Goal: Task Accomplishment & Management: Complete application form

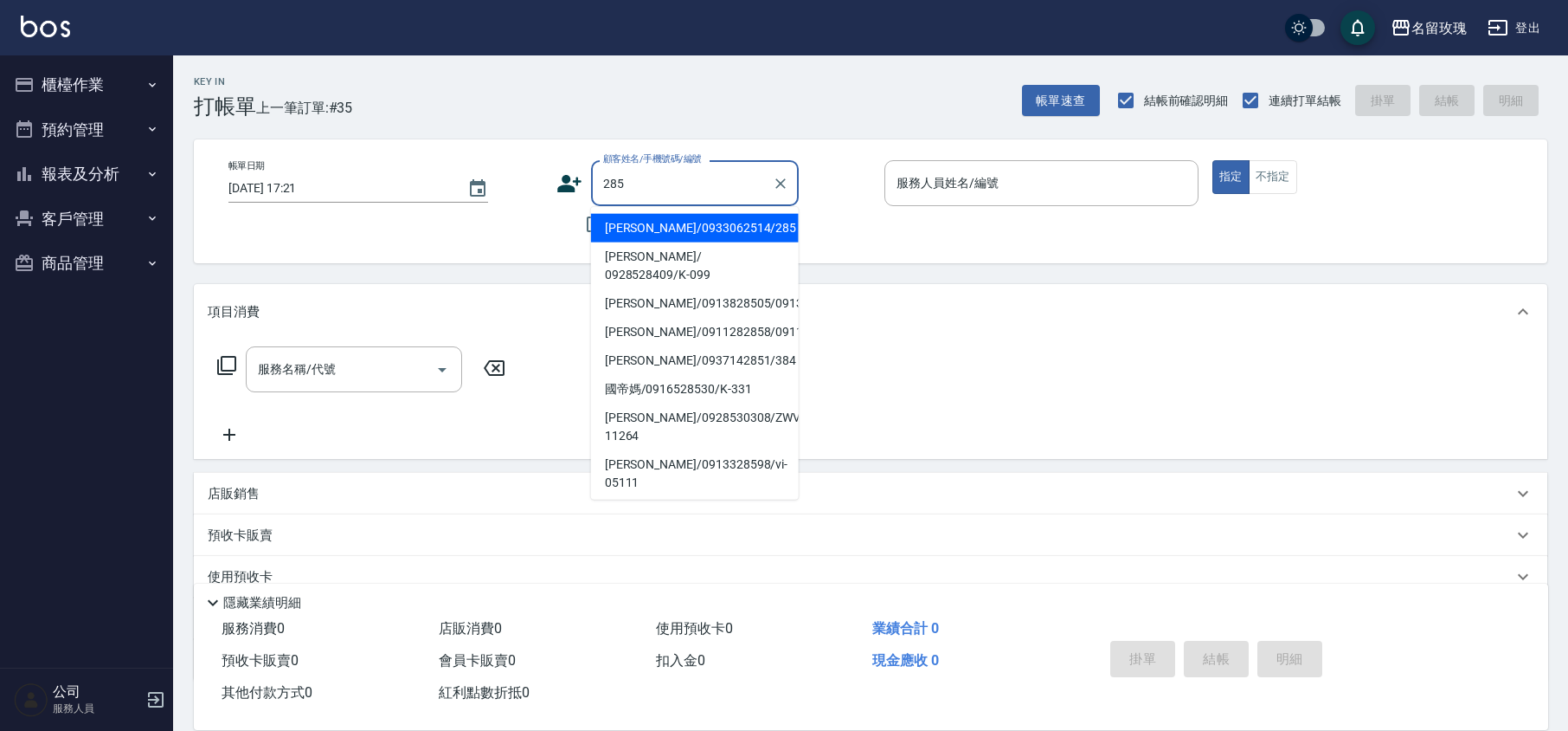
scroll to position [112, 0]
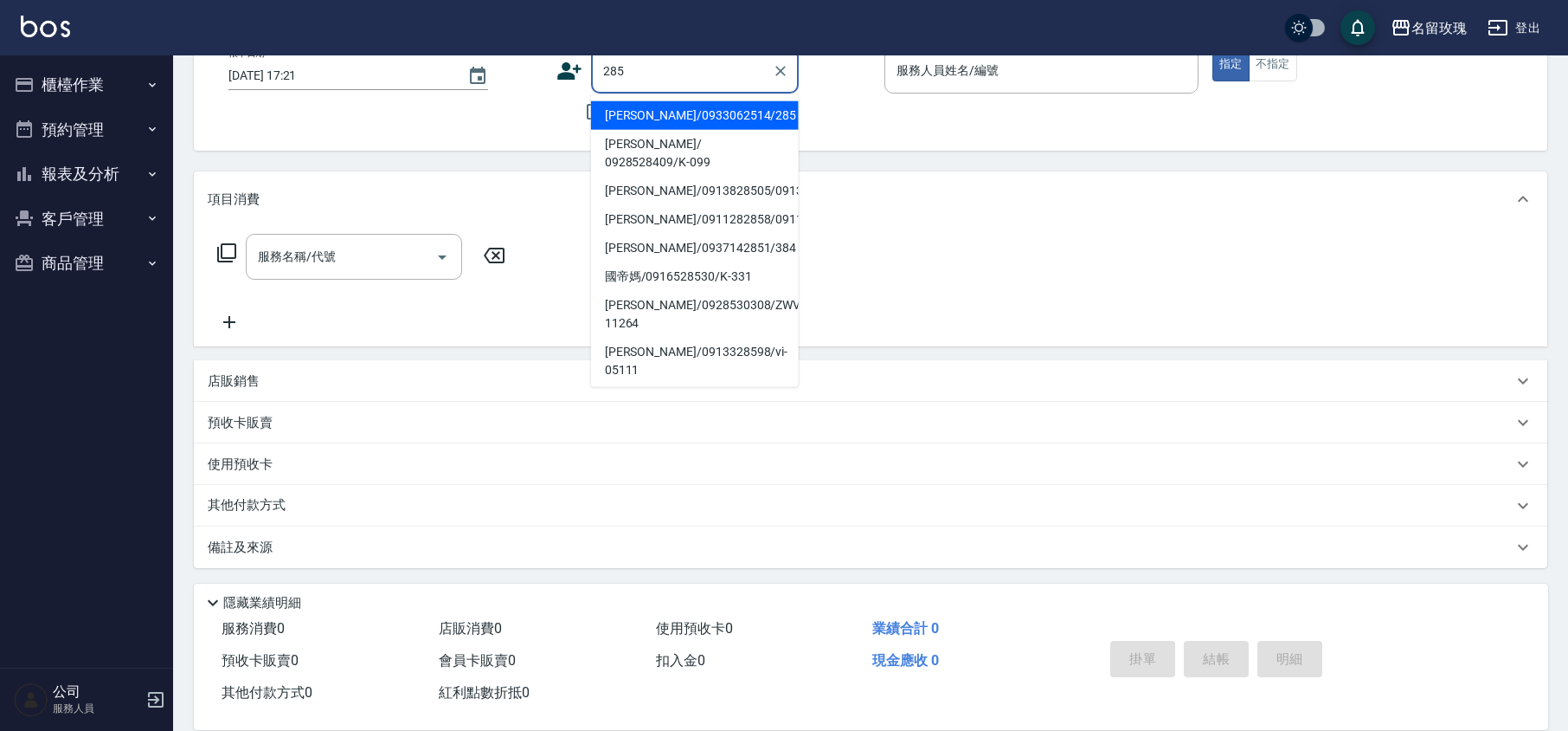
click at [633, 108] on li "[PERSON_NAME]/0933062514/285" at bounding box center [695, 115] width 208 height 29
type input "[PERSON_NAME]/0933062514/285"
type input "[PERSON_NAME]-5"
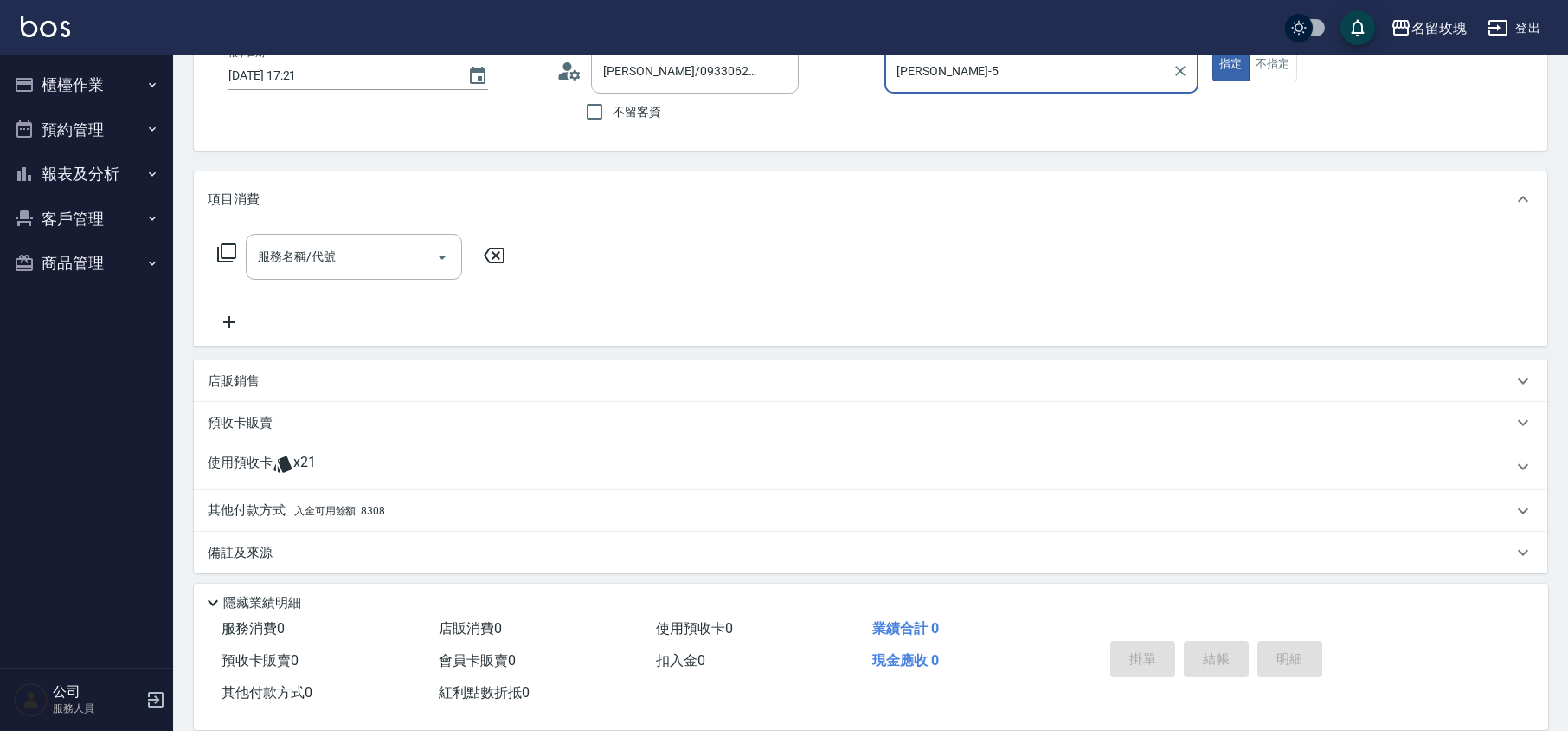
scroll to position [118, 0]
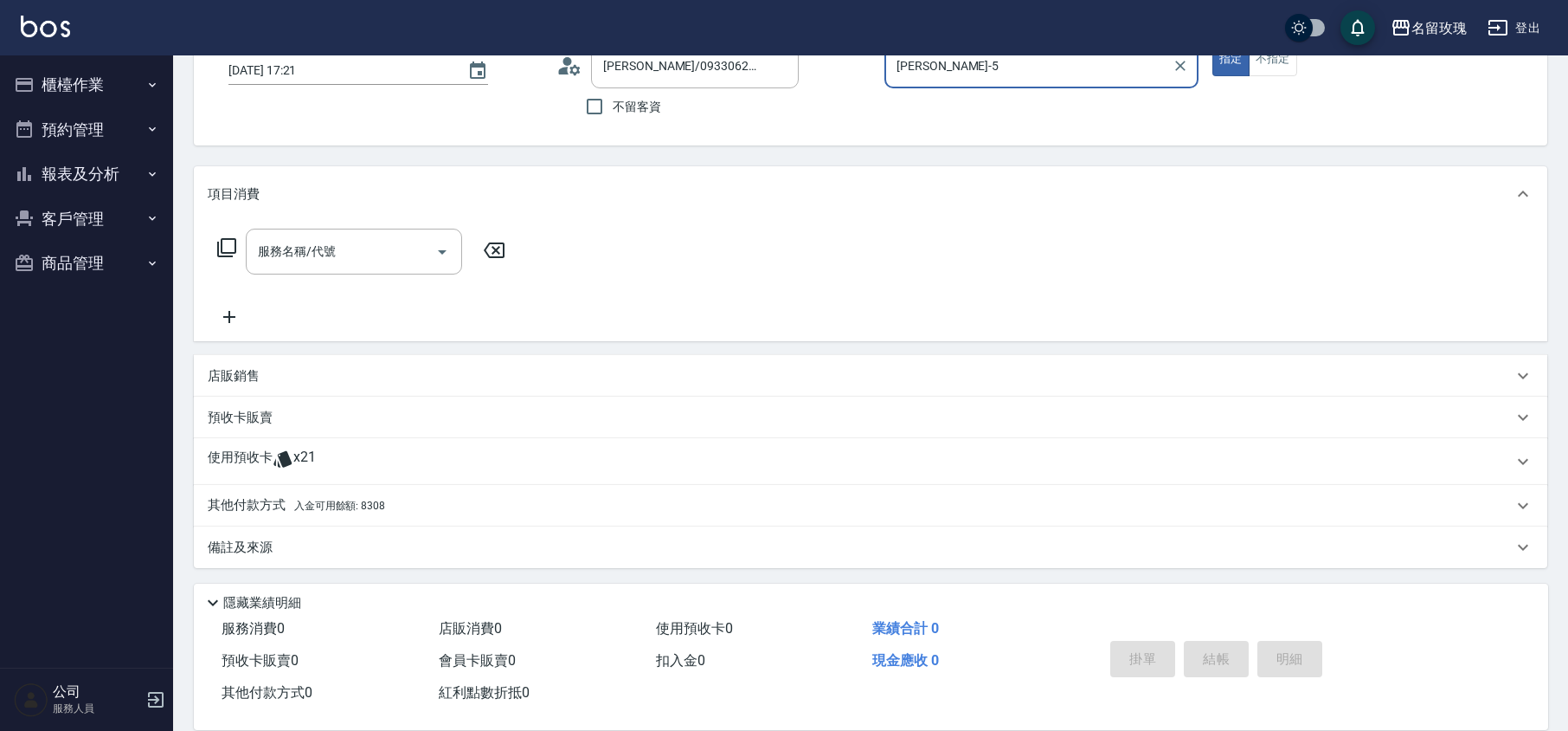
click at [253, 378] on p "店販銷售" at bounding box center [233, 375] width 51 height 18
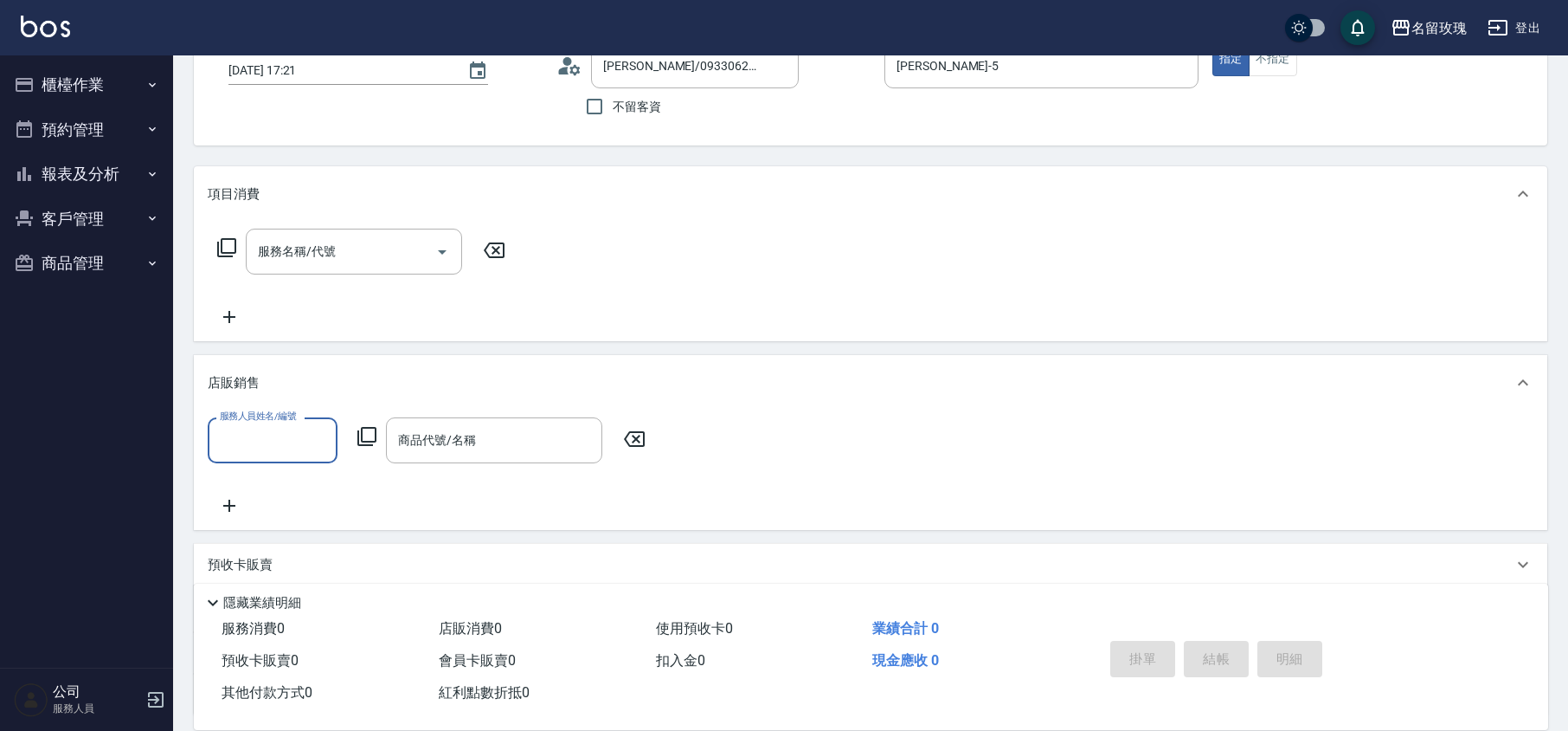
scroll to position [1, 0]
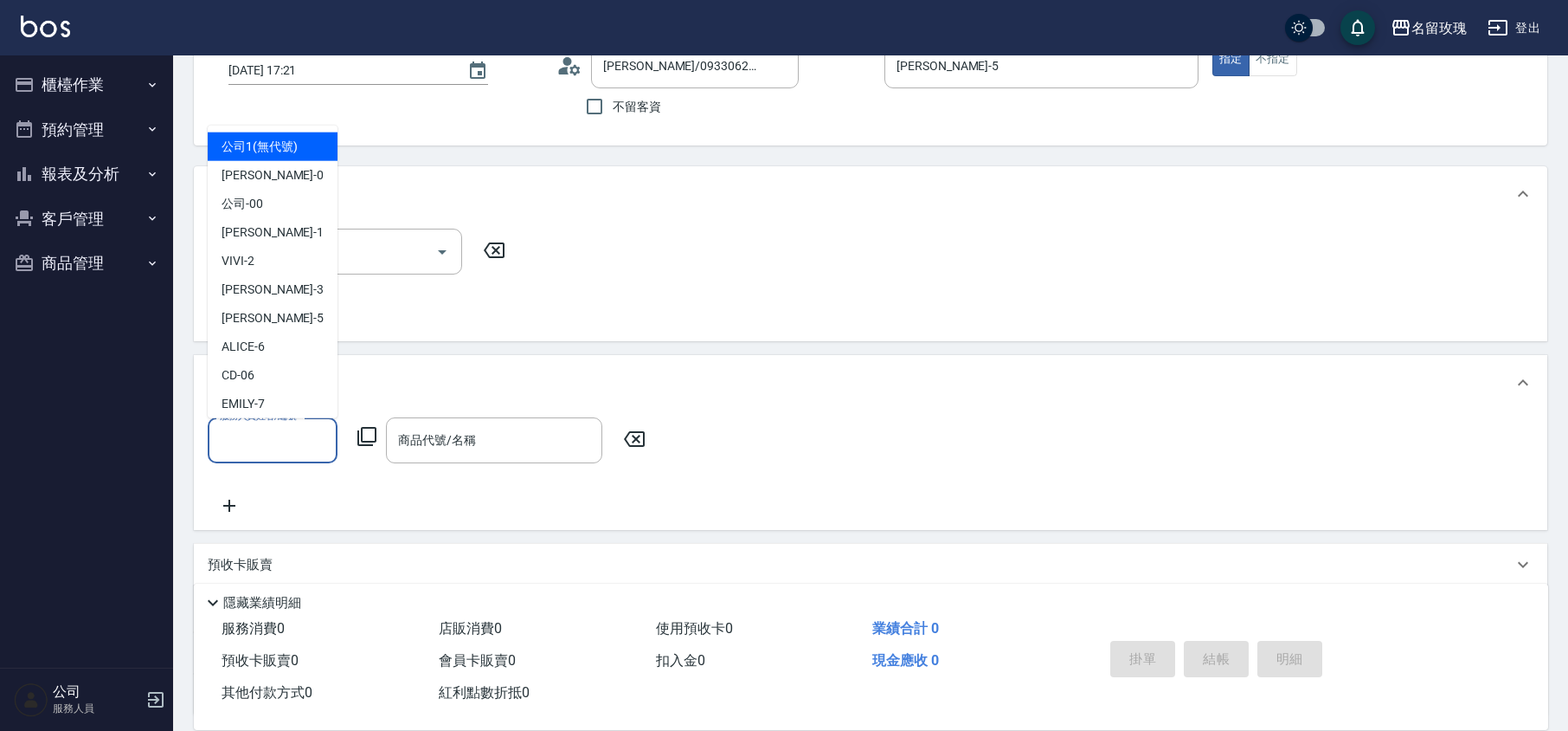
click at [240, 444] on input "服務人員姓名/編號" at bounding box center [272, 440] width 114 height 30
drag, startPoint x: 259, startPoint y: 317, endPoint x: 308, endPoint y: 346, distance: 56.9
click at [260, 316] on span "[PERSON_NAME] -5" at bounding box center [272, 317] width 102 height 18
type input "[PERSON_NAME]-5"
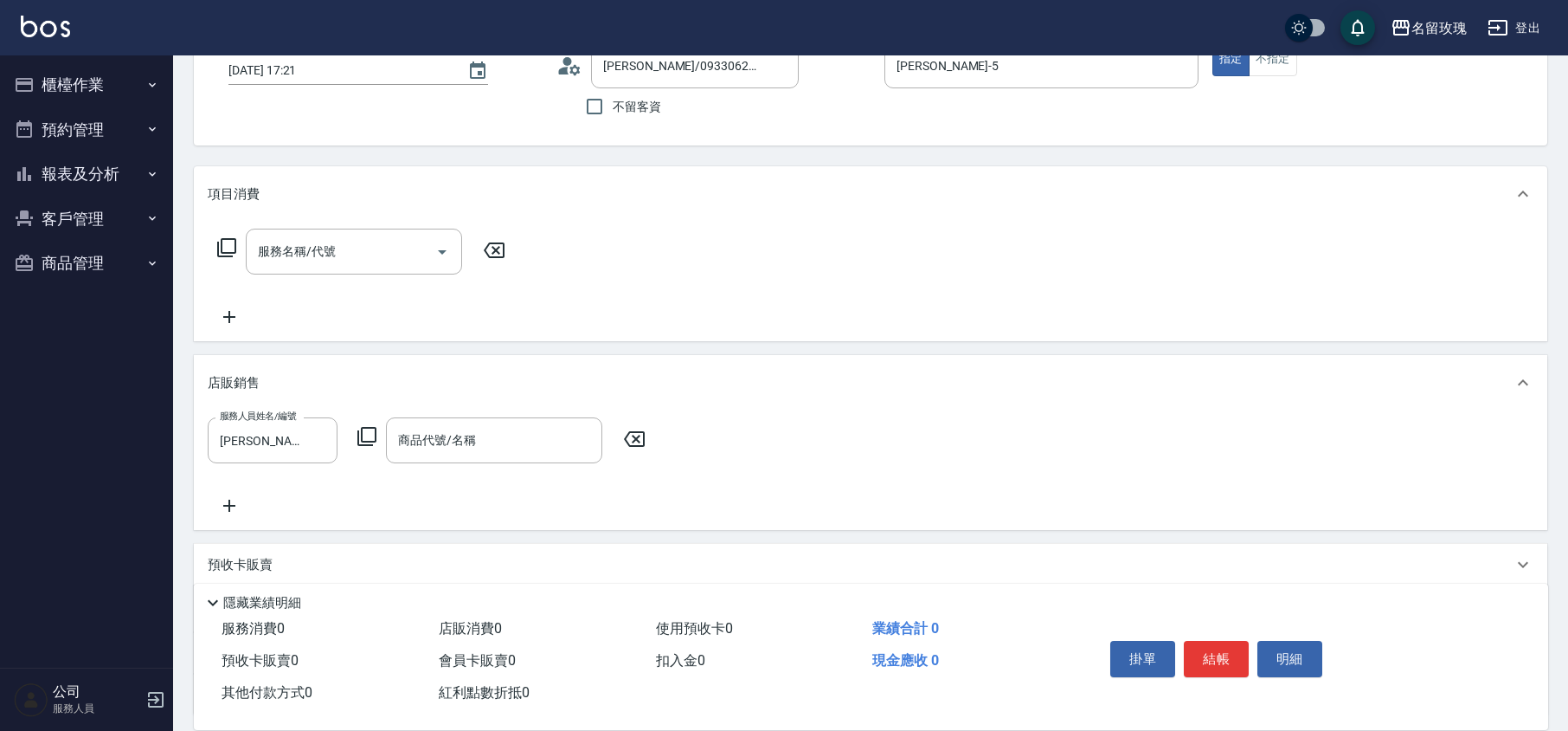
click at [367, 440] on icon at bounding box center [367, 436] width 21 height 21
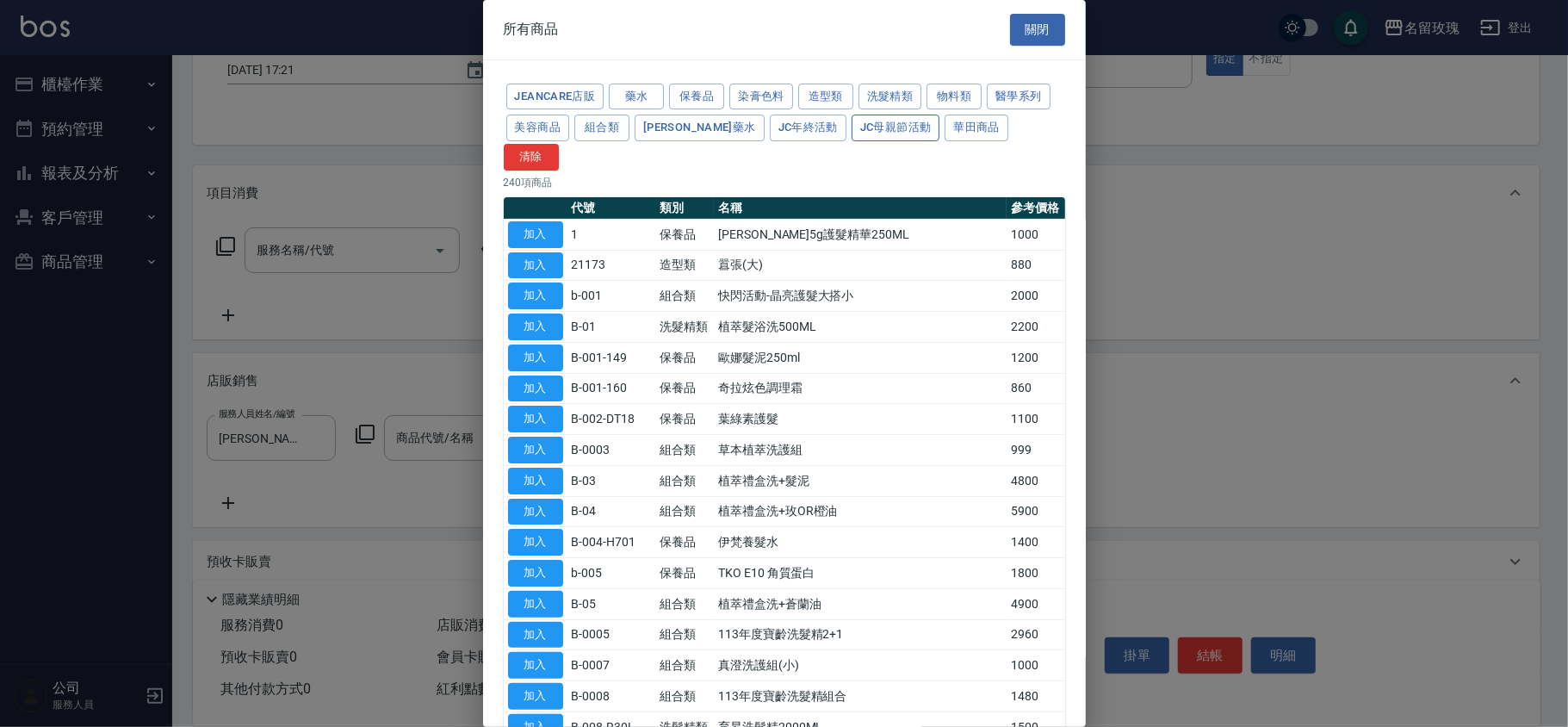
click at [853, 124] on button "JC母親節活動" at bounding box center [896, 128] width 88 height 27
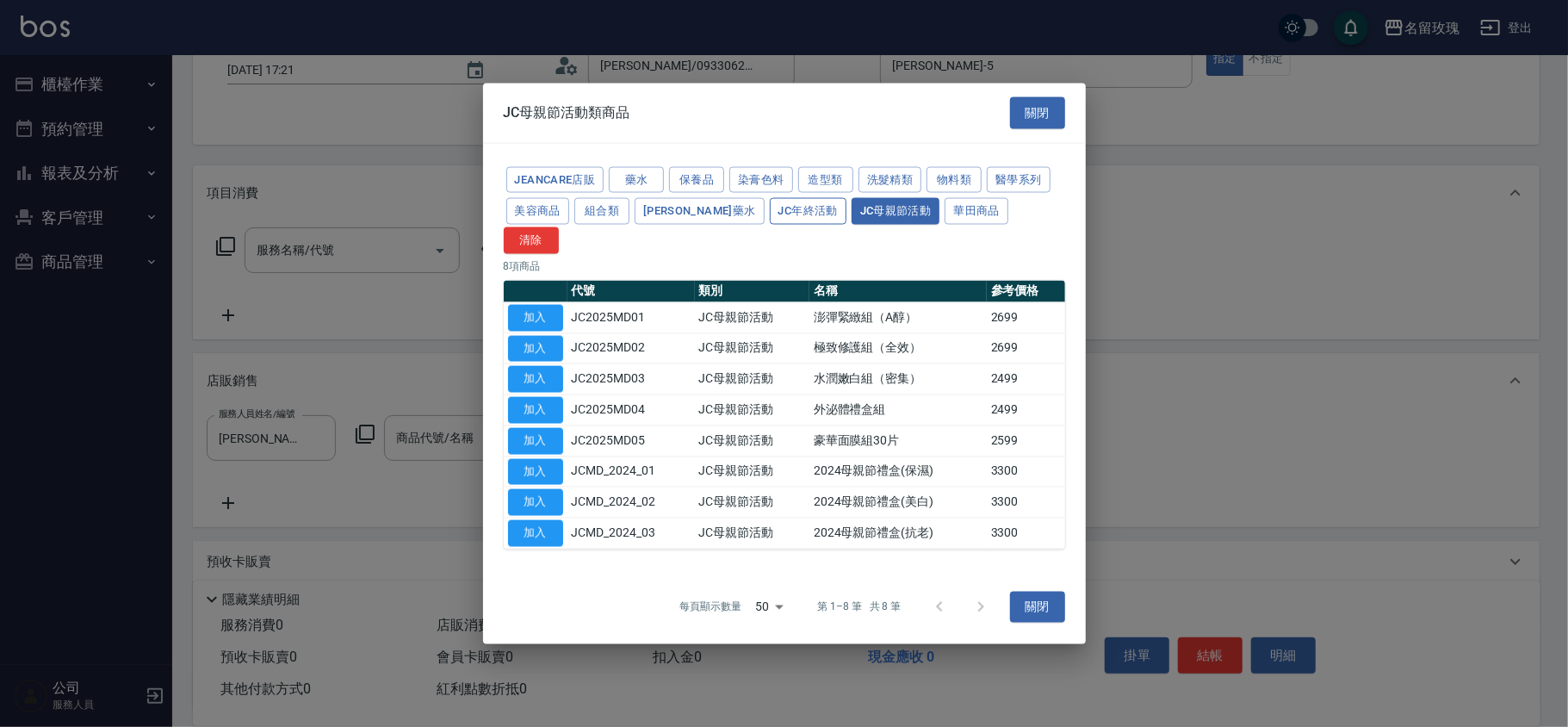
click at [774, 222] on button "JC年終活動" at bounding box center [808, 211] width 76 height 27
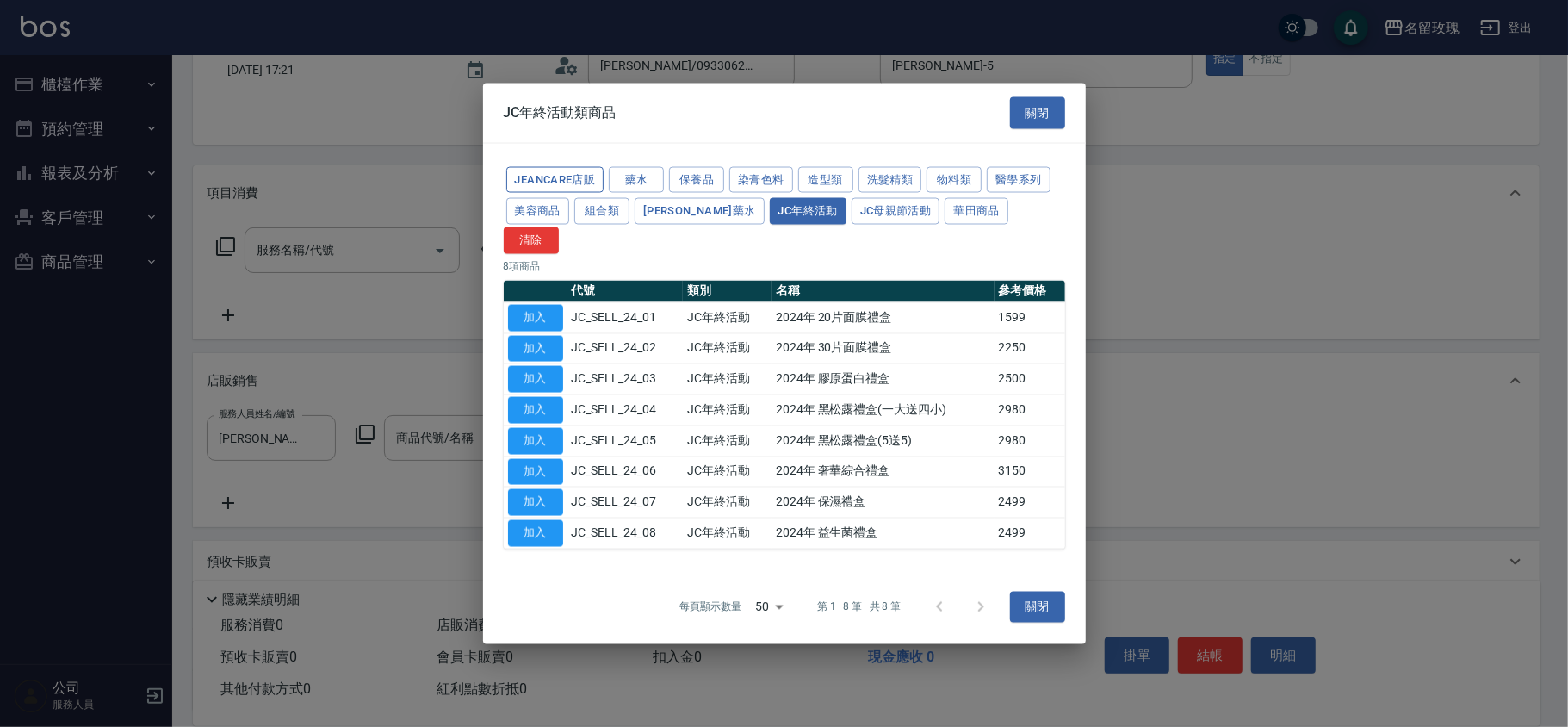
click at [558, 179] on div "JeanCare店販 藥水 保養品 染膏色料 造型類 洗髮精類 物料類 醫學系列 美容商品 組合類 娜普菈藥水 JC年終活動 JC母親節活動 華田商品 清除" at bounding box center [784, 209] width 561 height 89
click at [556, 191] on button "JeanCare店販" at bounding box center [555, 180] width 98 height 27
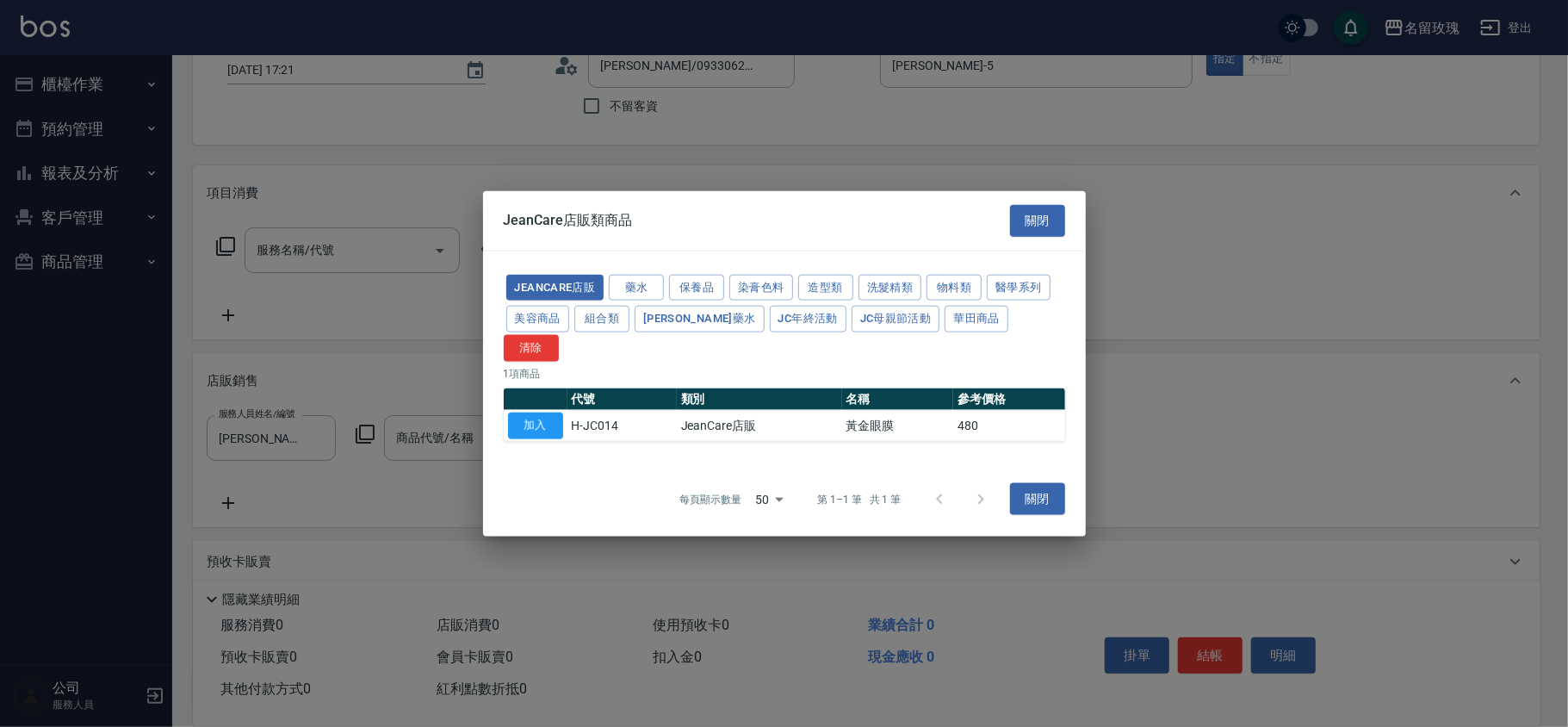
click at [1066, 227] on div "JeanCare店販類商品 關閉" at bounding box center [784, 221] width 602 height 60
click at [1054, 232] on button "關閉" at bounding box center [1037, 221] width 55 height 32
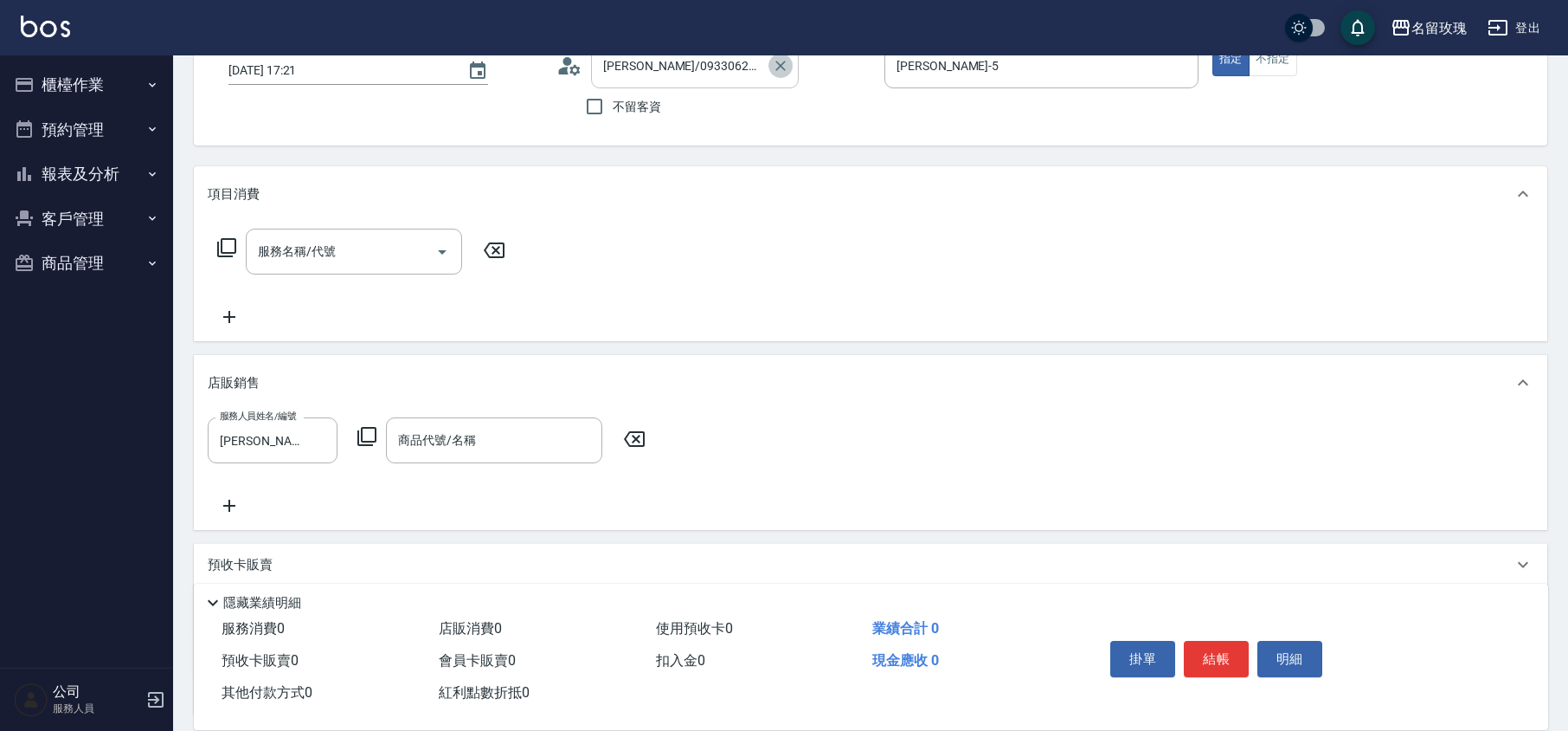
click at [786, 69] on icon "Clear" at bounding box center [780, 66] width 17 height 17
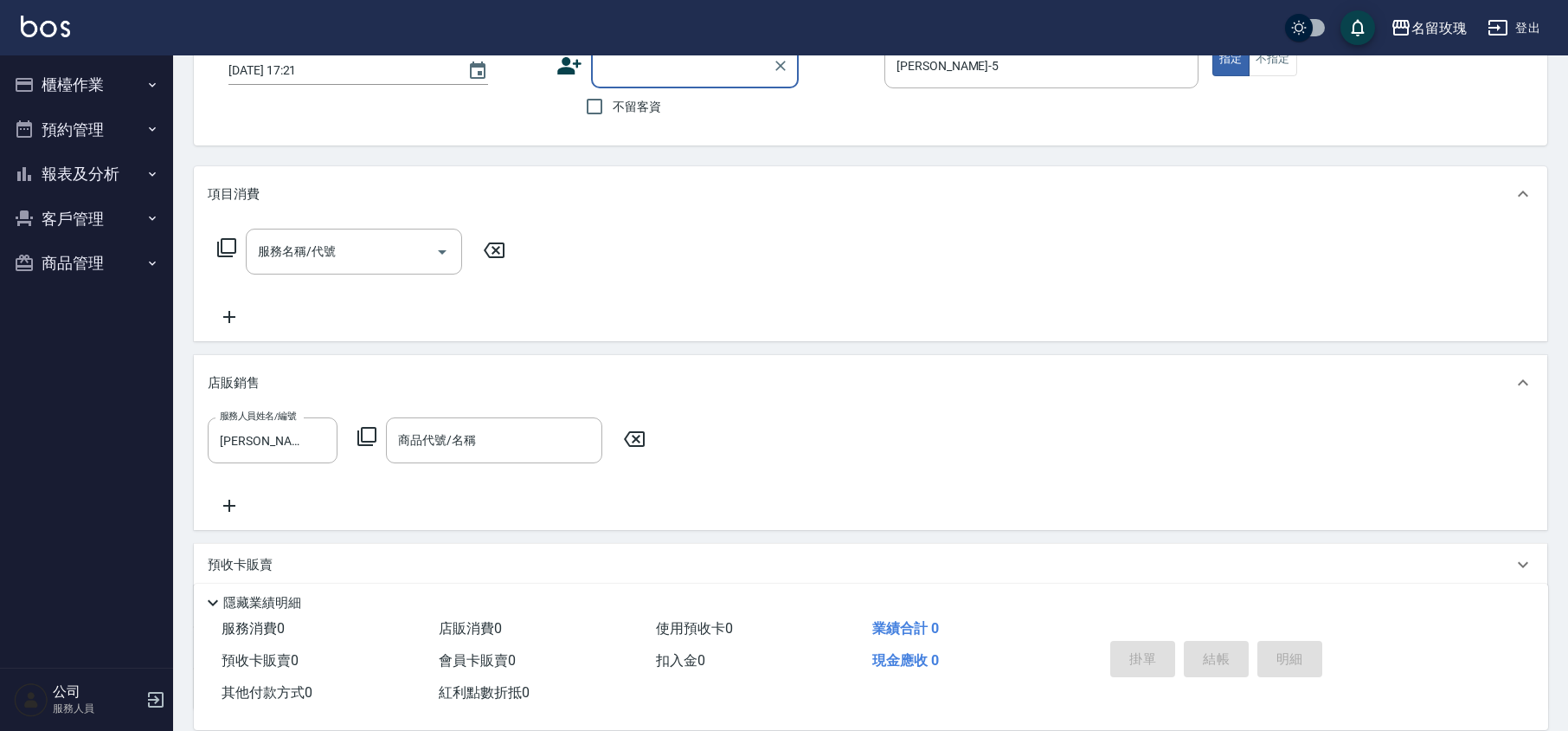
click at [807, 90] on div "顧客姓名/手機號碼/編號 顧客姓名/手機號碼/編號 不留客資" at bounding box center [714, 83] width 314 height 82
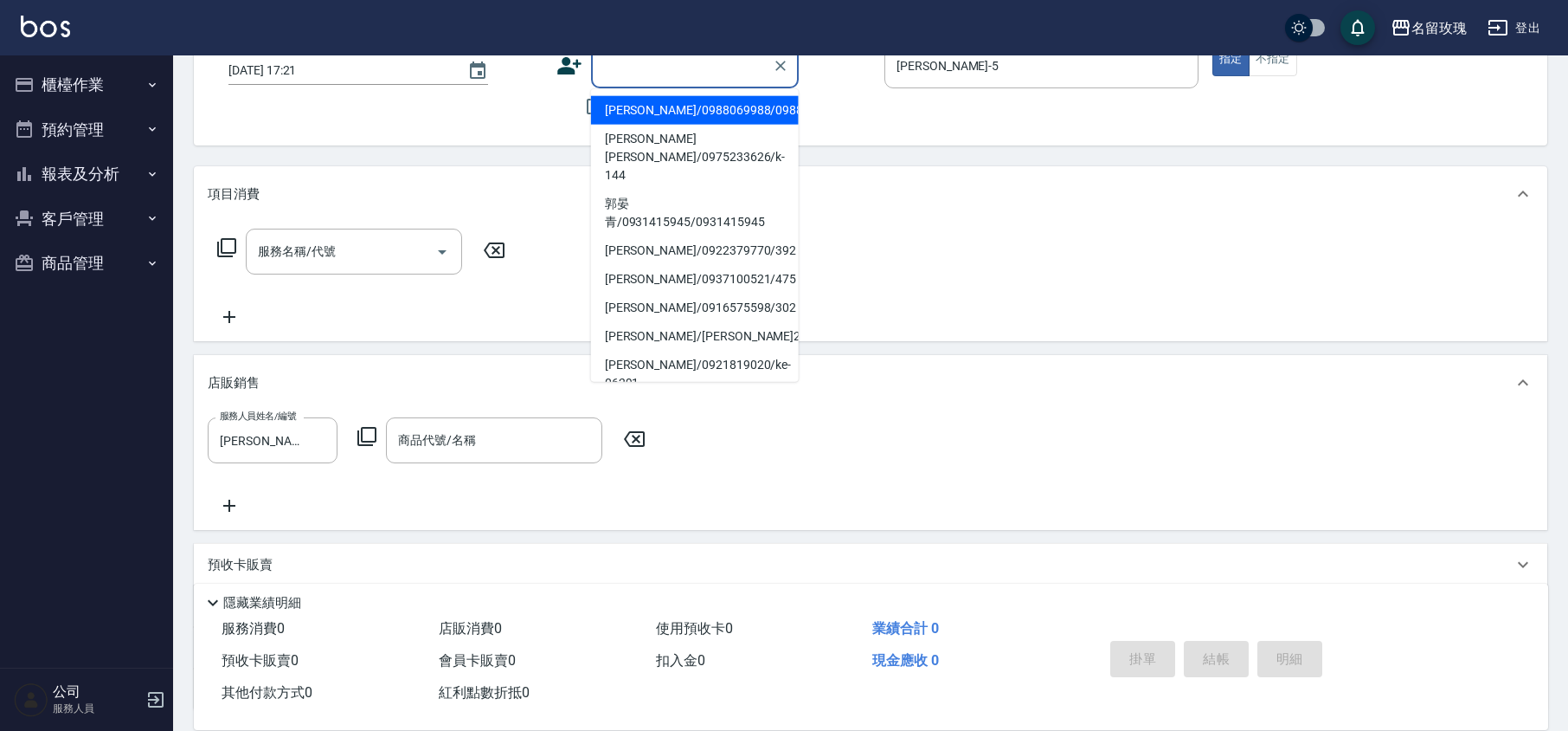
click at [611, 60] on input "顧客姓名/手機號碼/編號" at bounding box center [682, 66] width 167 height 30
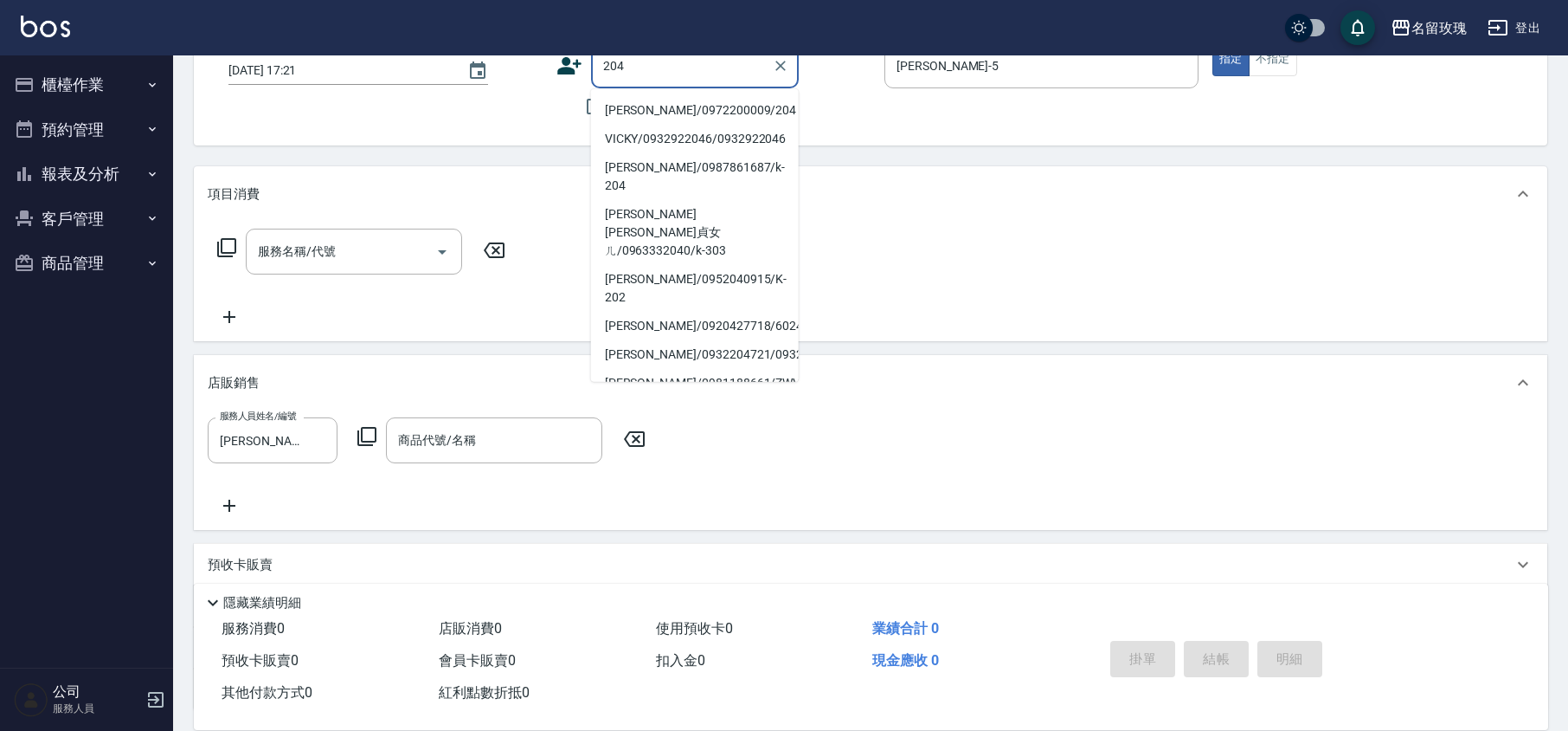
click at [661, 104] on li "[PERSON_NAME]/0972200009/204" at bounding box center [695, 110] width 208 height 29
type input "[PERSON_NAME]/0972200009/204"
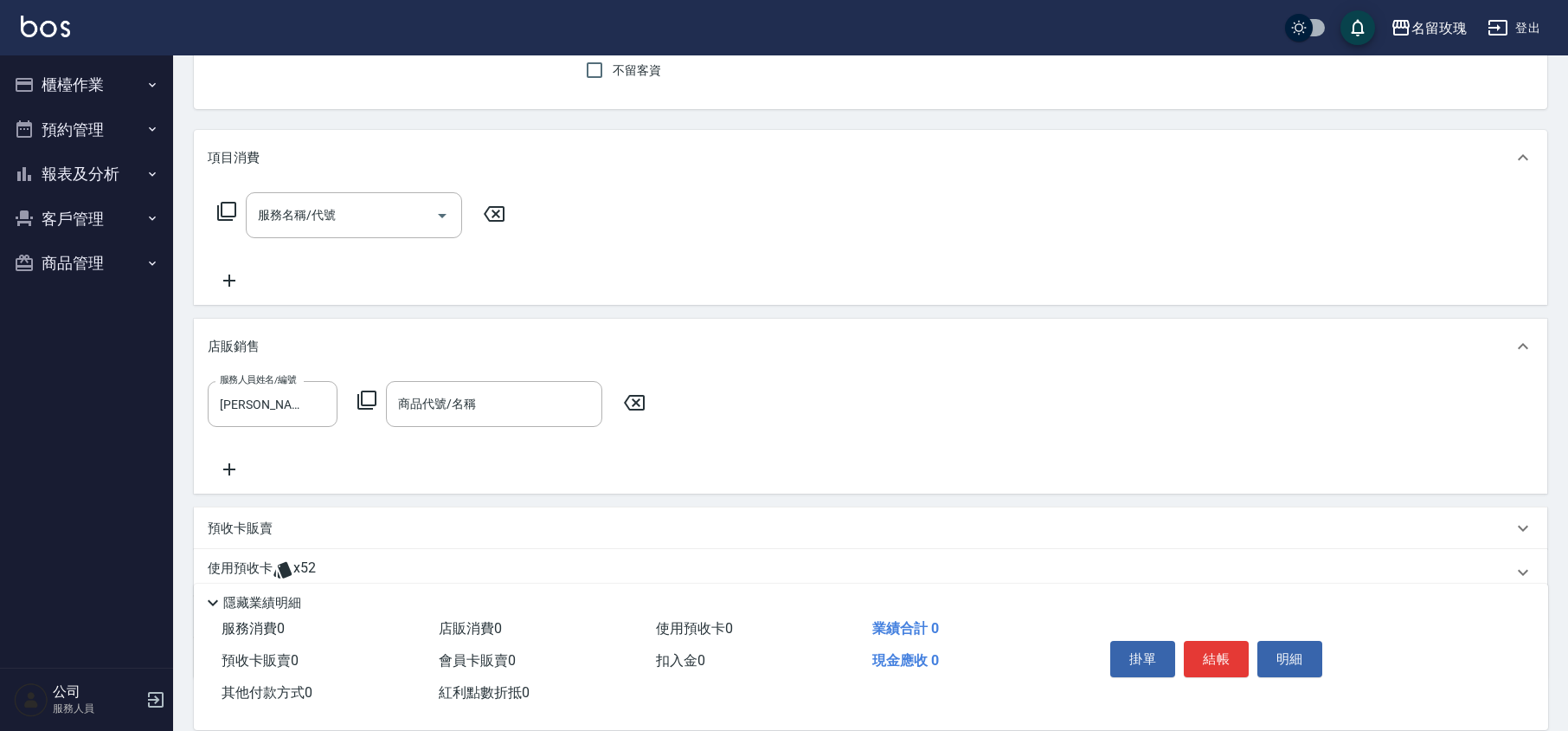
scroll to position [265, 0]
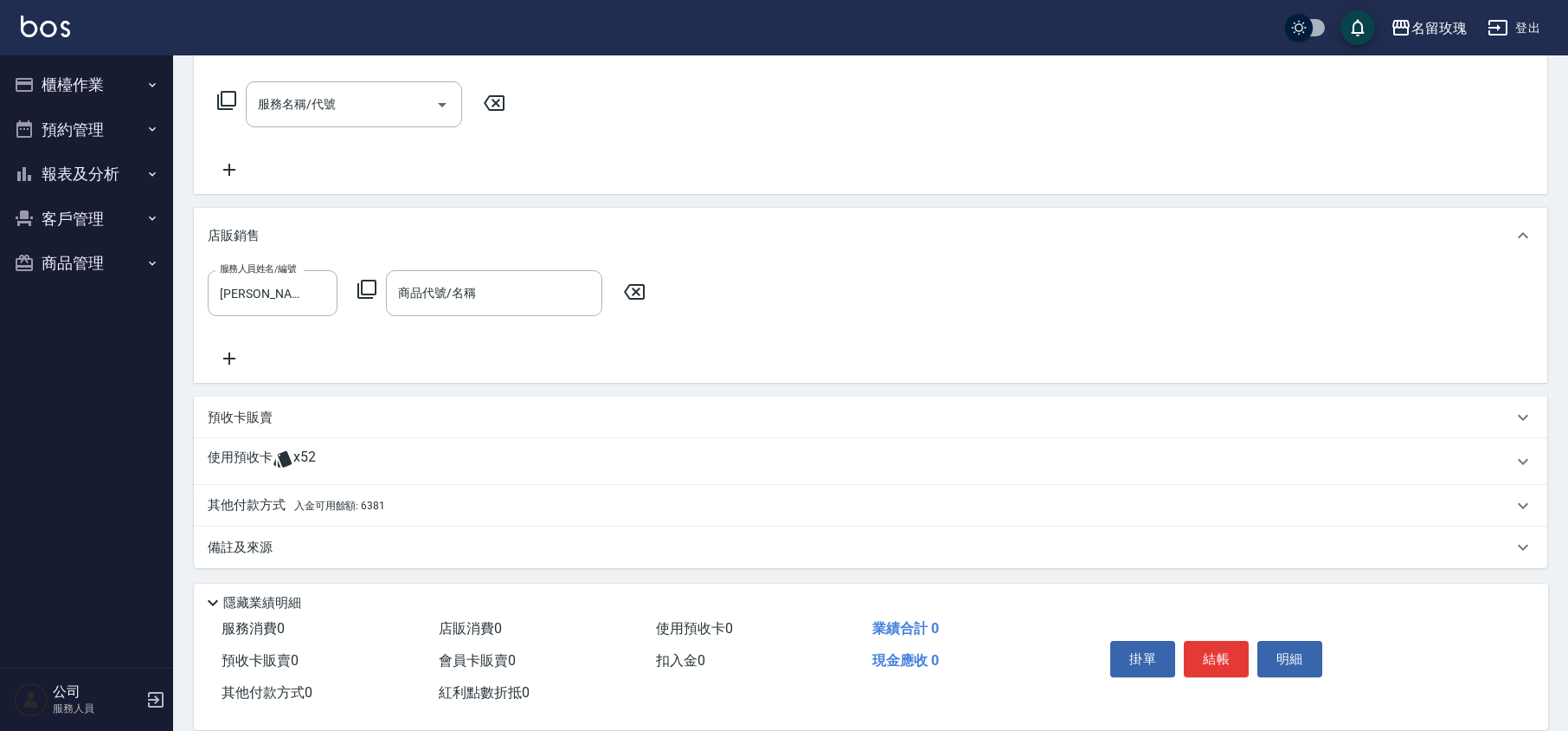
click at [638, 282] on icon at bounding box center [634, 292] width 43 height 21
click at [282, 448] on icon at bounding box center [283, 459] width 21 height 21
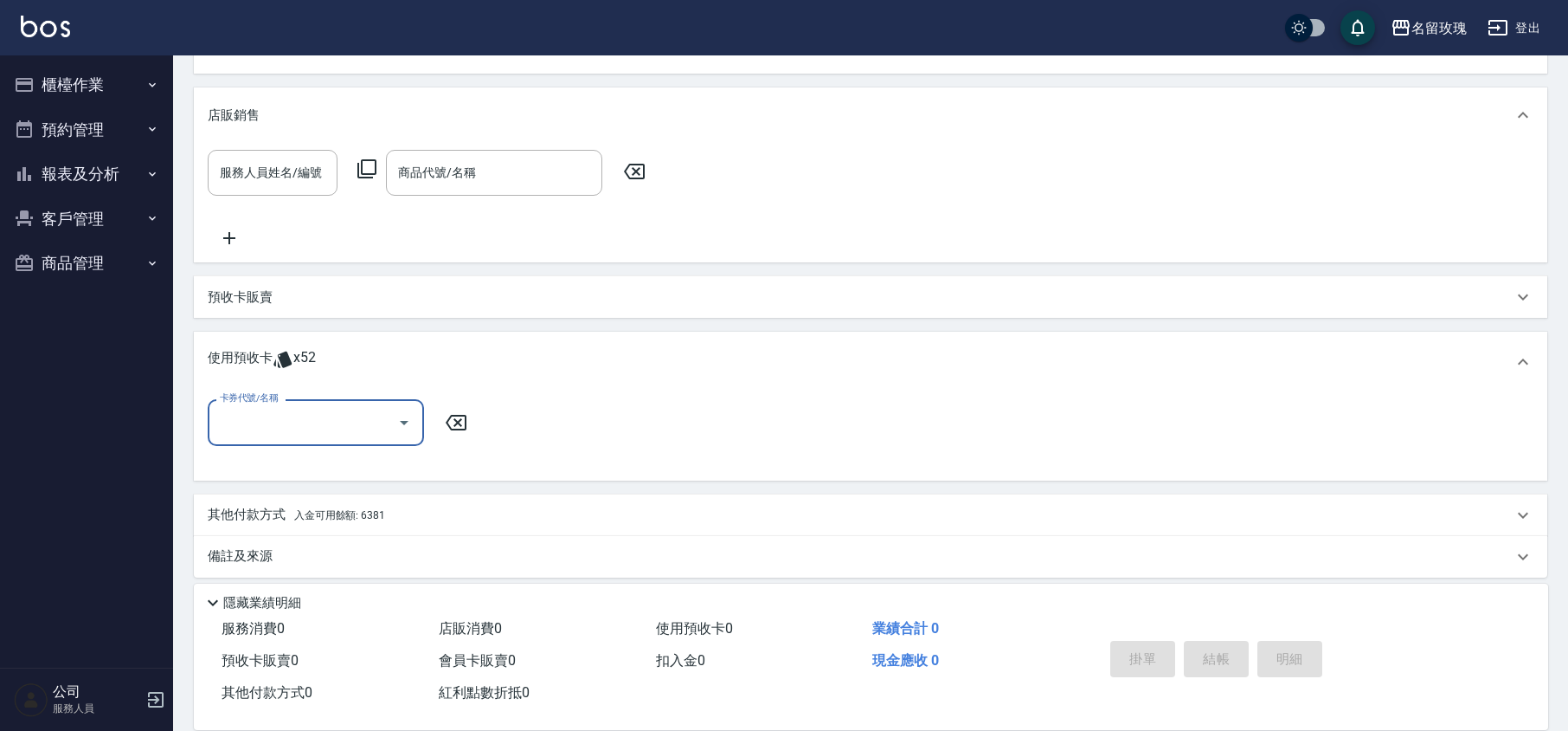
scroll to position [391, 0]
click at [405, 424] on icon "Open" at bounding box center [404, 417] width 21 height 21
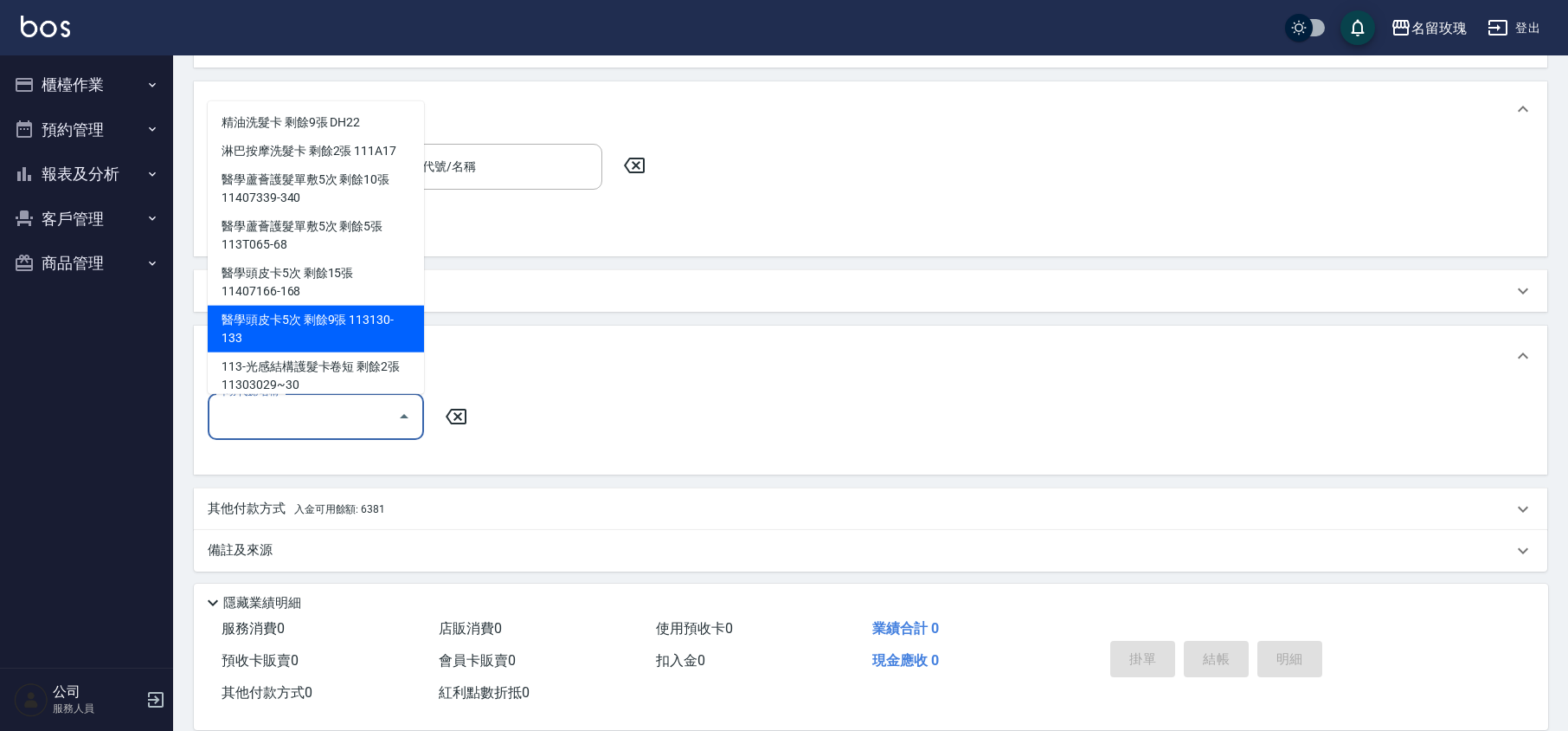
click at [350, 327] on div "醫學頭皮卡5次 剩餘9張 113130-133" at bounding box center [315, 329] width 216 height 47
type input "醫學頭皮卡5次 113130-133"
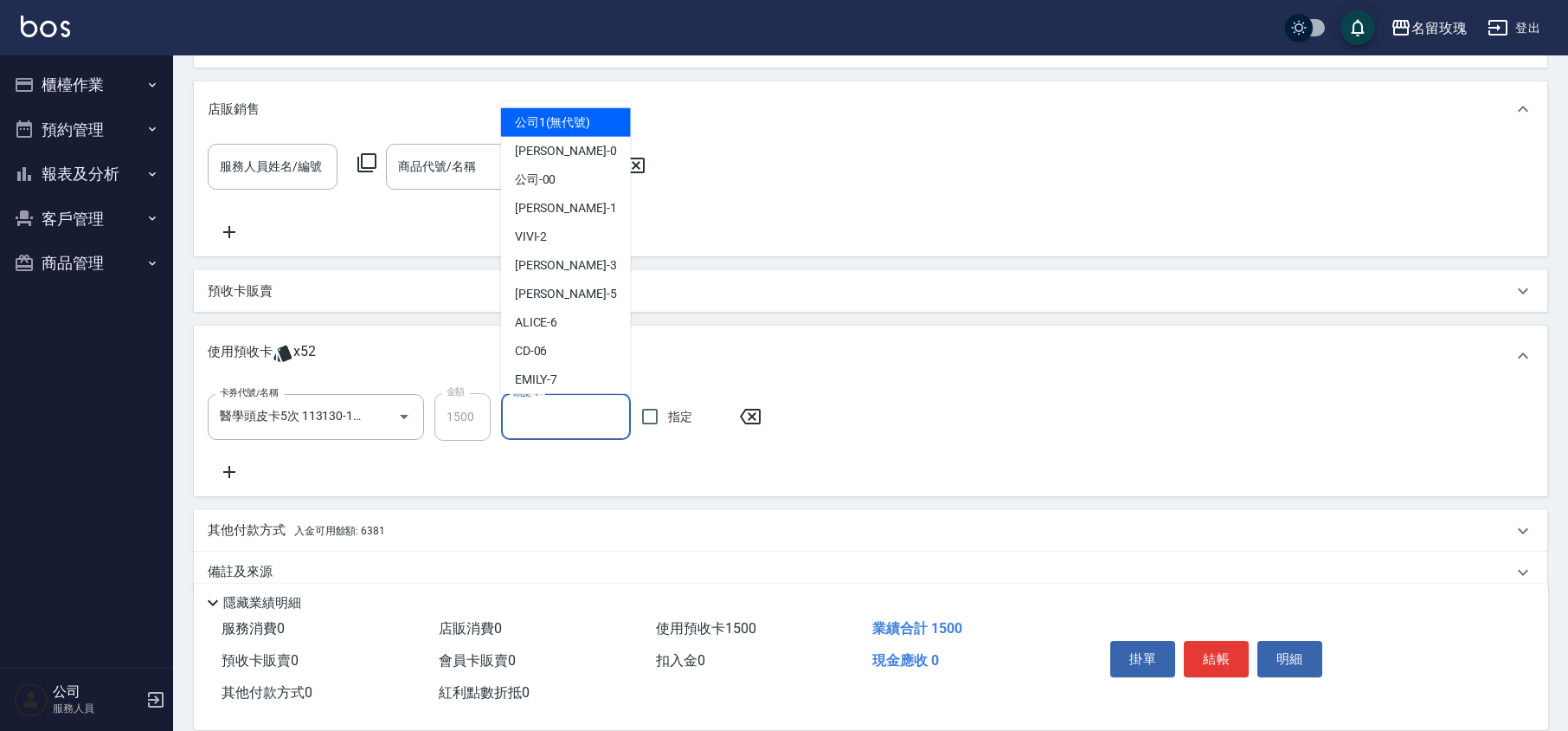
click at [541, 420] on input "頭皮-1" at bounding box center [566, 417] width 114 height 30
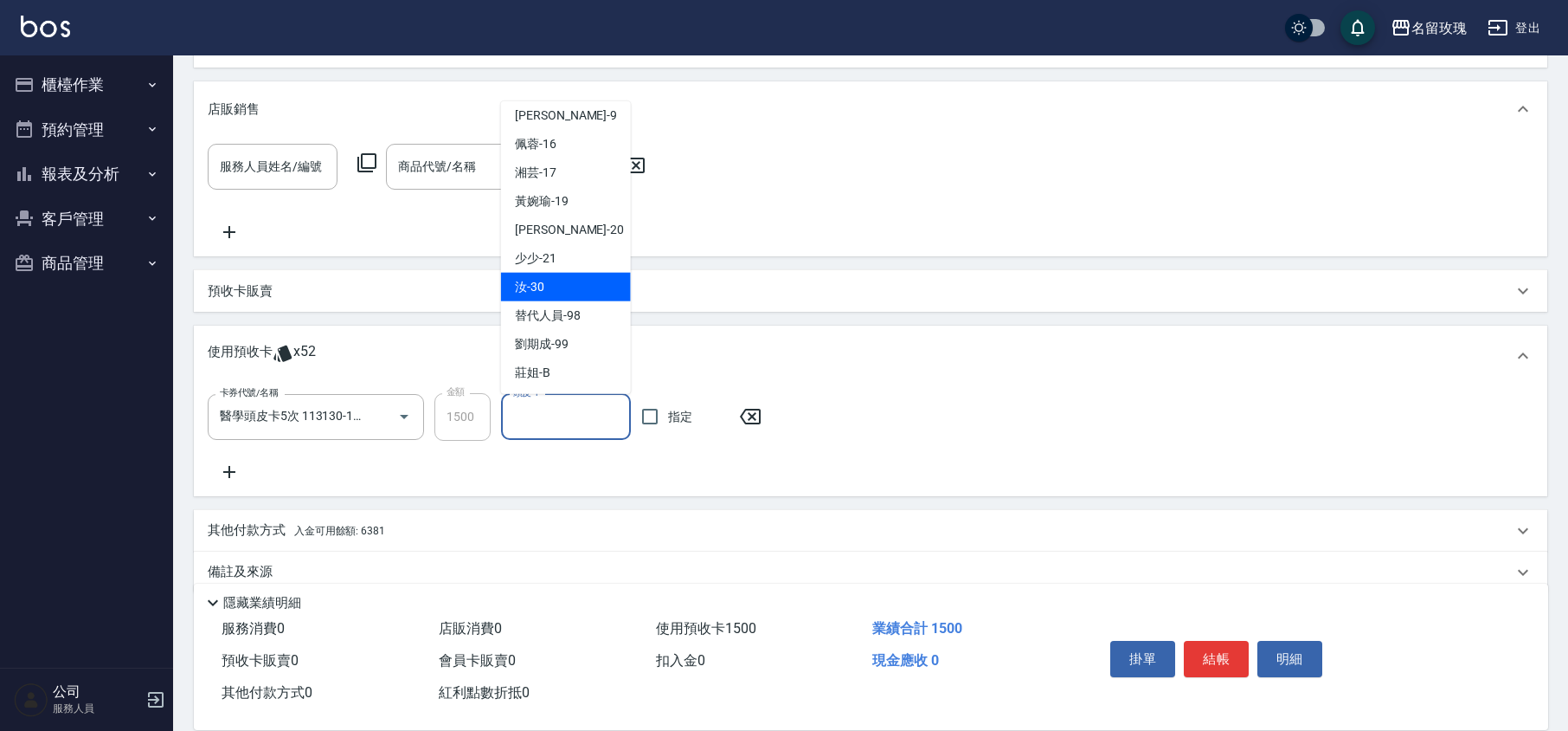
click at [542, 293] on span "汝 -30" at bounding box center [529, 286] width 29 height 18
type input "汝-30"
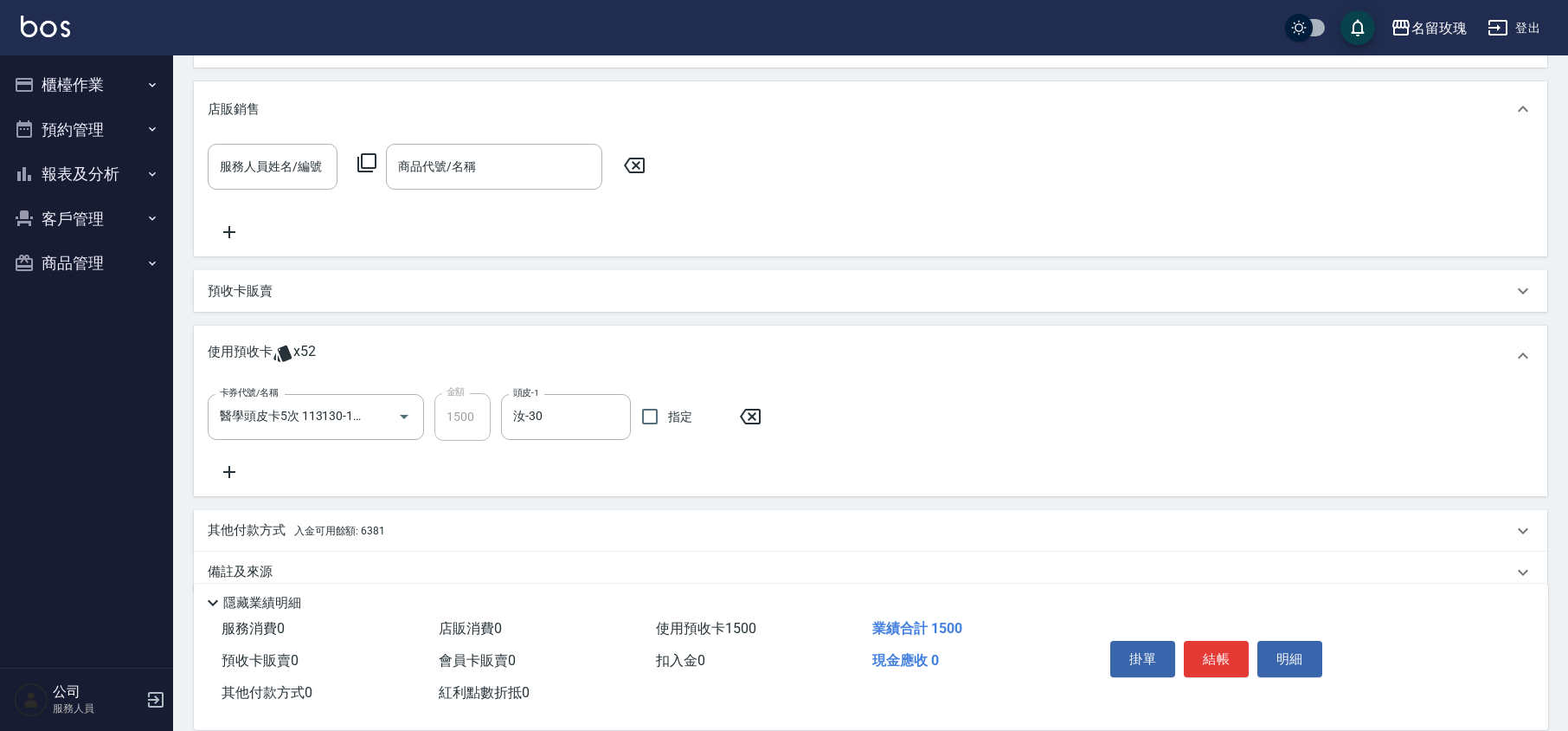
click at [240, 468] on icon at bounding box center [229, 472] width 43 height 21
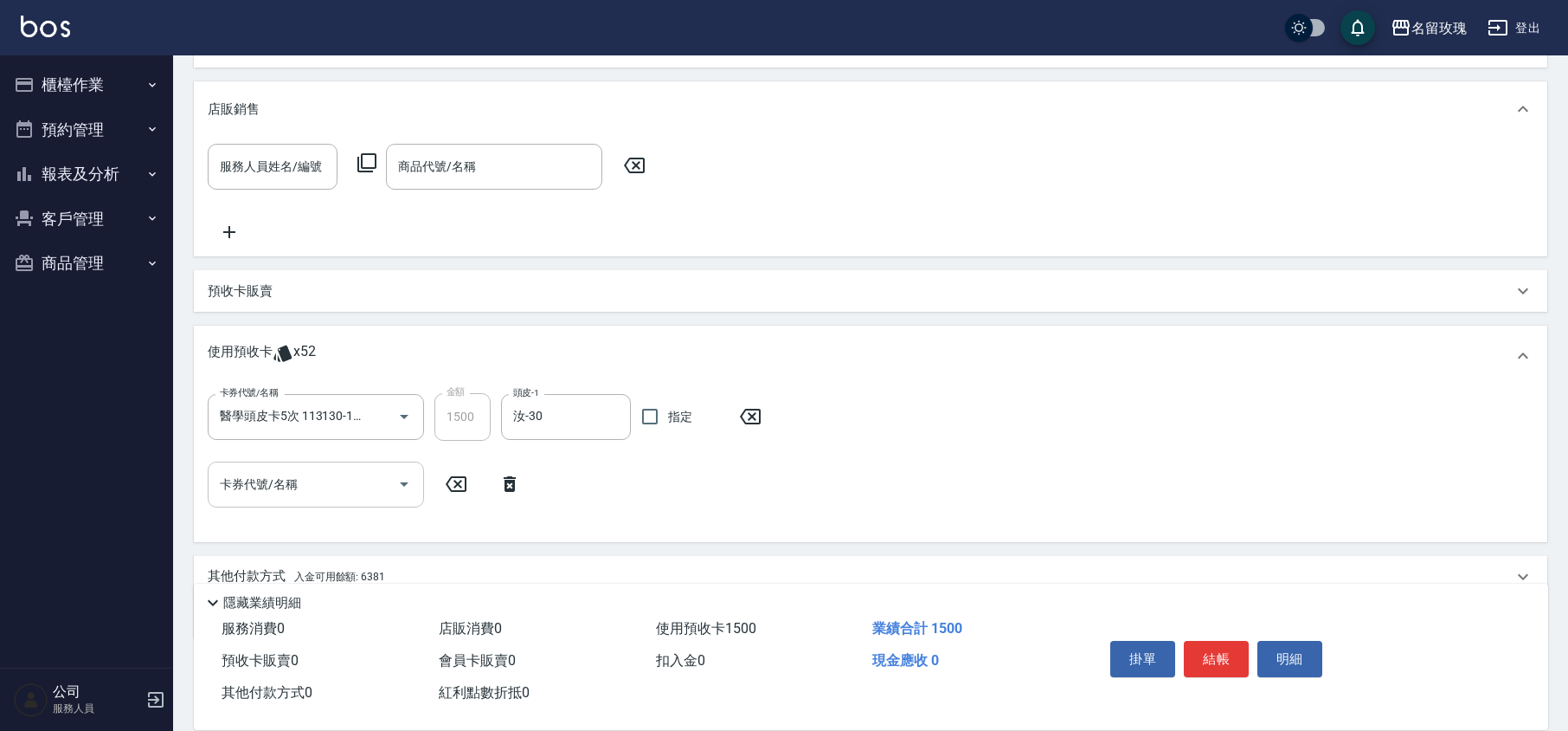
click at [413, 495] on div at bounding box center [403, 484] width 26 height 46
click at [403, 491] on icon "Open" at bounding box center [404, 484] width 21 height 21
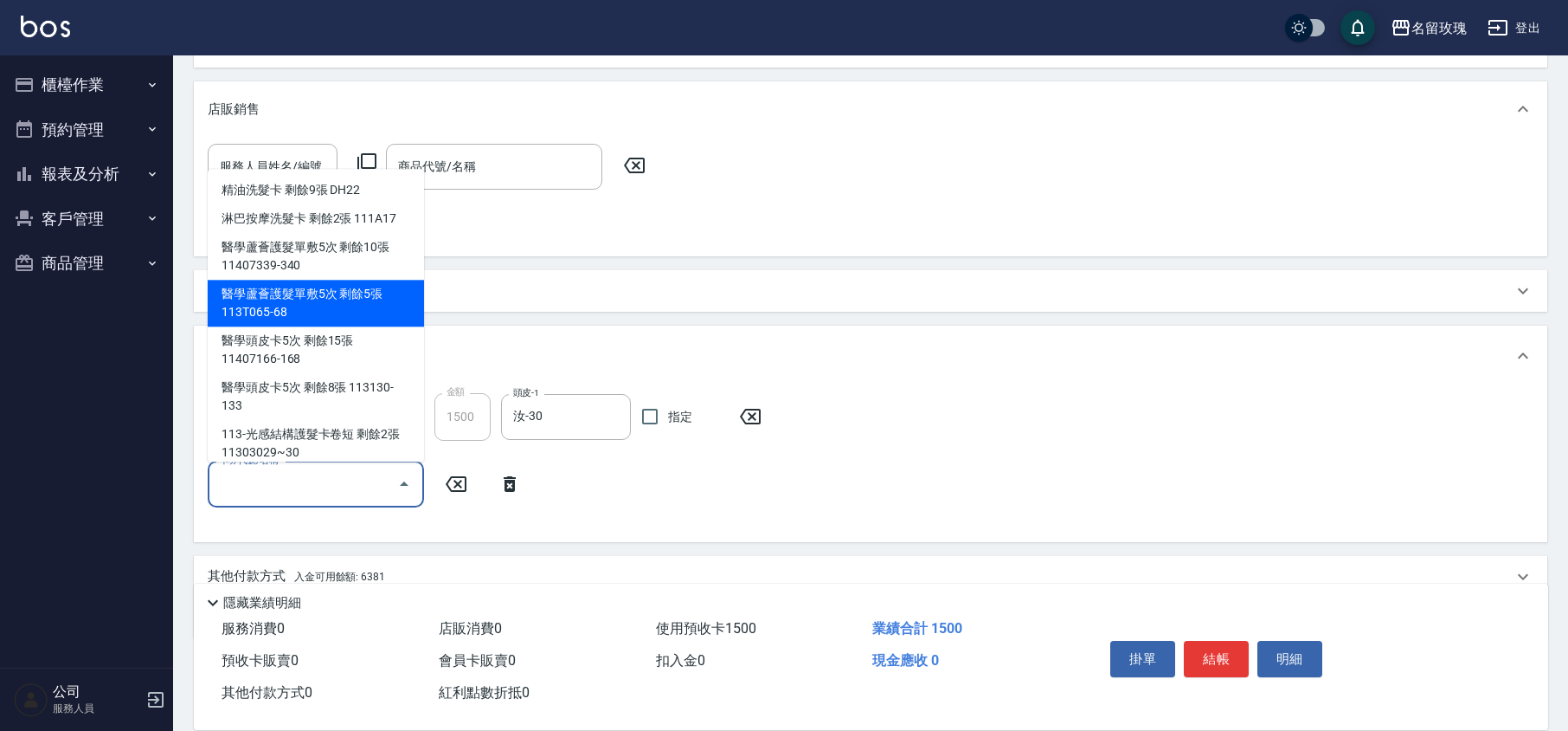
click at [357, 296] on div "醫學蘆薈護髮單敷5次 剩餘5張 113T065-68" at bounding box center [315, 304] width 216 height 47
type input "醫學蘆薈護髮單敷5次 113T065-68"
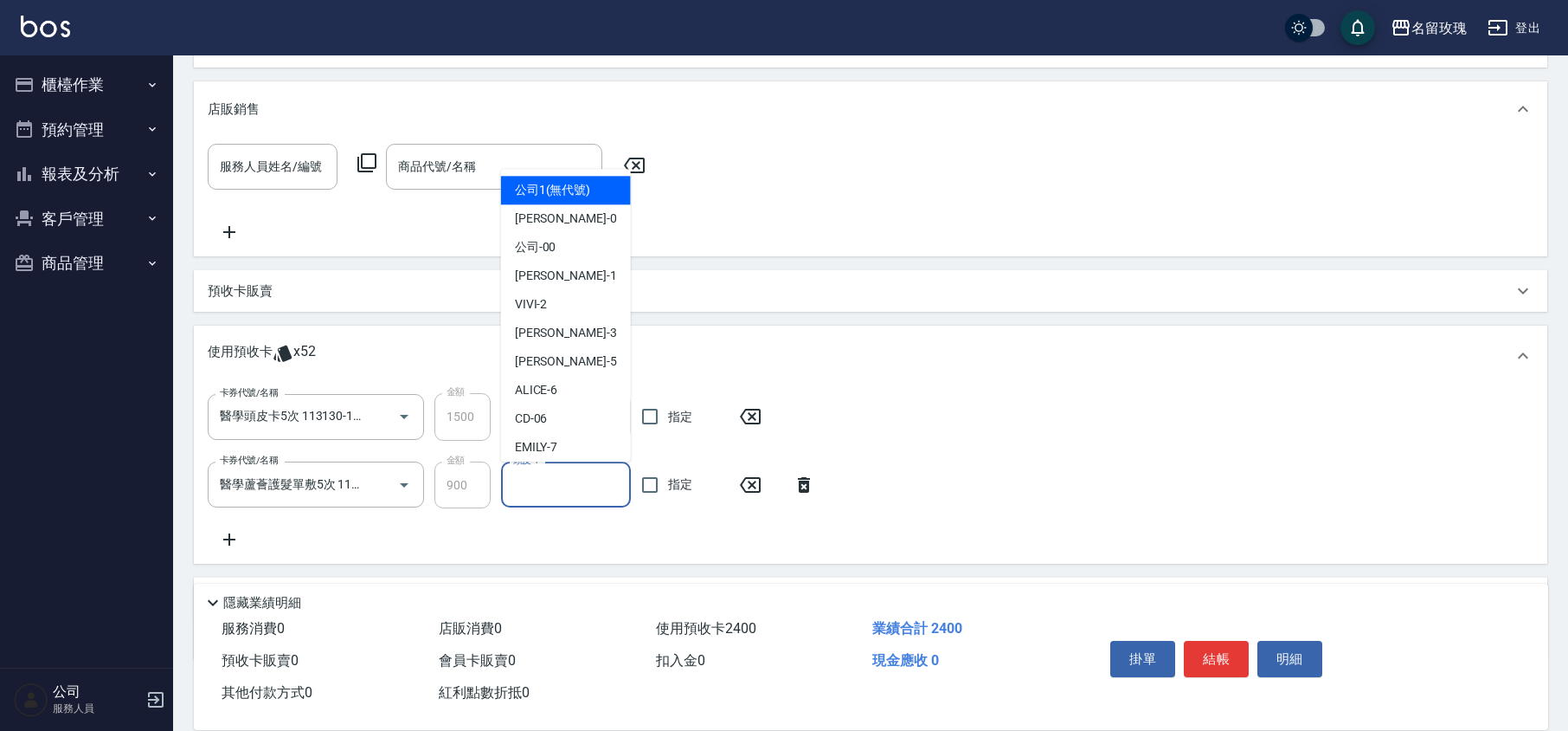
click at [559, 476] on input "頭皮-1" at bounding box center [566, 484] width 114 height 30
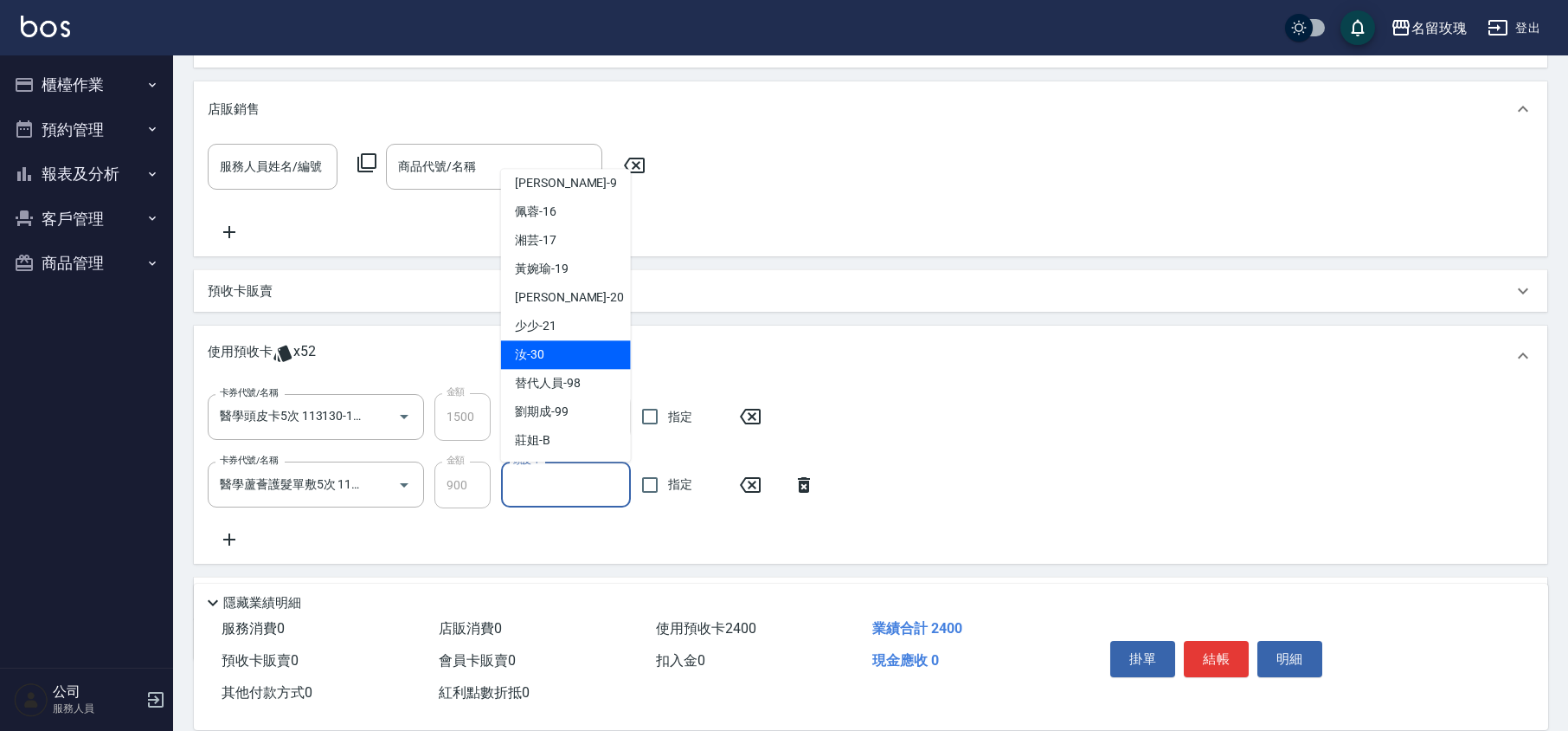
click at [568, 355] on div "汝 -30" at bounding box center [566, 355] width 130 height 29
type input "汝-30"
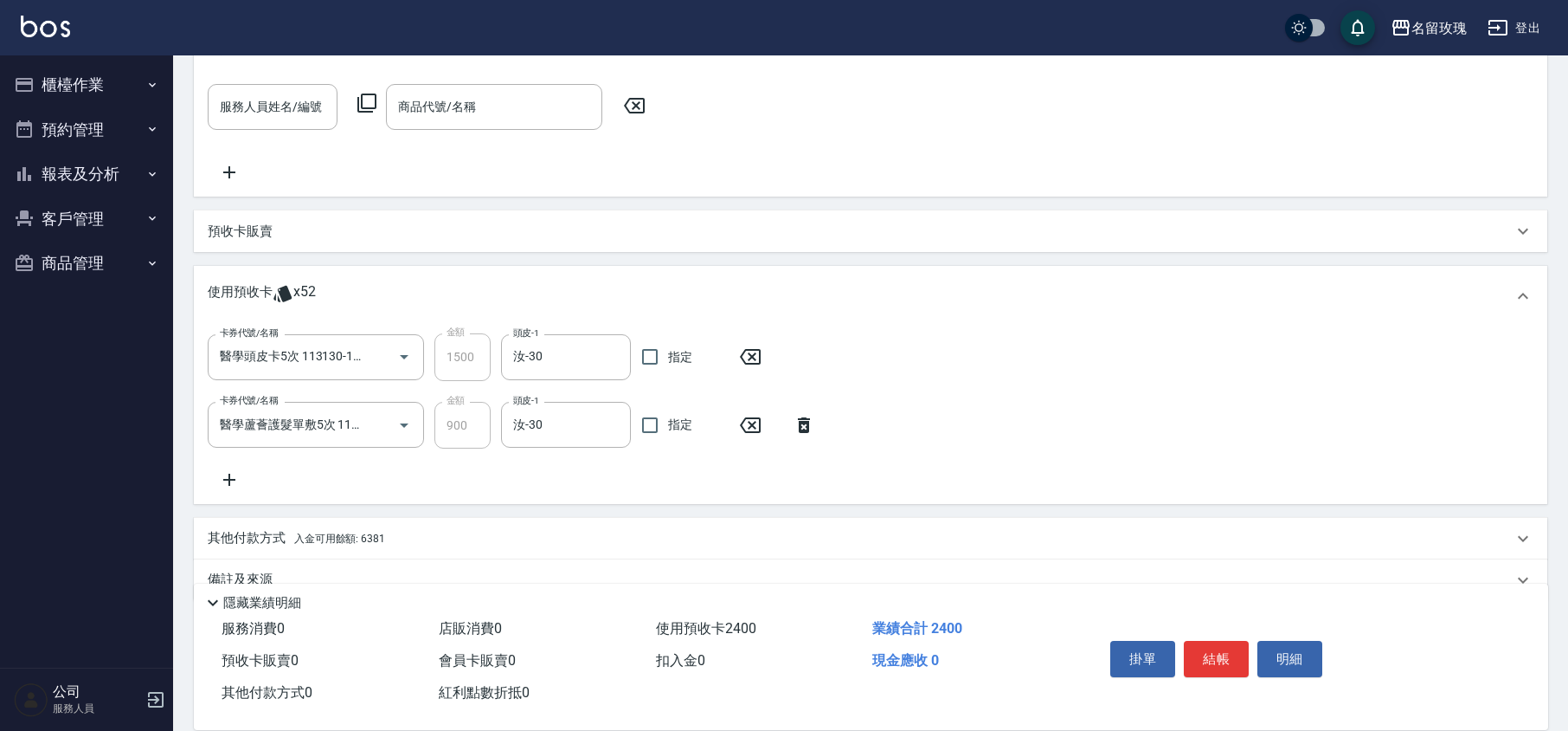
scroll to position [483, 0]
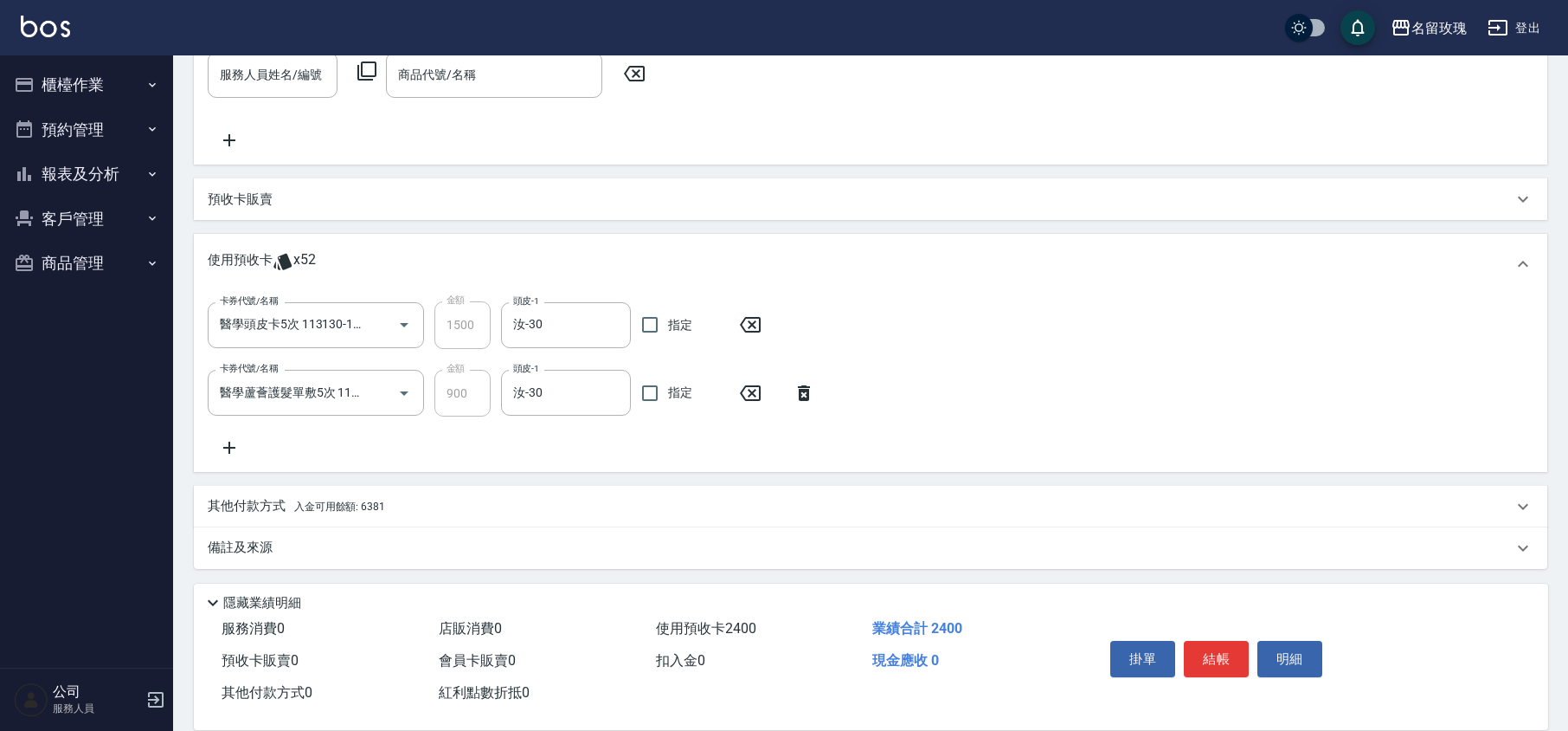
click at [558, 431] on div "卡券代號/名稱 醫學頭皮卡5次 113130-133 卡券代號/名稱 金額 1500 金額 頭皮-1 汝-30 頭皮-1 指定 卡券代號/名稱 醫學蘆薈護髮單…" at bounding box center [870, 379] width 1326 height 155
type input "[DATE] 18:31"
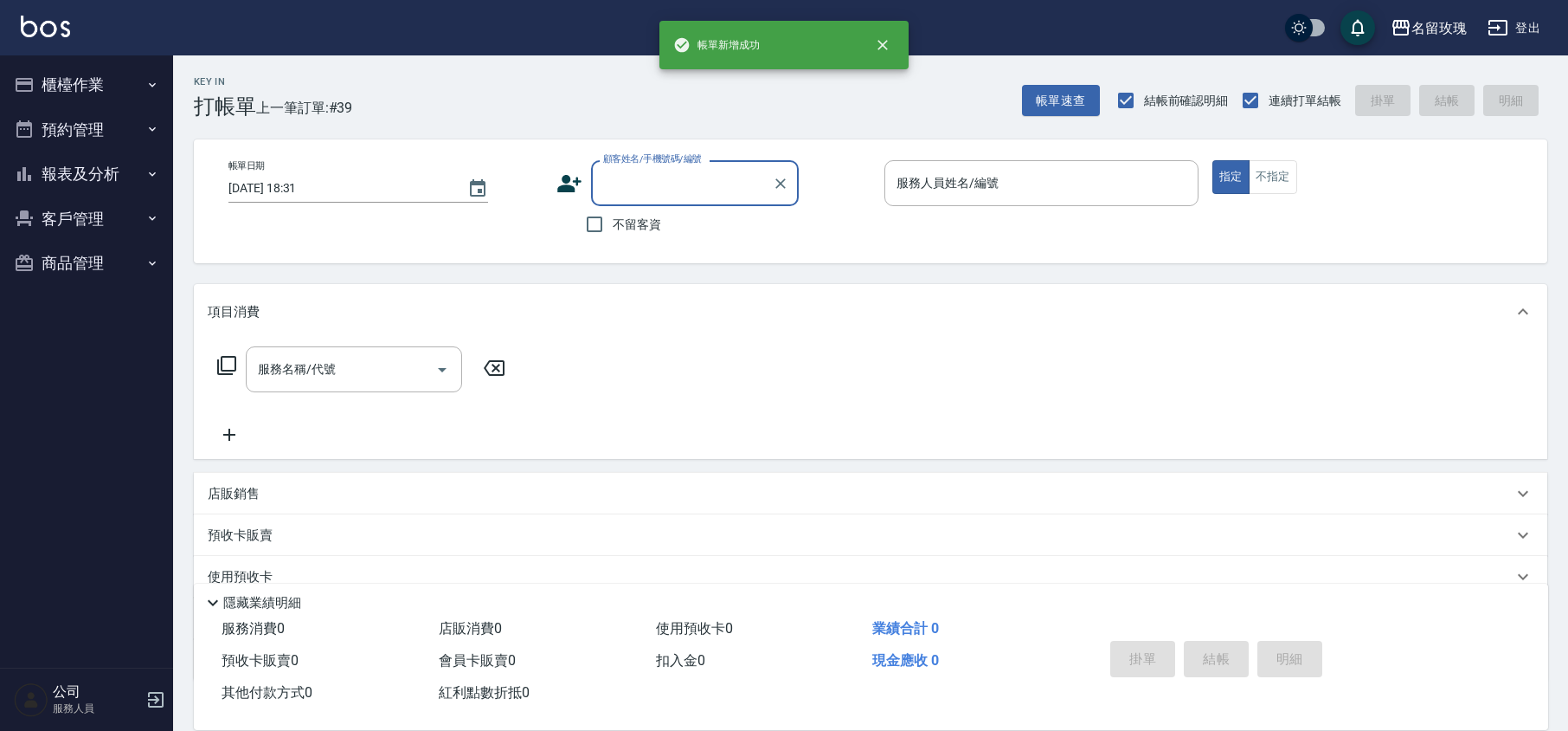
scroll to position [0, 0]
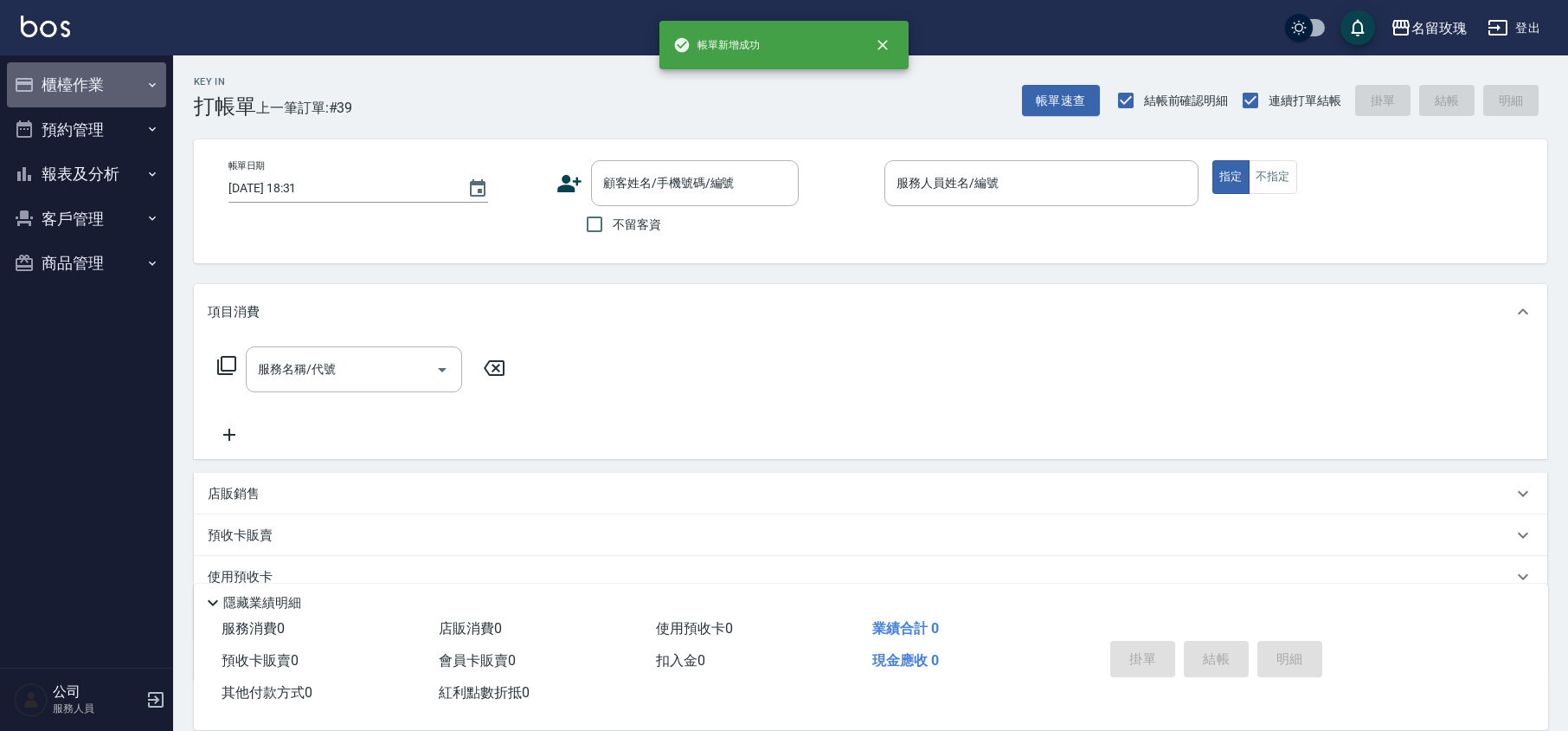
click at [56, 88] on button "櫃檯作業" at bounding box center [86, 85] width 159 height 45
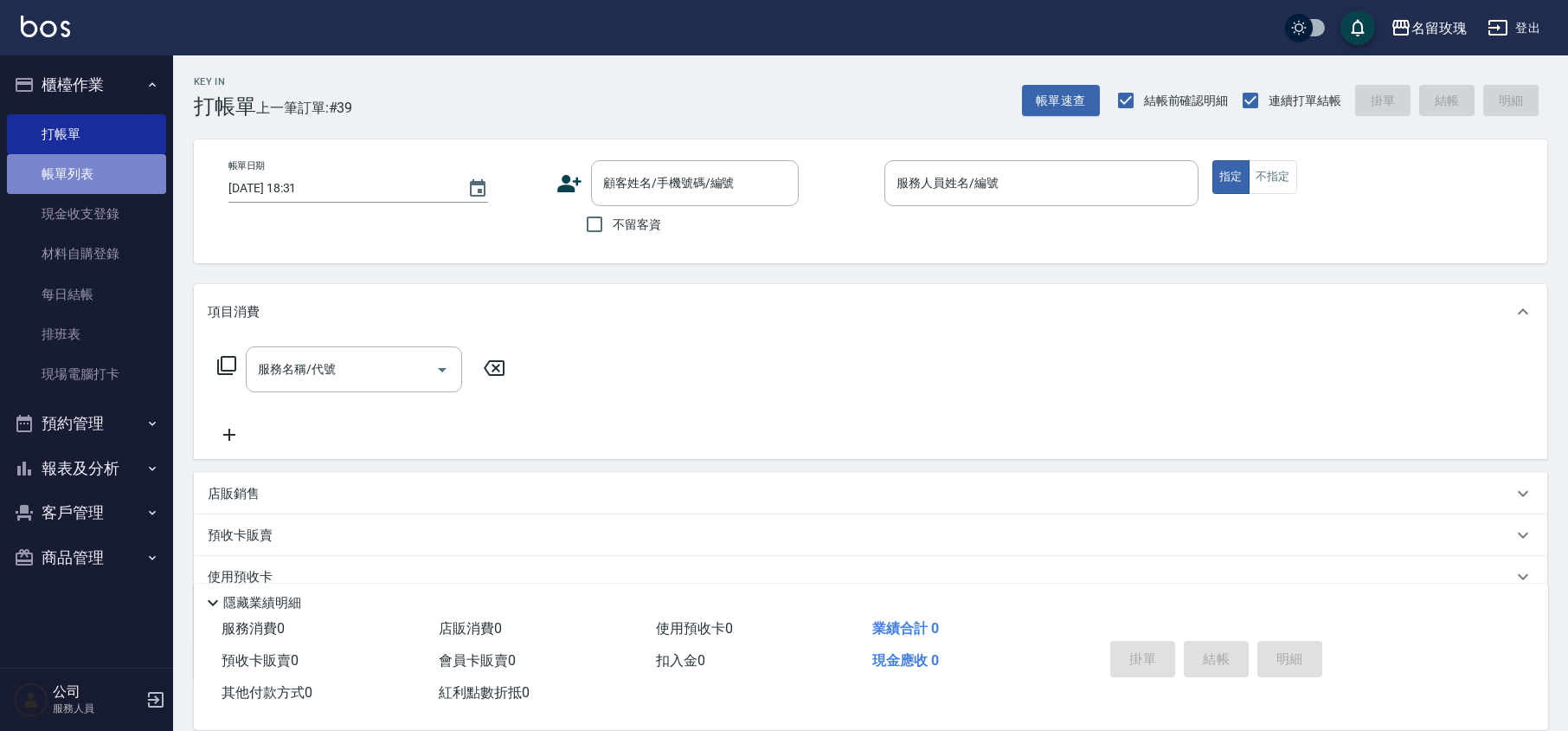
click at [61, 161] on link "帳單列表" at bounding box center [86, 174] width 159 height 40
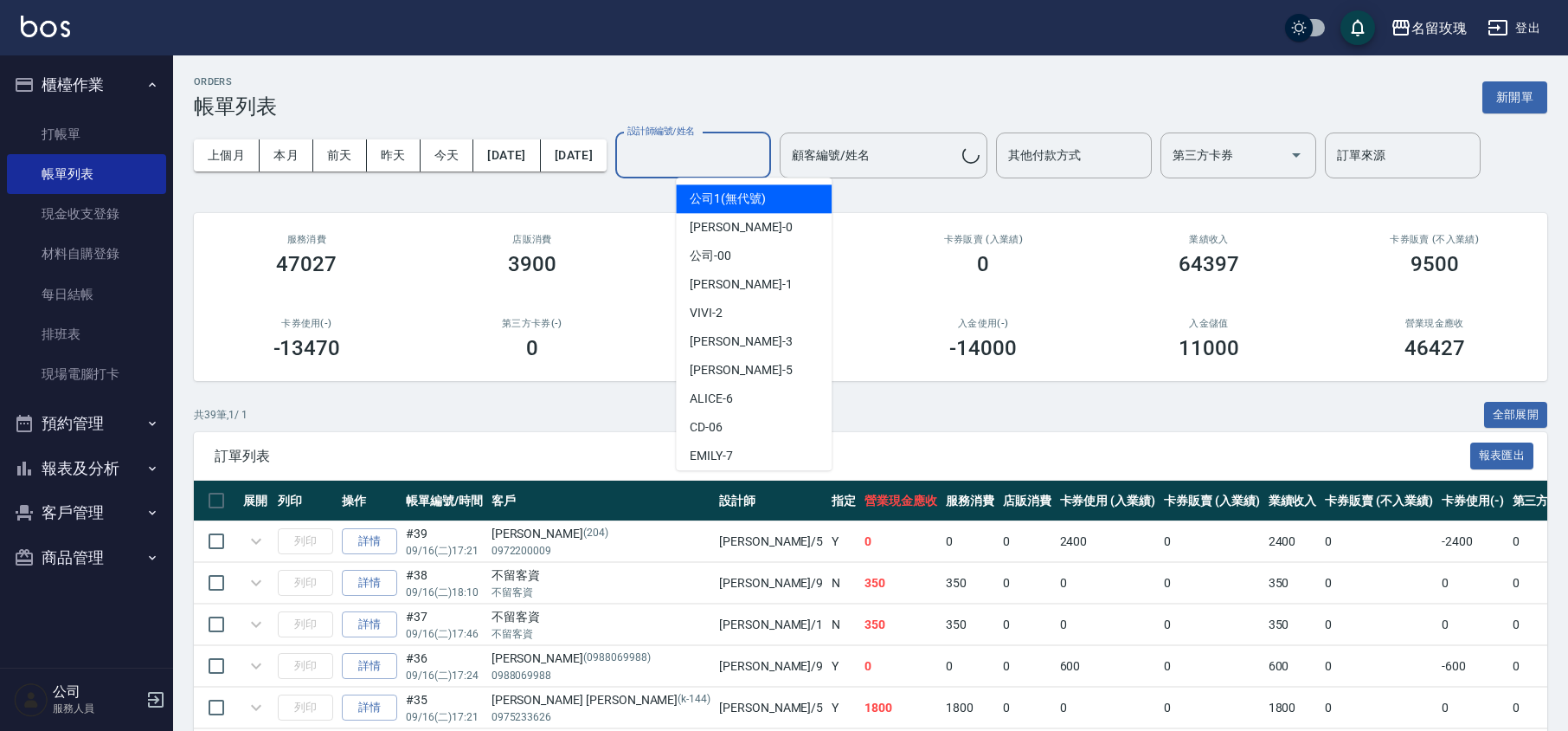
click at [697, 156] on div "設計師編號/姓名 設計師編號/姓名" at bounding box center [693, 155] width 155 height 46
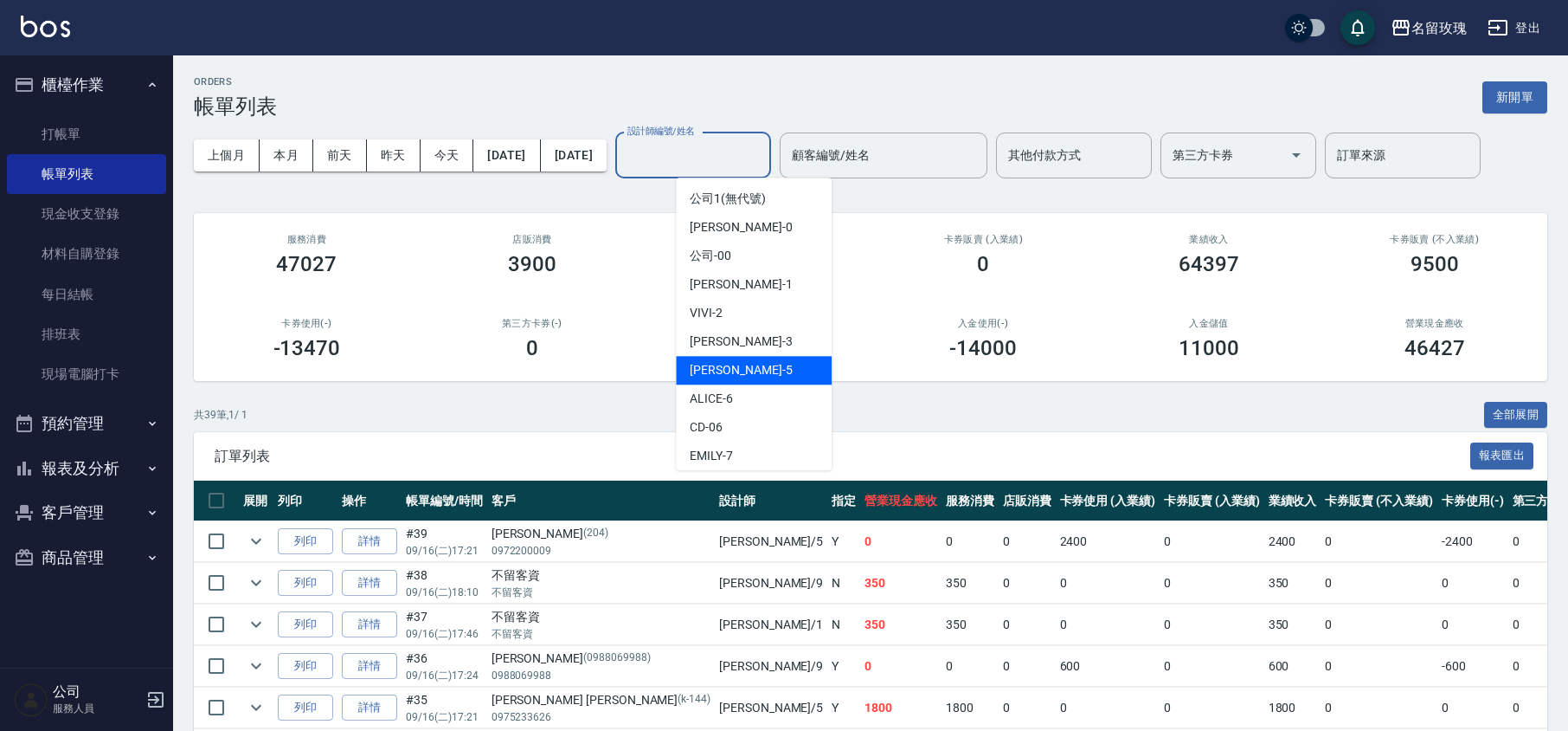
click at [751, 369] on div "[PERSON_NAME] -5" at bounding box center [753, 370] width 155 height 29
type input "[PERSON_NAME]-5"
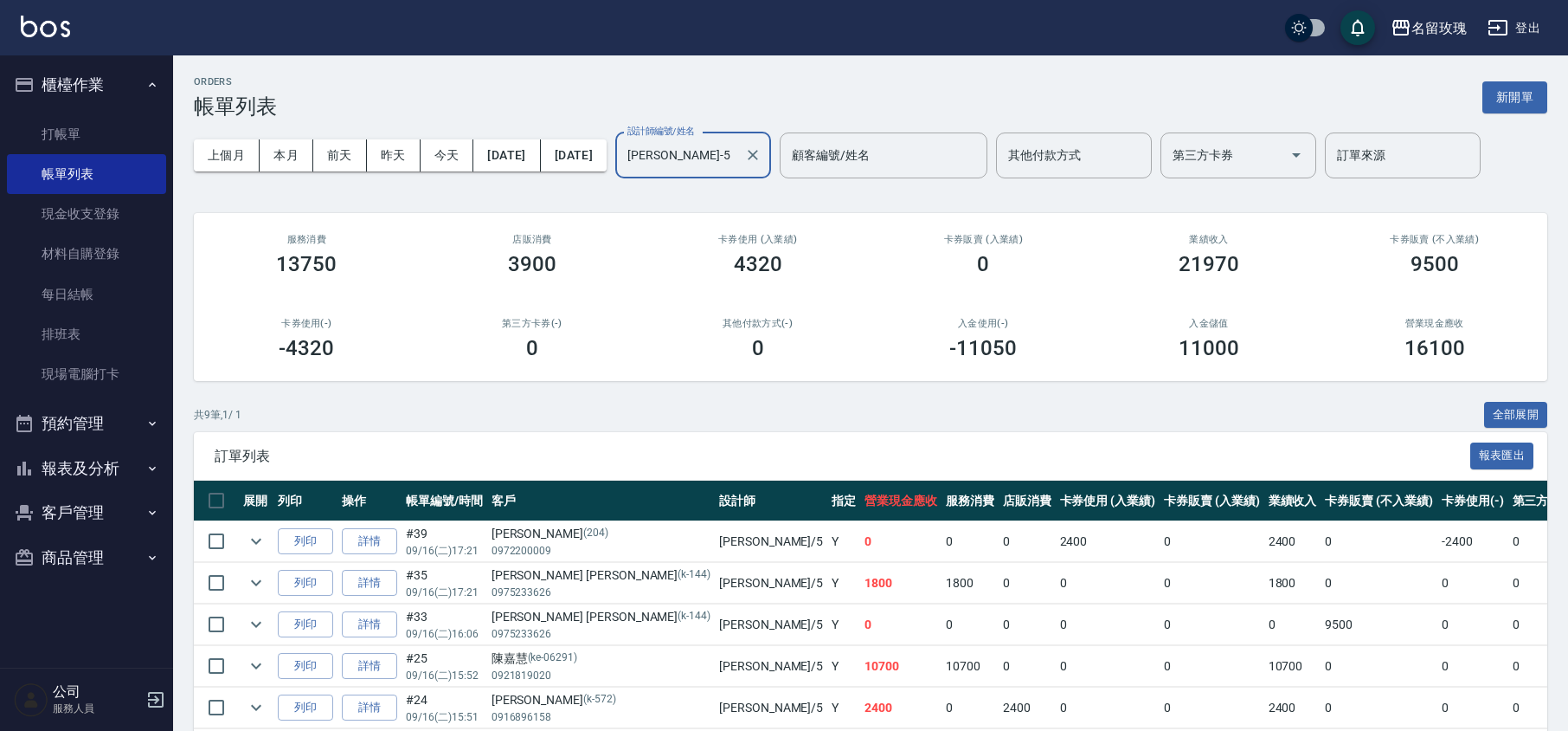
click at [766, 87] on div "ORDERS 帳單列表 新開單" at bounding box center [870, 96] width 1354 height 42
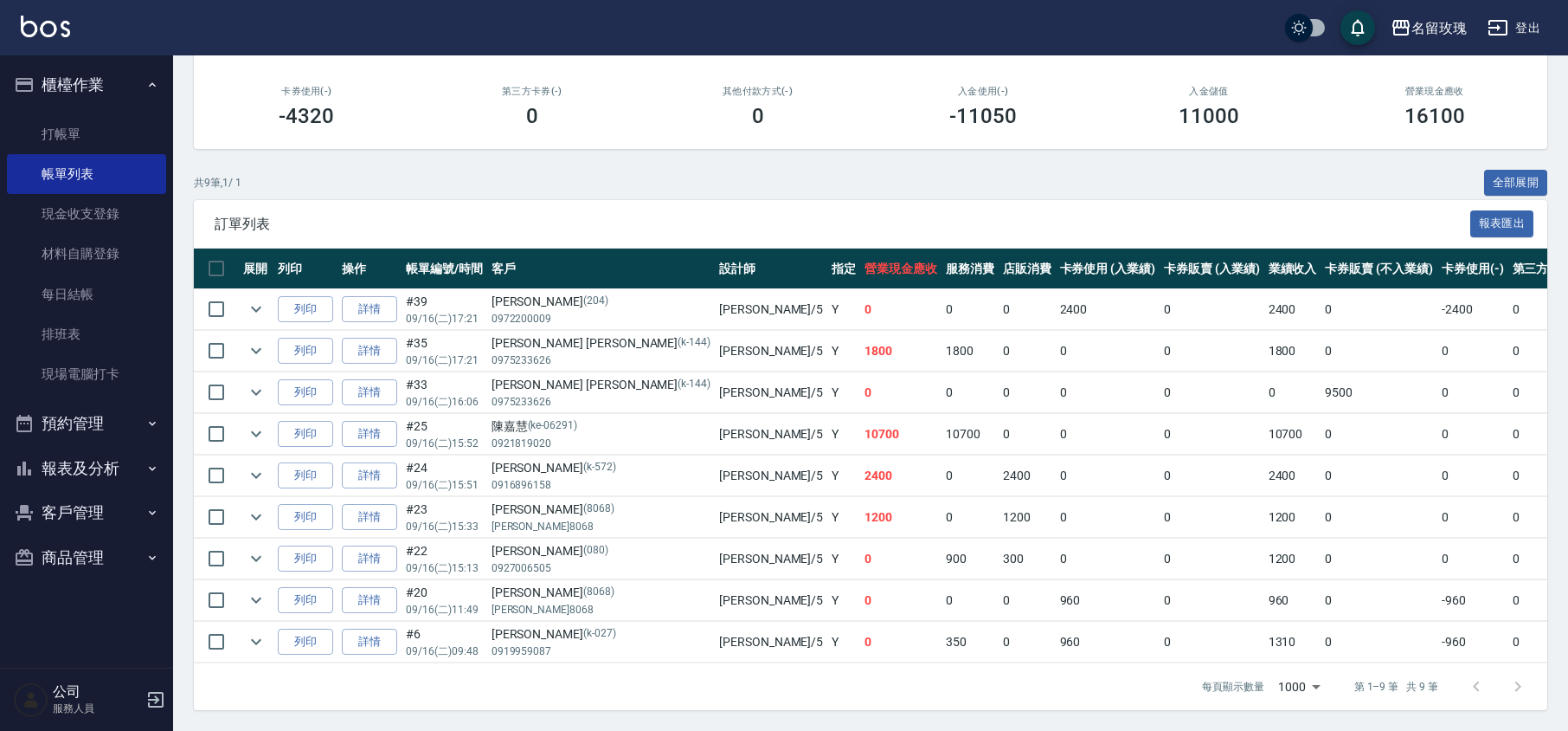
scroll to position [255, 0]
click at [31, 126] on link "打帳單" at bounding box center [86, 134] width 159 height 40
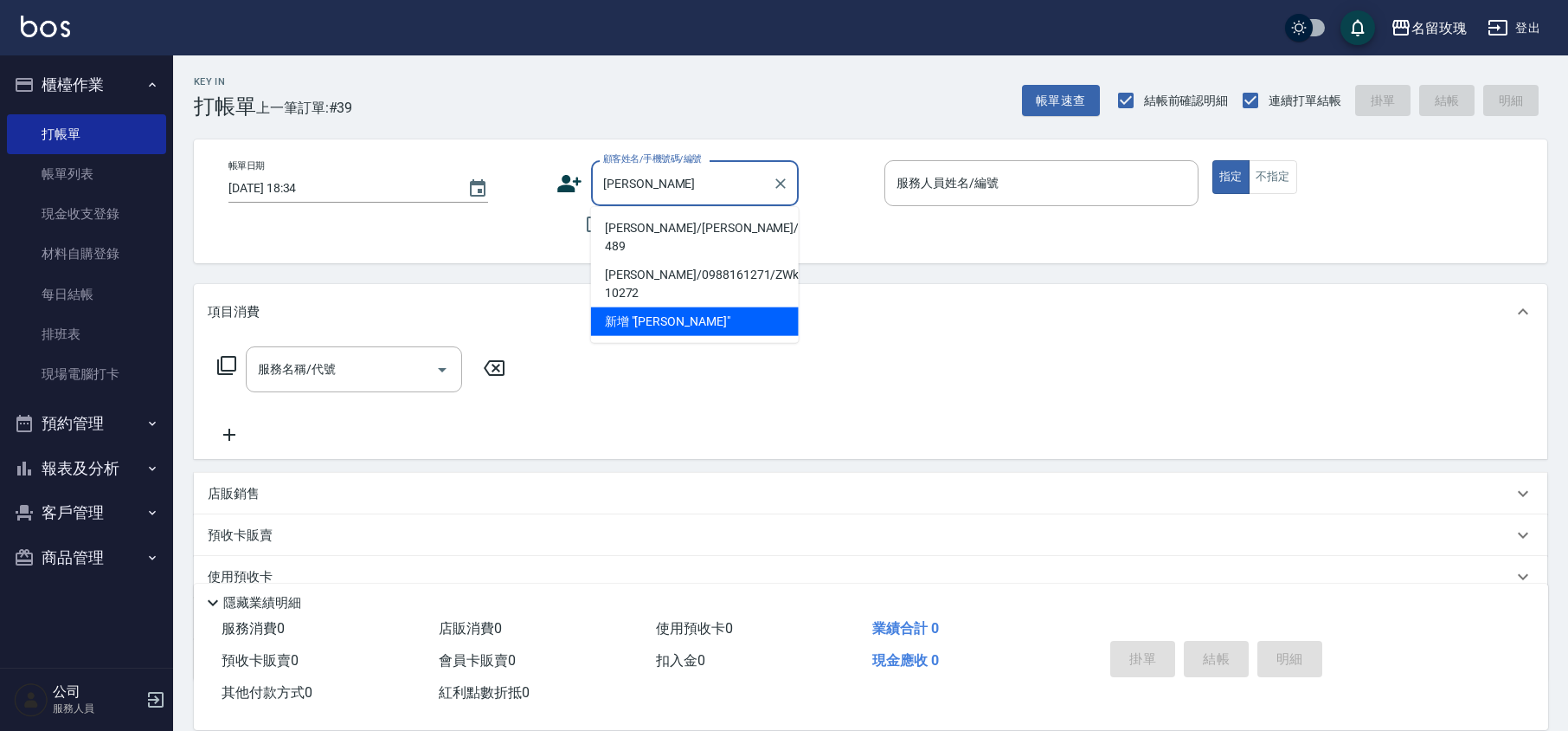
click at [647, 228] on li "[PERSON_NAME]/[PERSON_NAME]/k-489" at bounding box center [695, 237] width 208 height 47
type input "[PERSON_NAME]/[PERSON_NAME]/k-489"
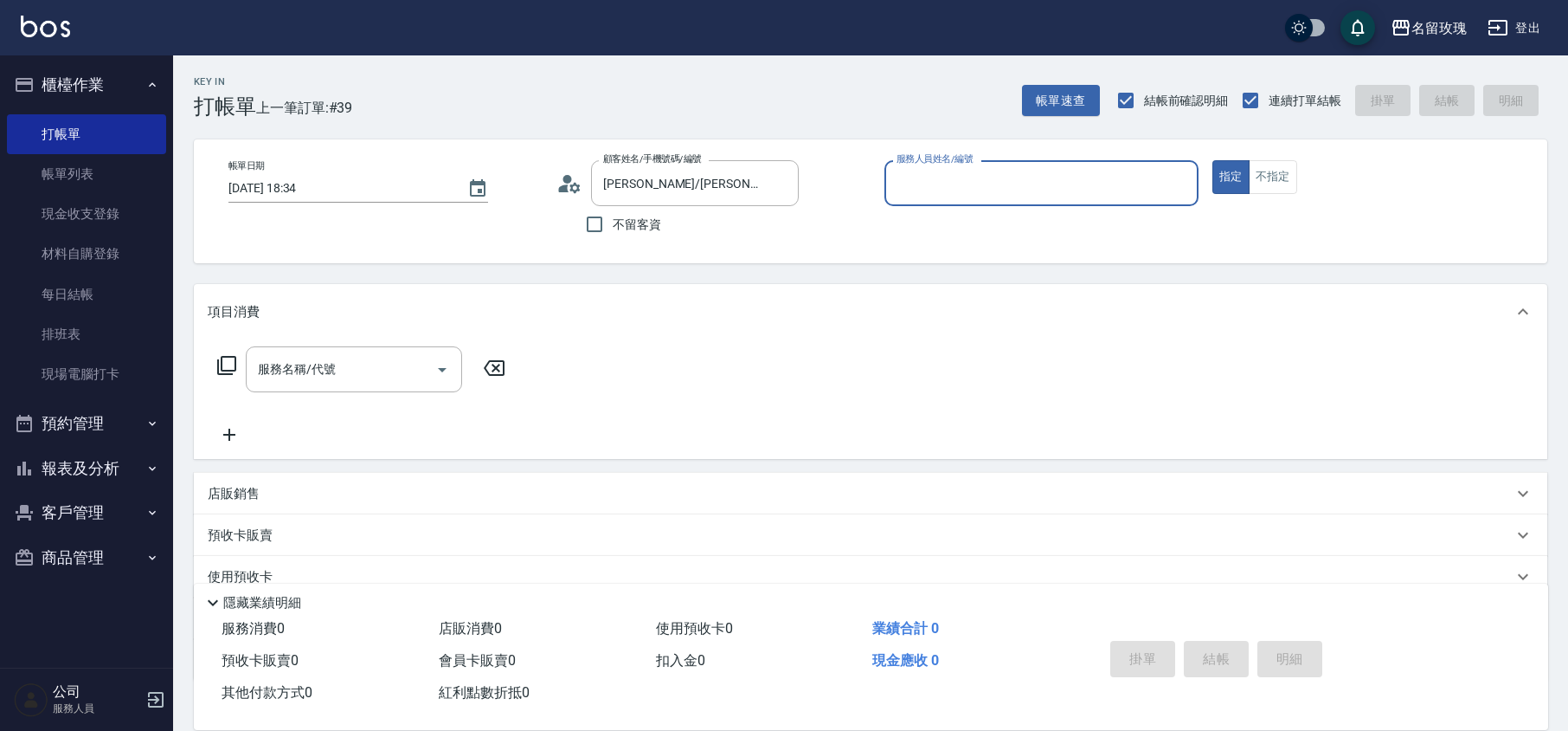
type input "[PERSON_NAME]-5"
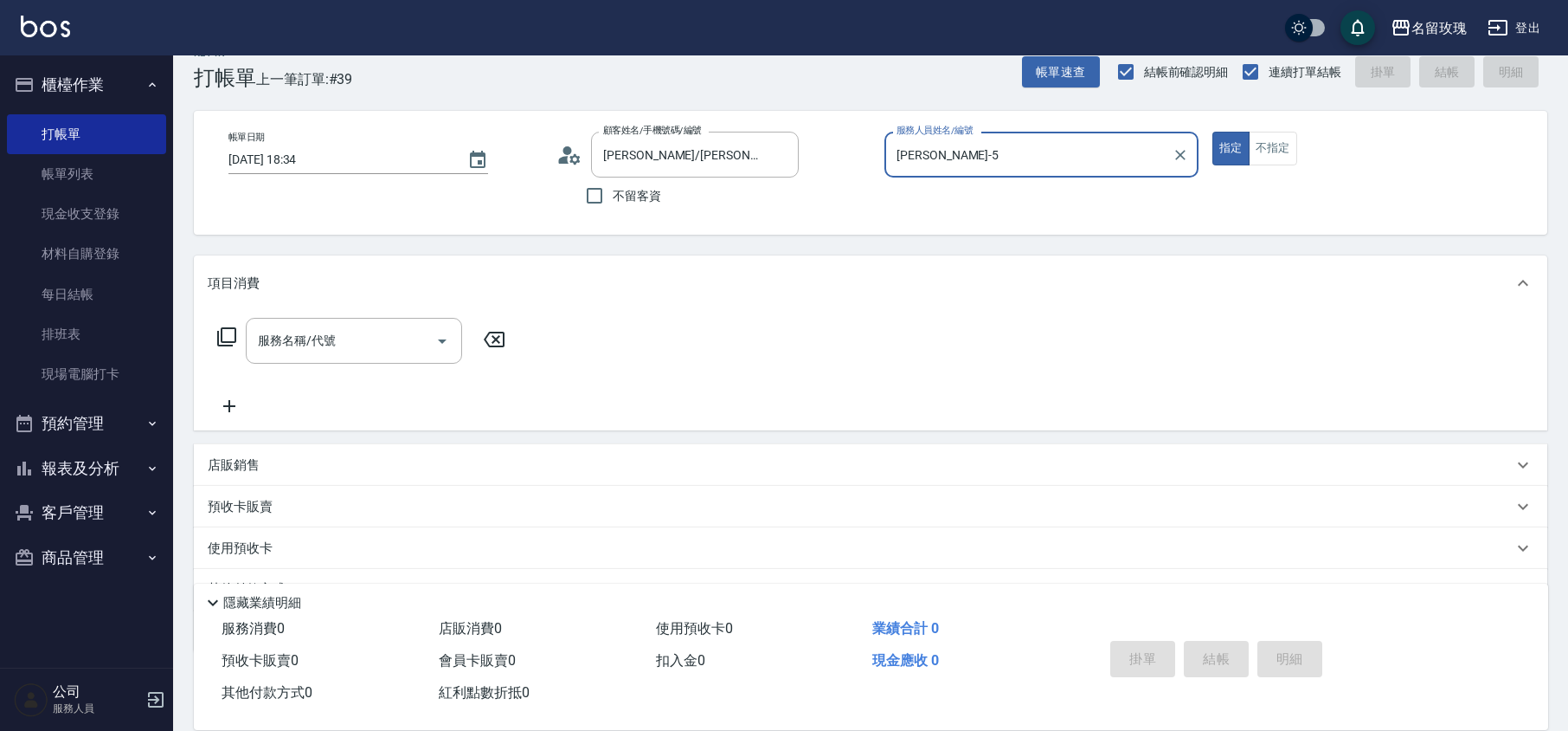
scroll to position [112, 0]
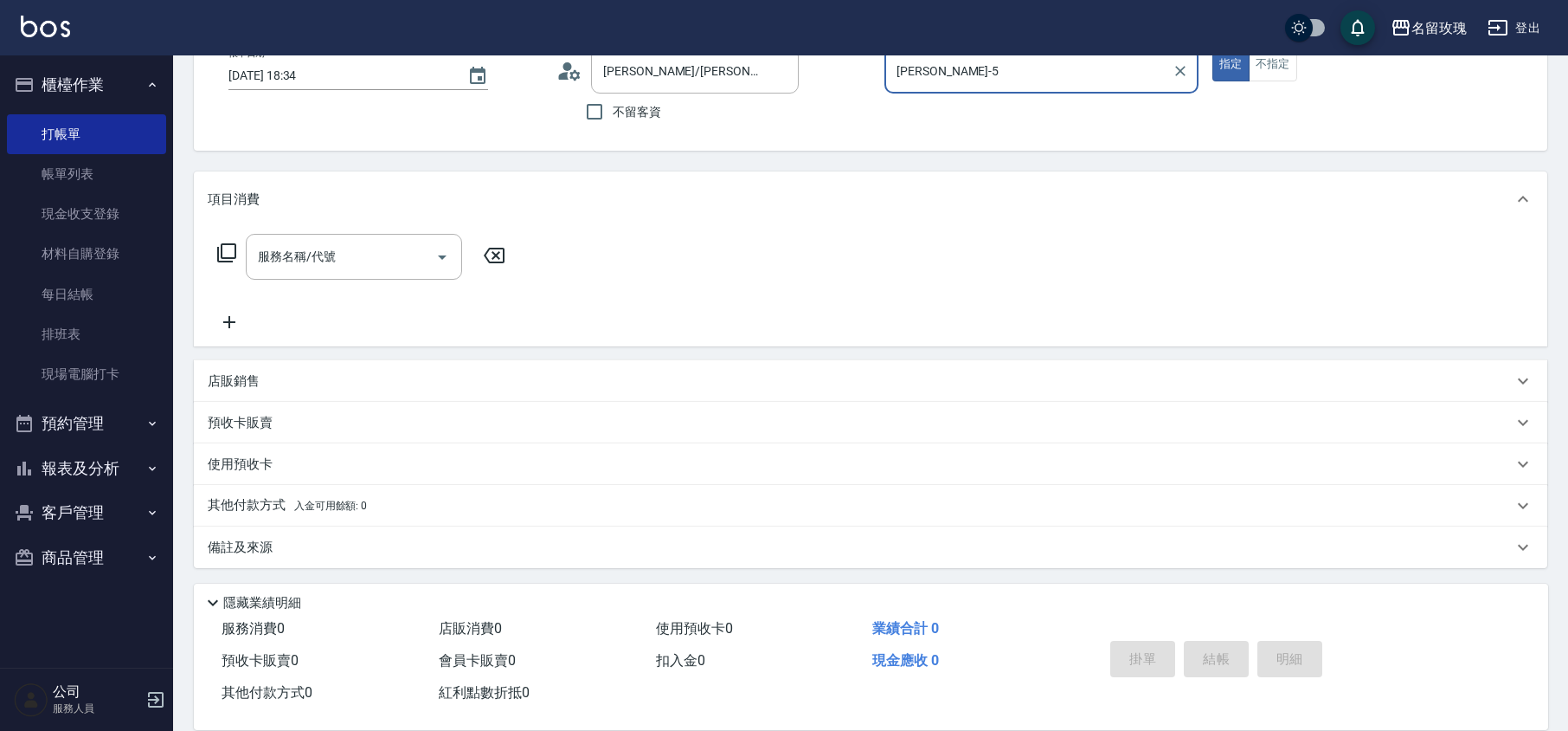
click at [301, 251] on div "服務名稱/代號 服務名稱/代號" at bounding box center [354, 256] width 216 height 46
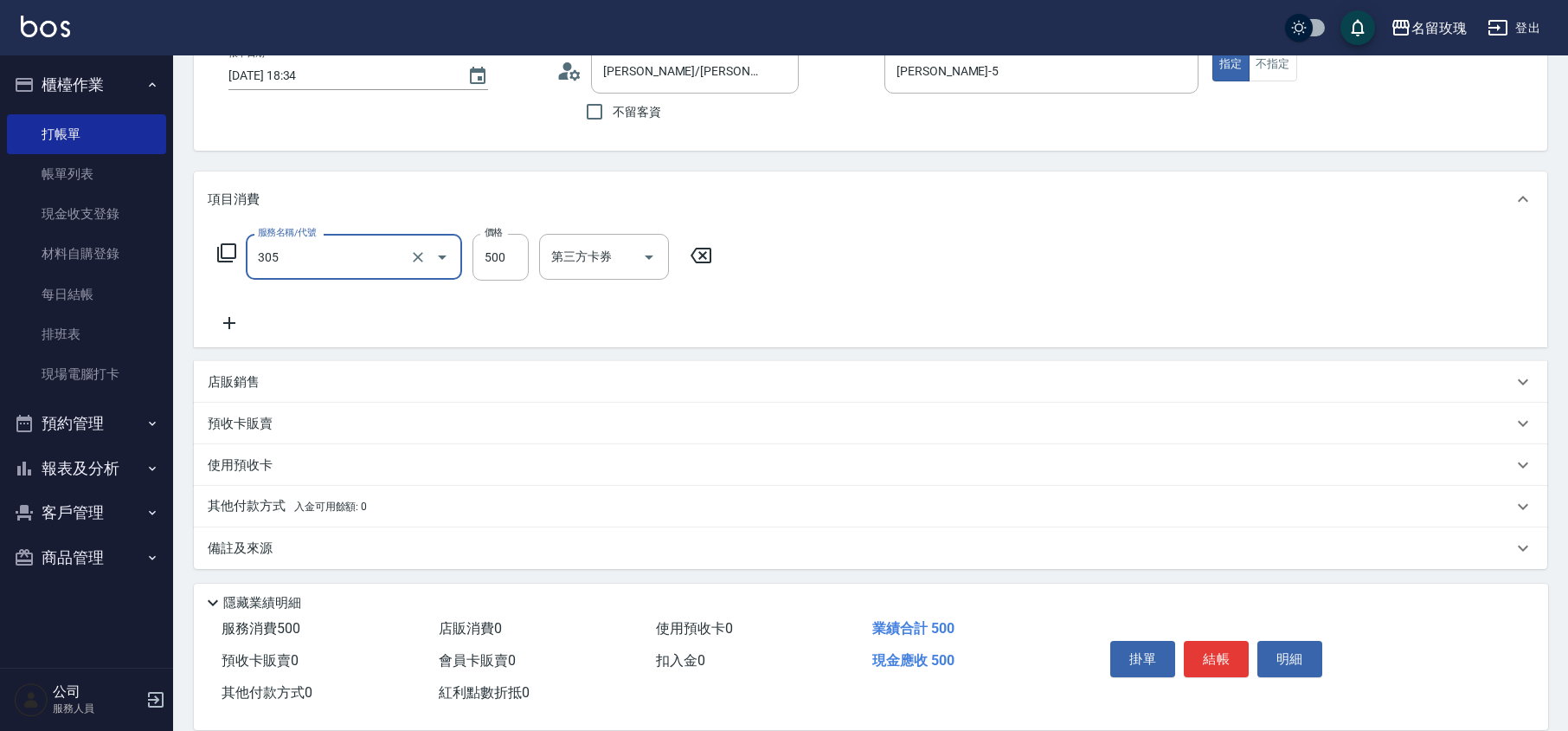
type input "剪髮(305)"
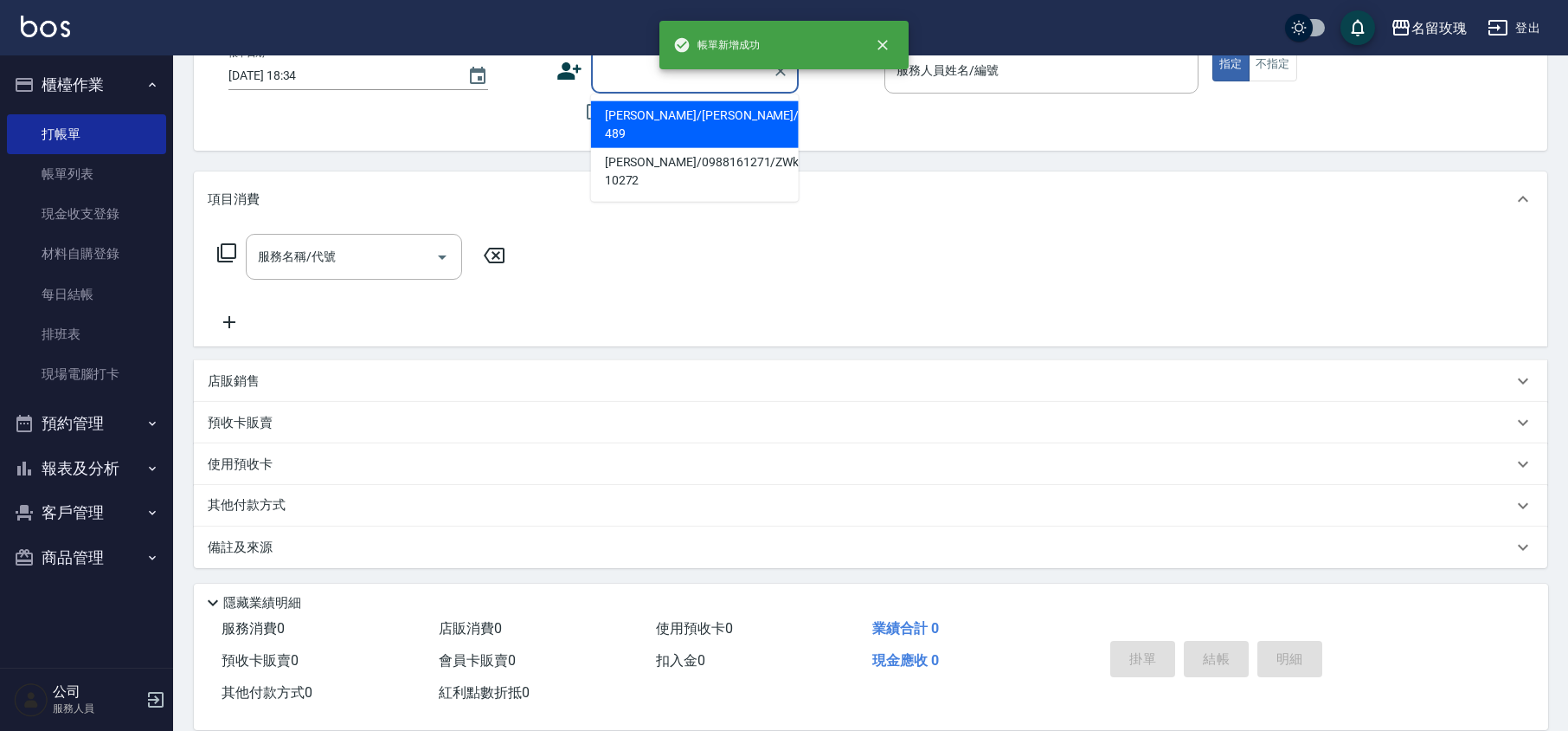
click at [603, 66] on input "顧客姓名/手機號碼/編號" at bounding box center [682, 70] width 167 height 30
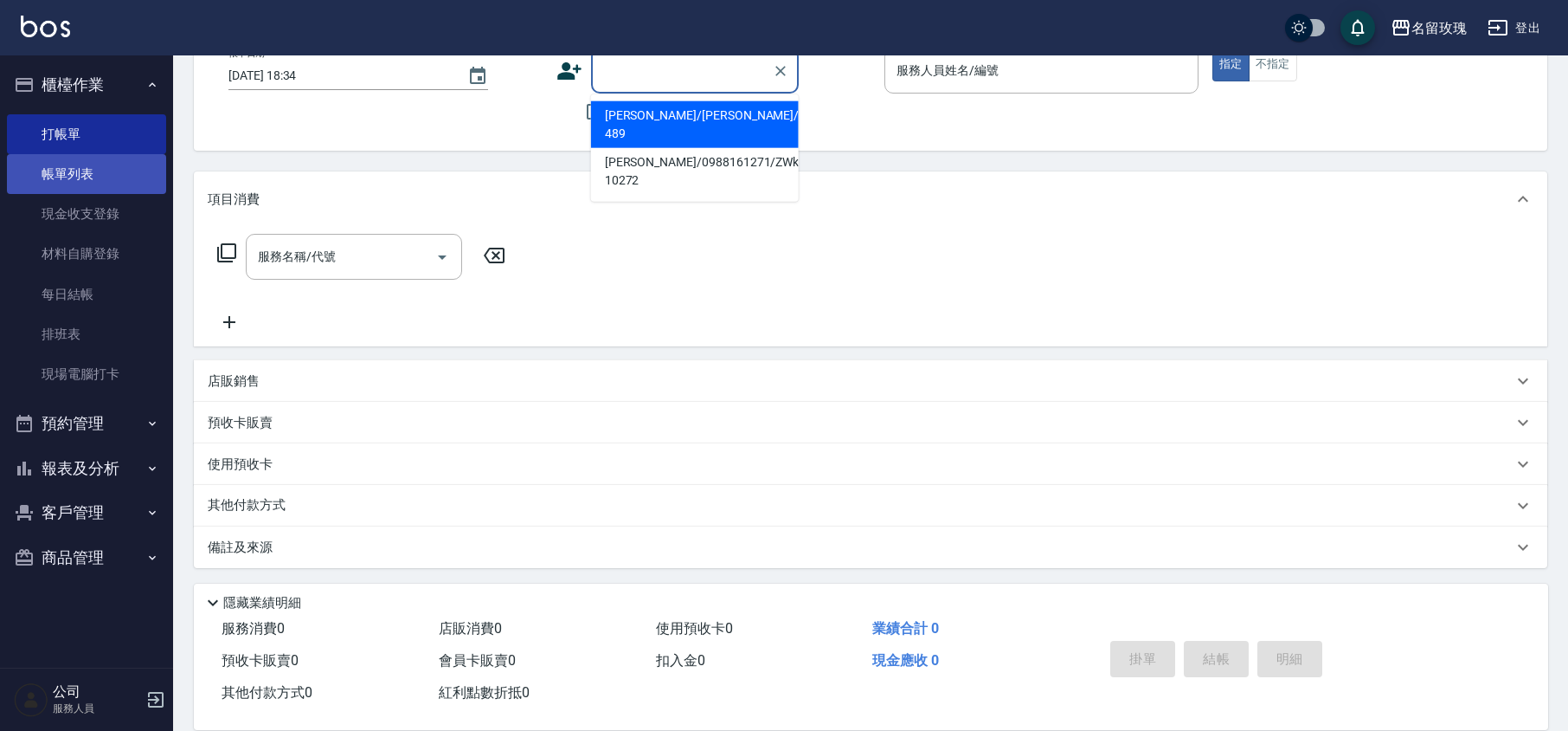
click at [57, 161] on link "帳單列表" at bounding box center [86, 174] width 159 height 40
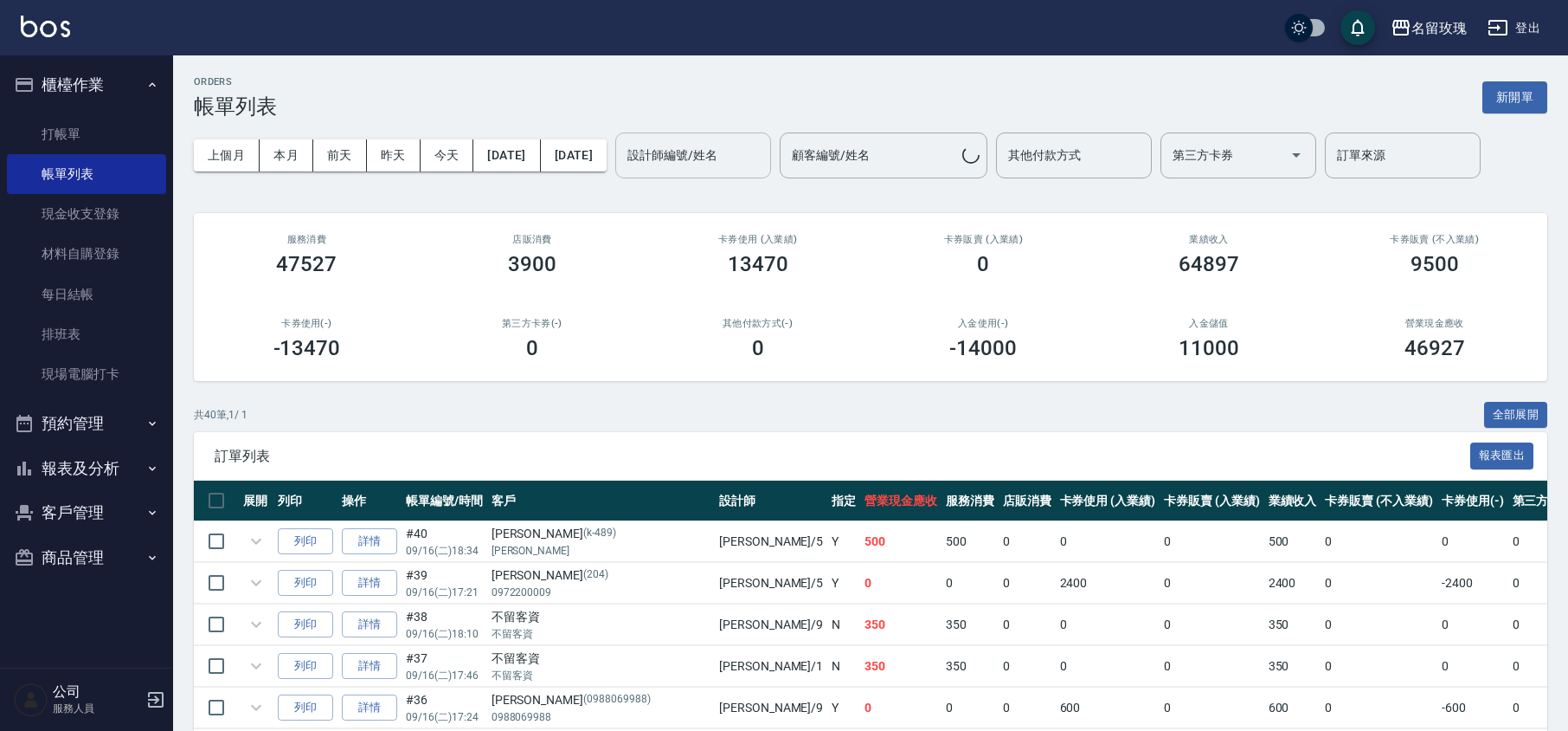
click at [763, 164] on input "設計師編號/姓名" at bounding box center [693, 155] width 140 height 30
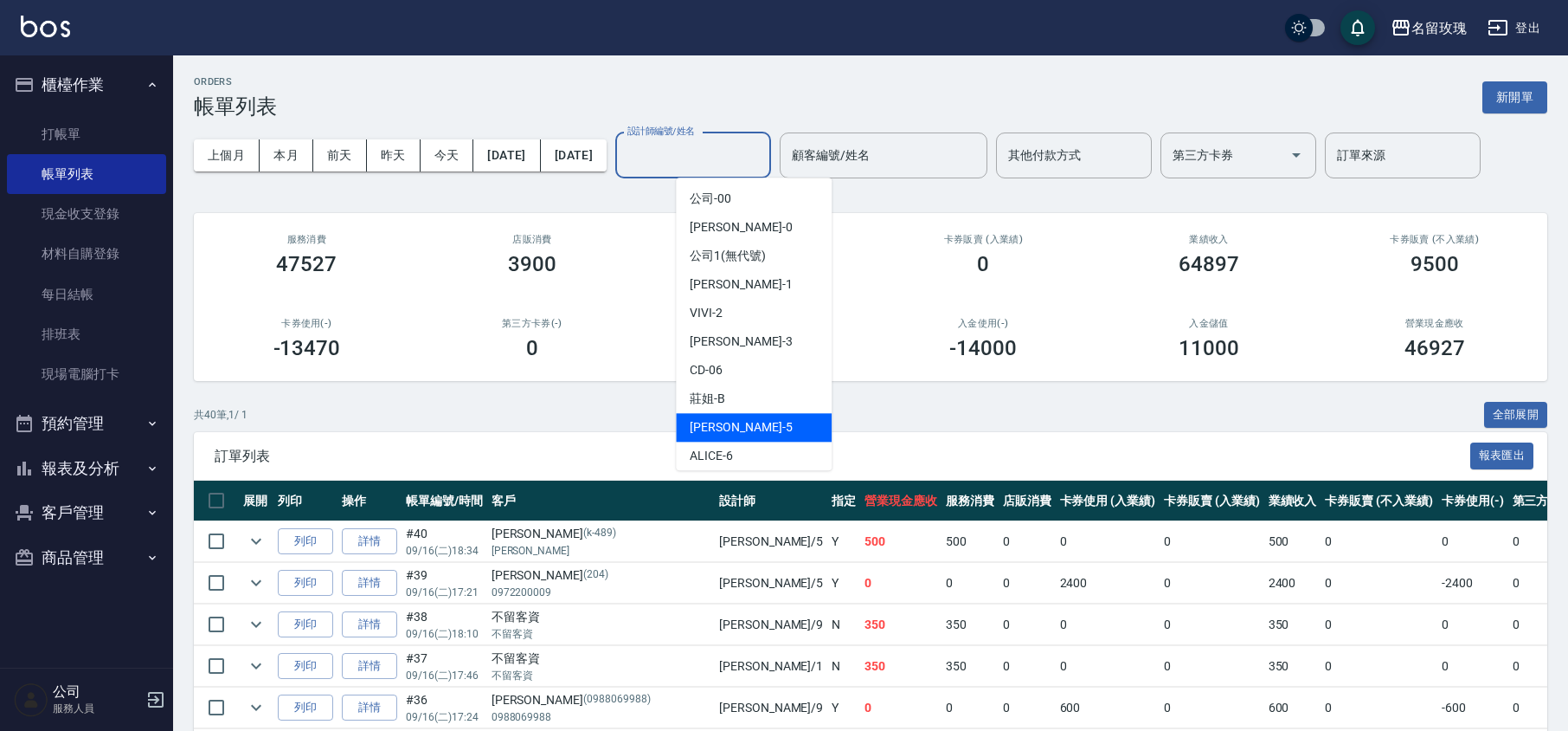
click at [727, 426] on span "[PERSON_NAME] -5" at bounding box center [740, 427] width 102 height 18
type input "[PERSON_NAME]-5"
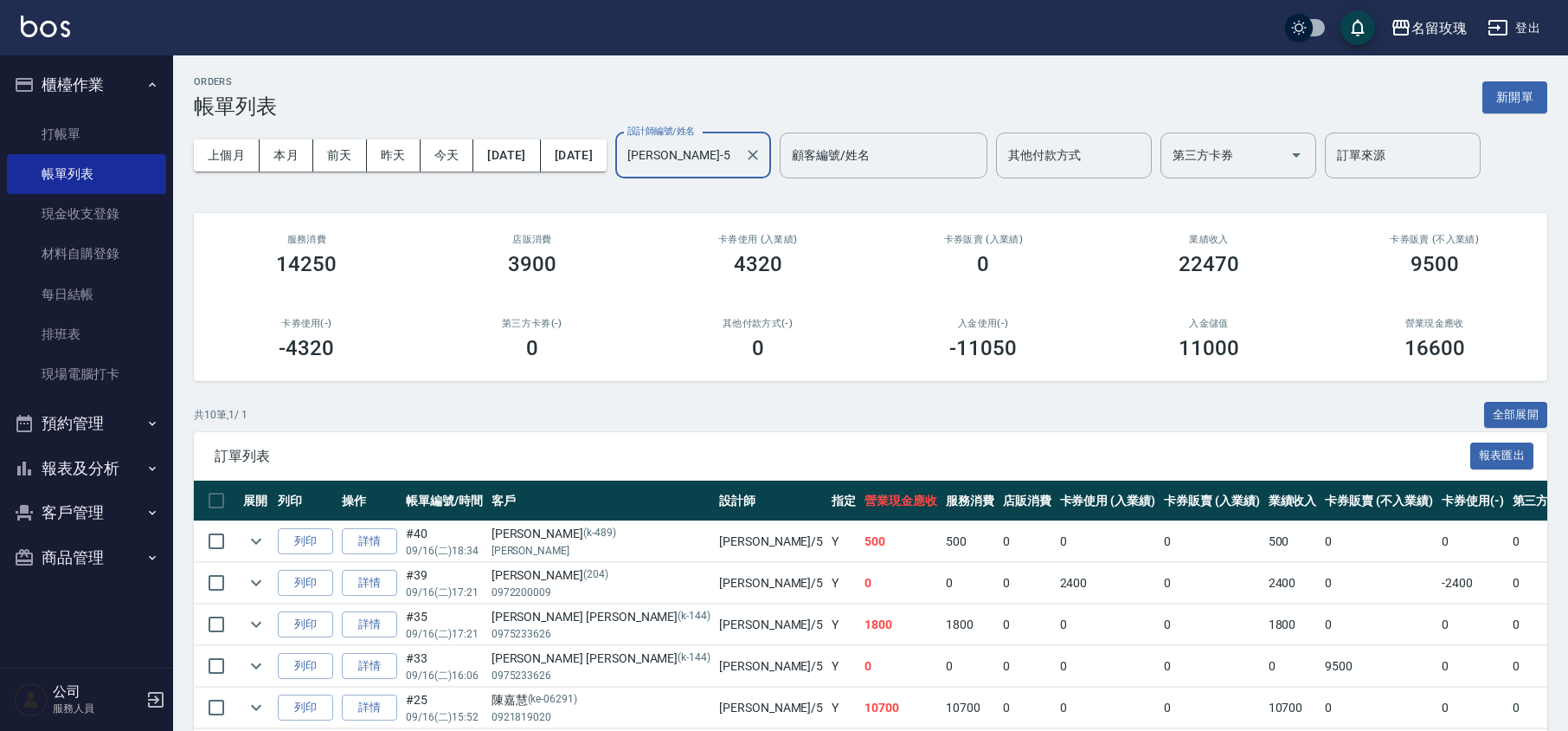
click at [796, 191] on div "上個月 本月 [DATE] [DATE] [DATE] [DATE] [DATE] 設計師編號/姓名 [PERSON_NAME]-5 設計師編號/姓名 顧客編…" at bounding box center [870, 155] width 1354 height 74
click at [66, 123] on link "打帳單" at bounding box center [86, 134] width 159 height 40
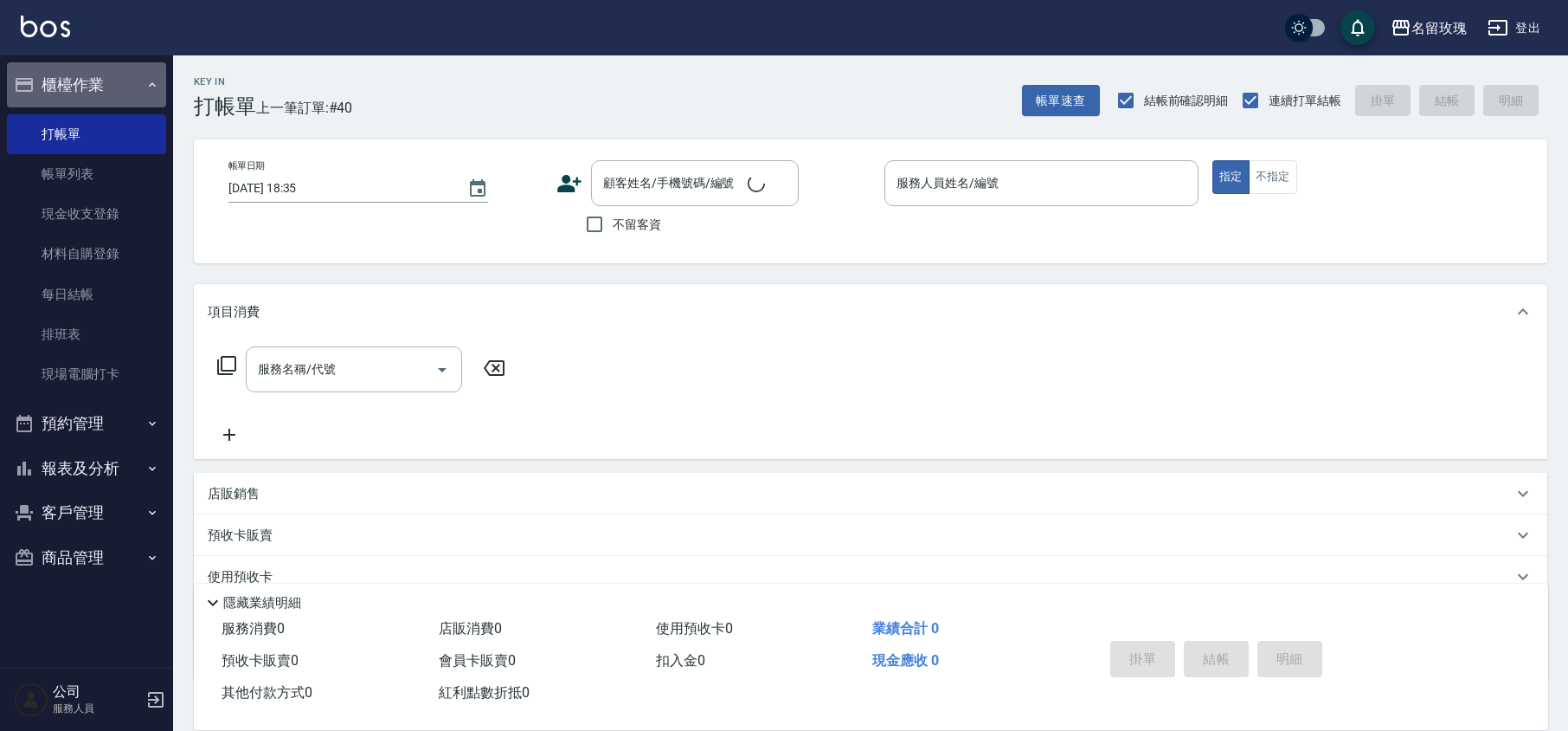
click at [90, 80] on button "櫃檯作業" at bounding box center [86, 85] width 159 height 45
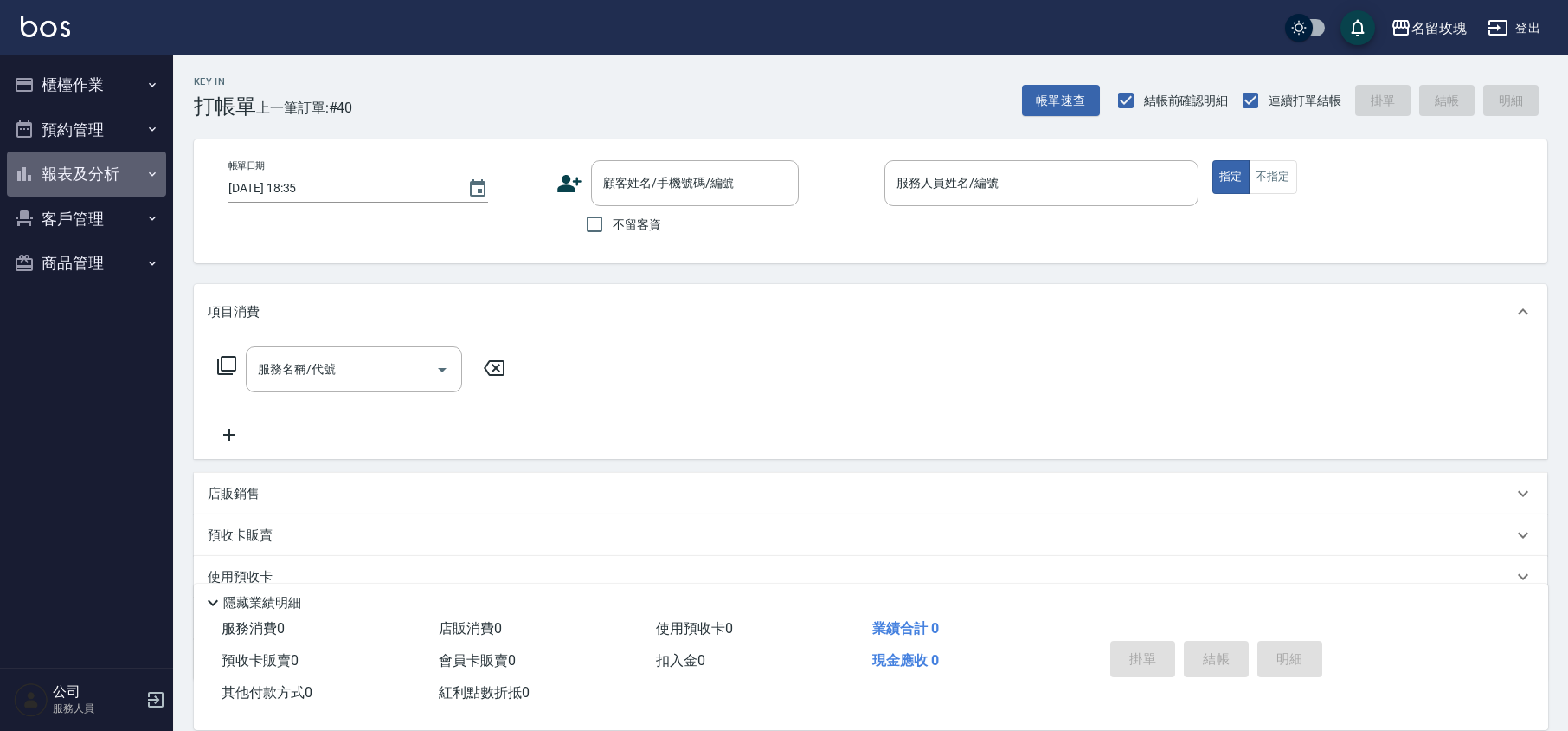
click at [94, 167] on button "報表及分析" at bounding box center [86, 174] width 159 height 45
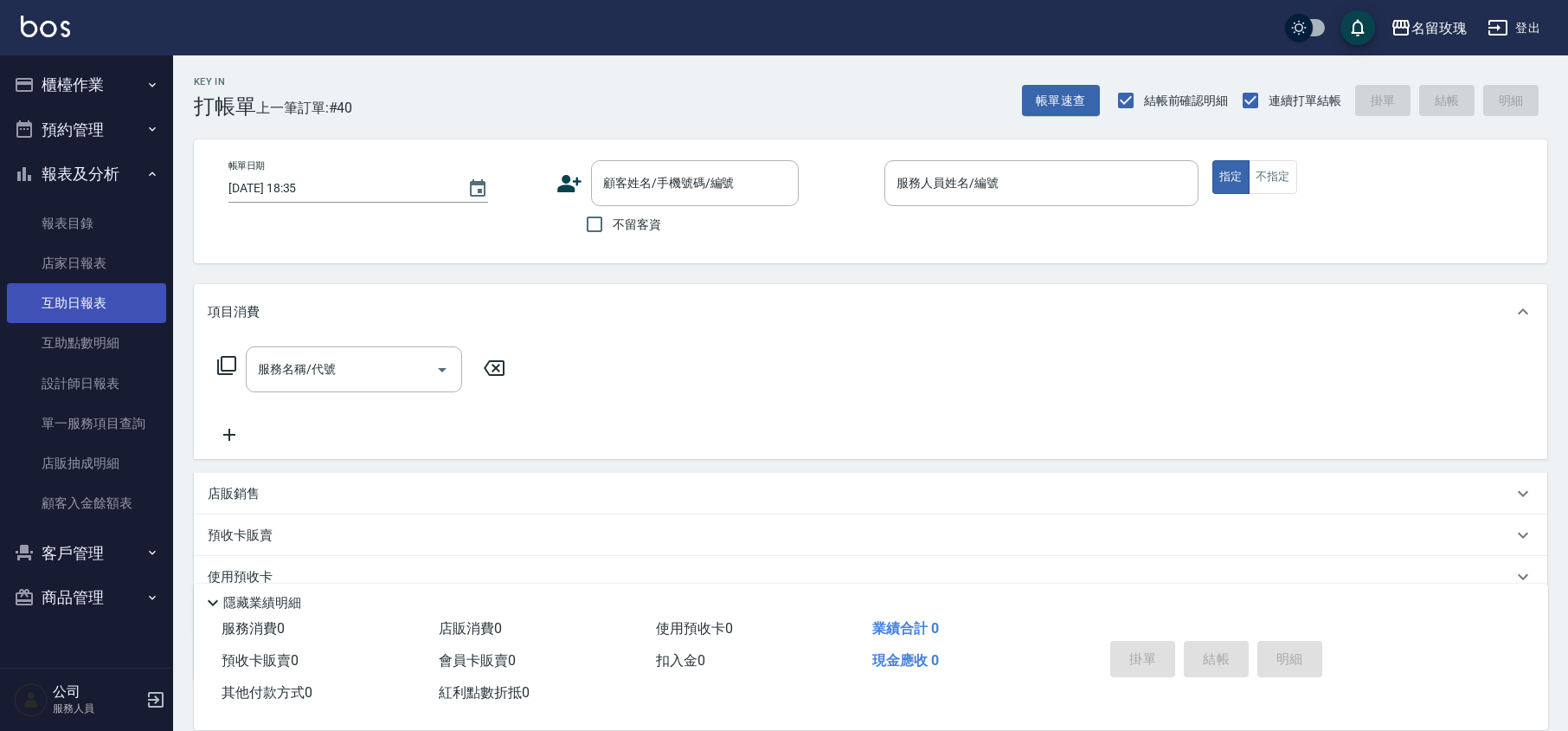
click at [92, 302] on link "互助日報表" at bounding box center [86, 302] width 159 height 40
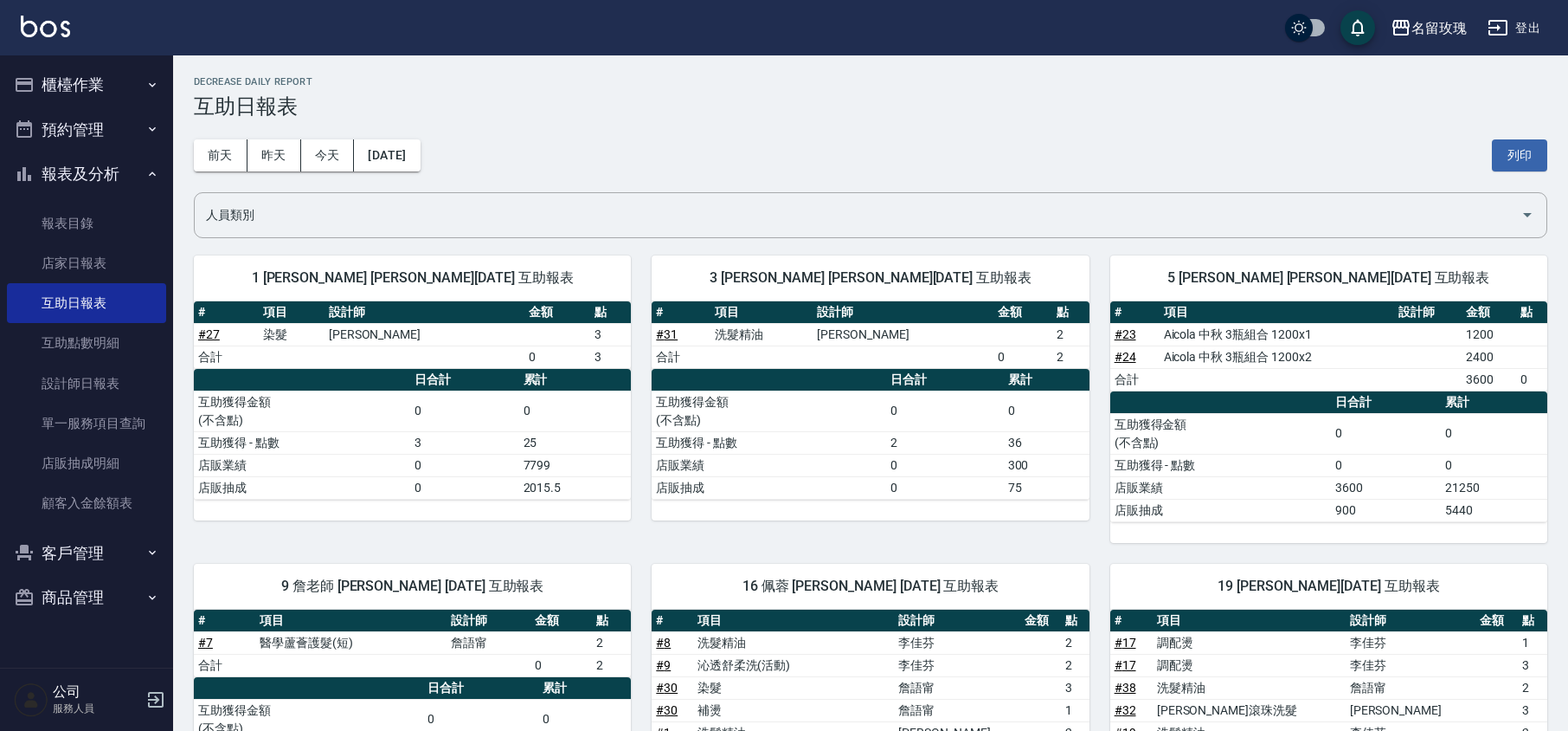
click at [675, 110] on h3 "互助日報表" at bounding box center [870, 107] width 1354 height 24
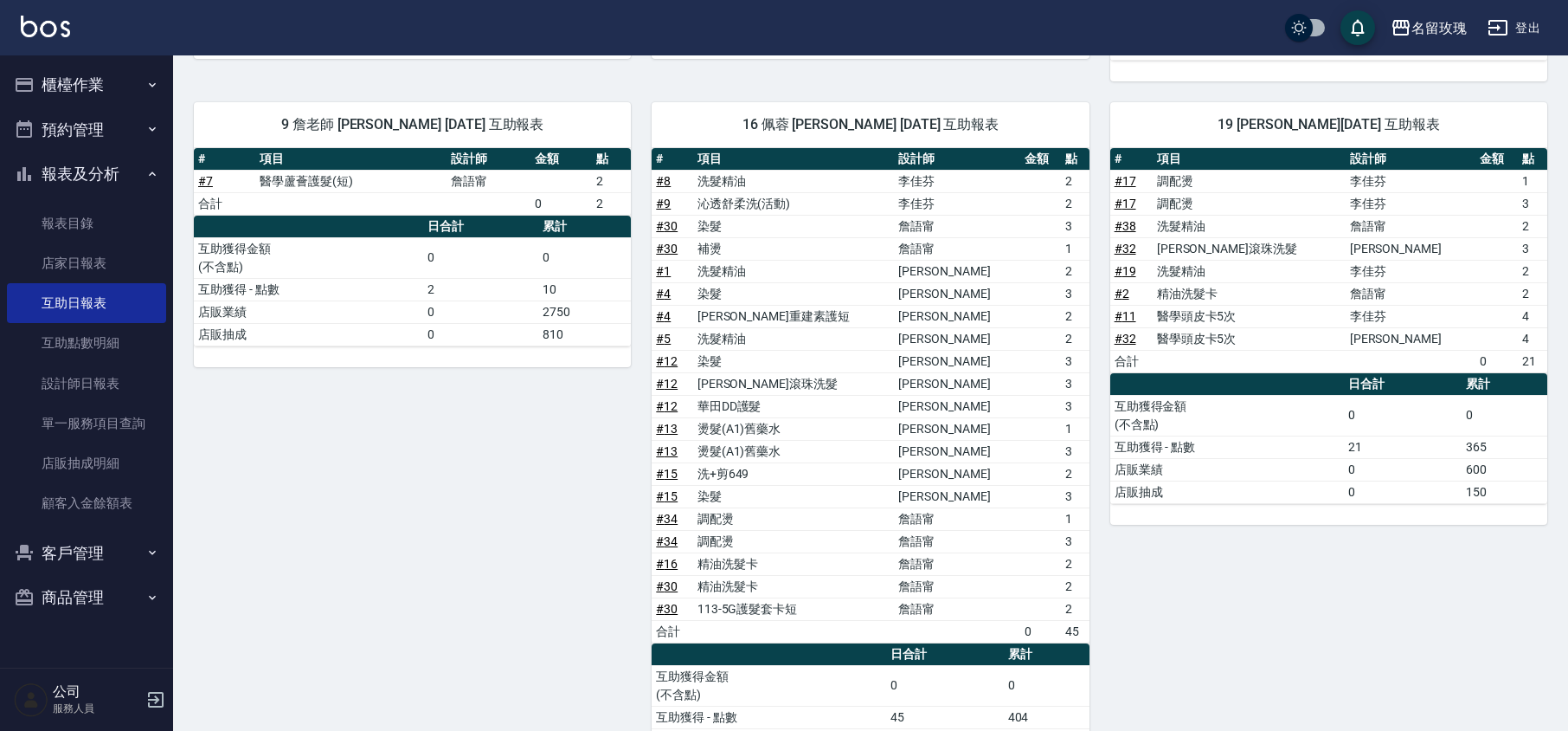
scroll to position [1004, 0]
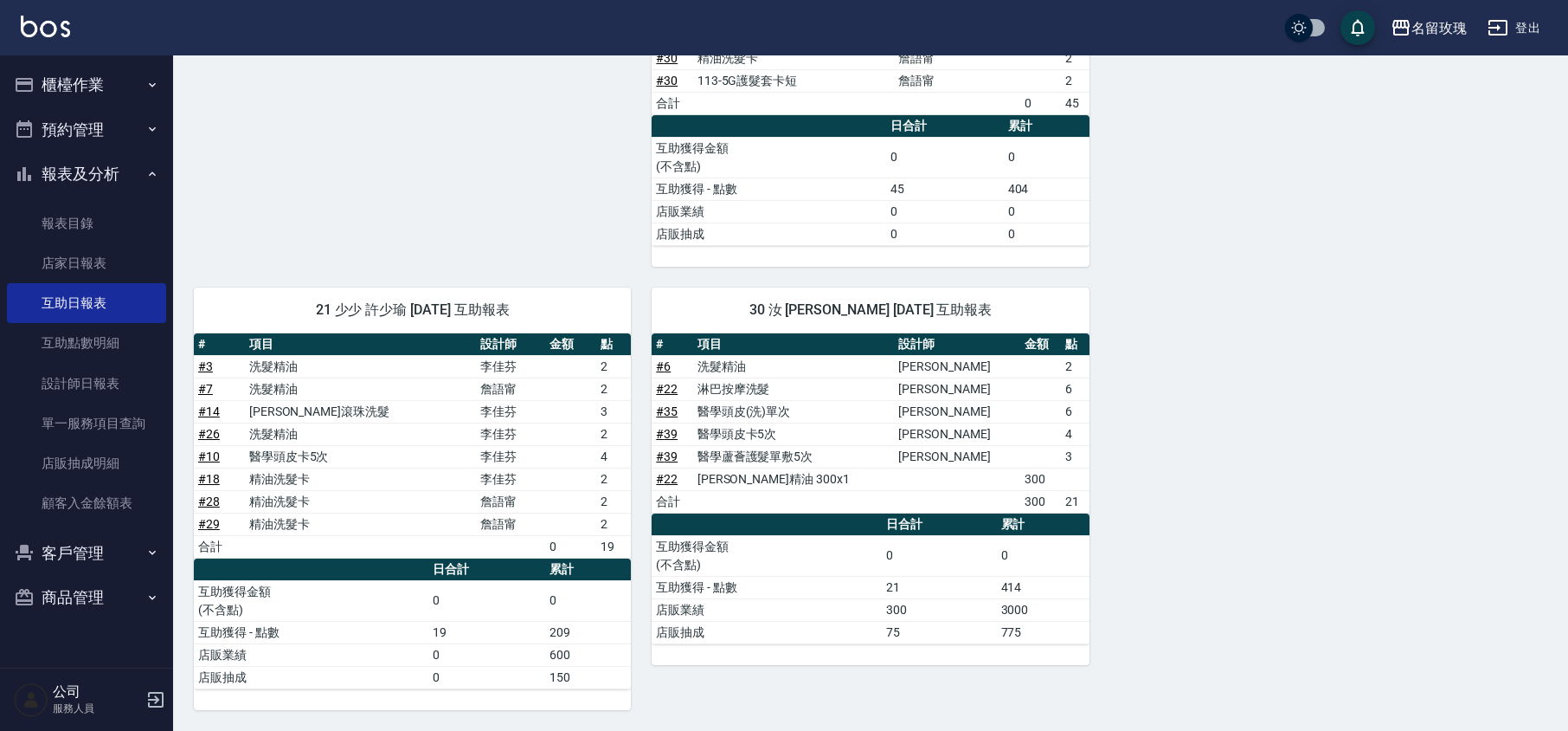
click at [61, 170] on button "報表及分析" at bounding box center [86, 174] width 159 height 45
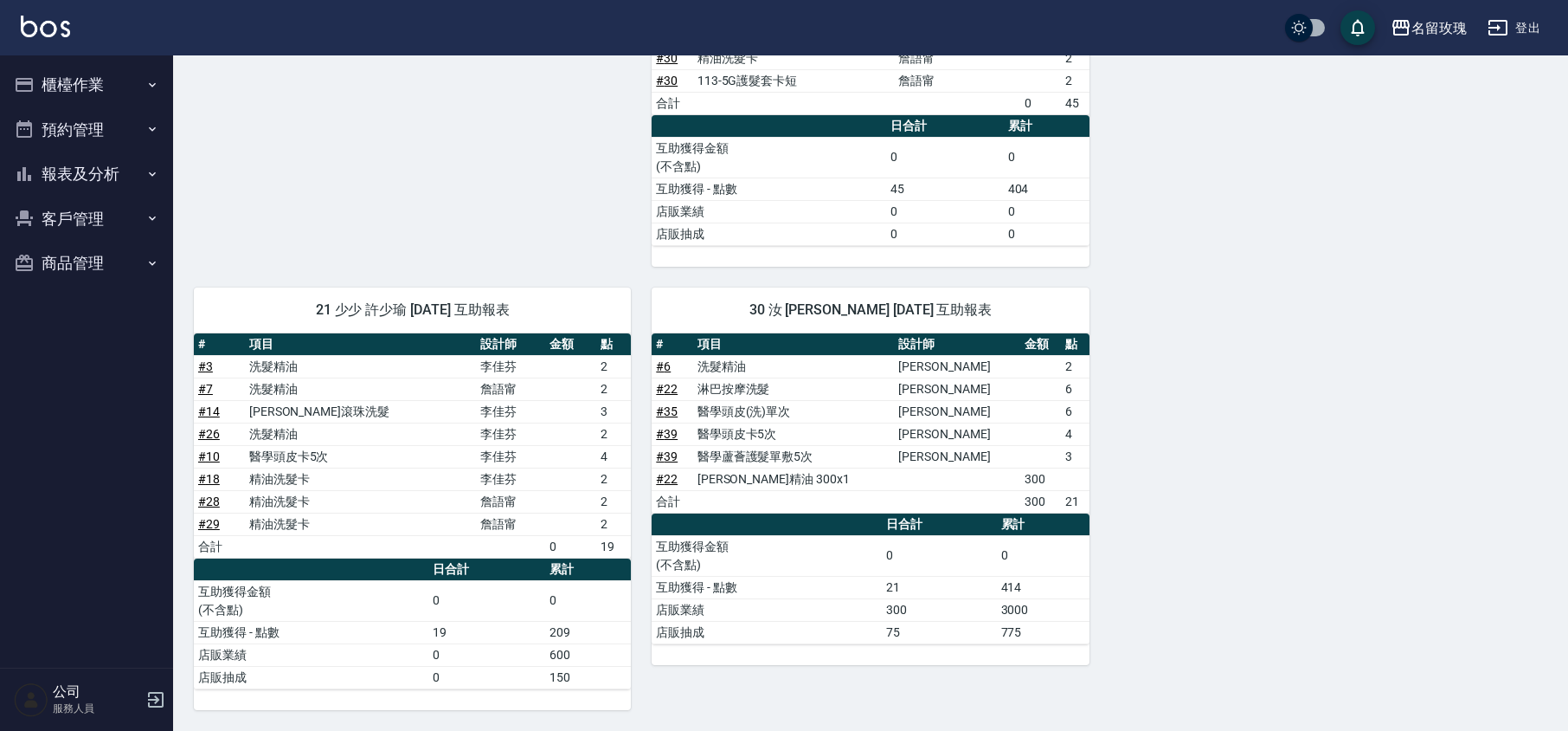
click at [94, 73] on button "櫃檯作業" at bounding box center [86, 85] width 159 height 45
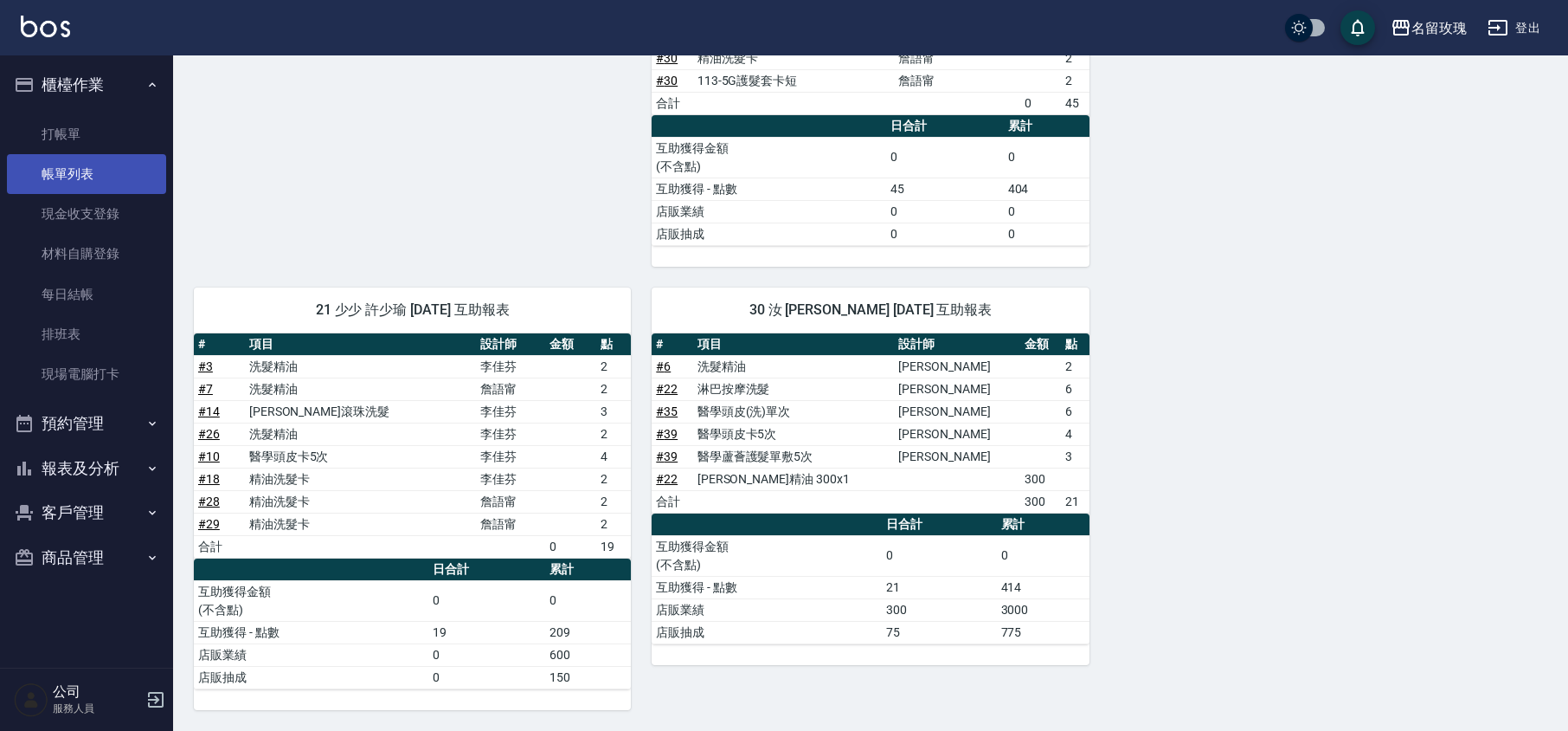
click at [65, 171] on link "帳單列表" at bounding box center [86, 174] width 159 height 40
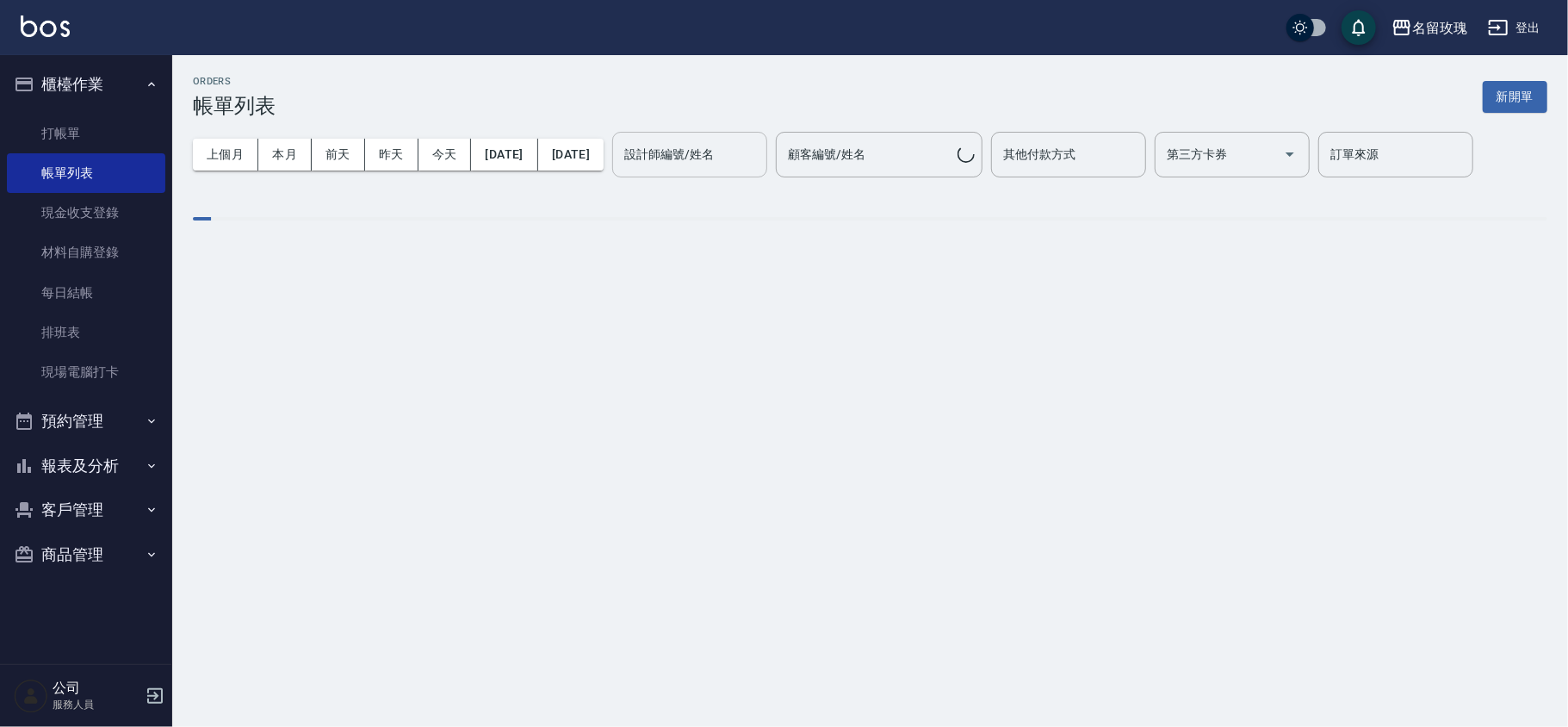
click at [740, 168] on input "設計師編號/姓名" at bounding box center [690, 155] width 140 height 30
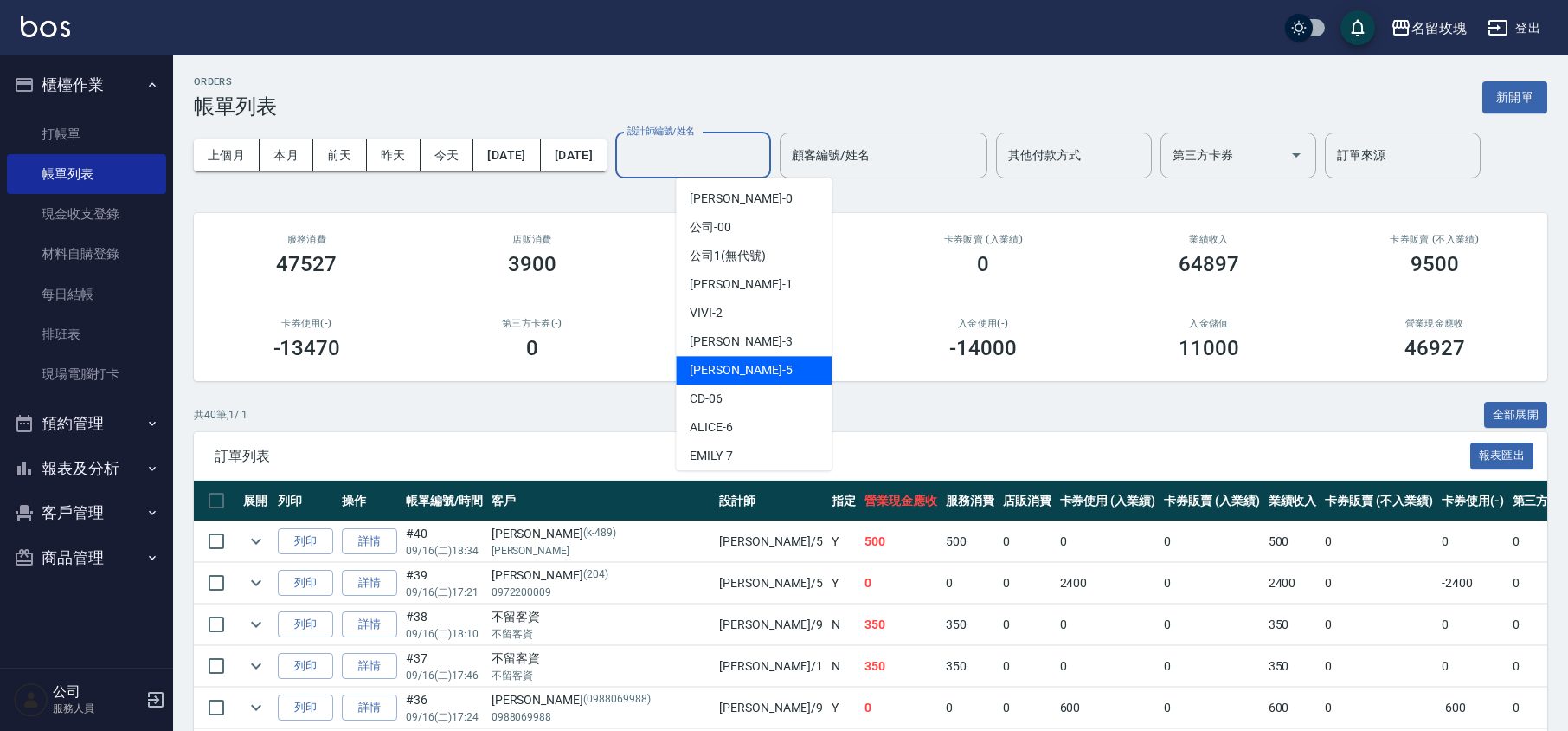
click at [731, 367] on span "[PERSON_NAME] -5" at bounding box center [740, 370] width 102 height 18
type input "[PERSON_NAME]-5"
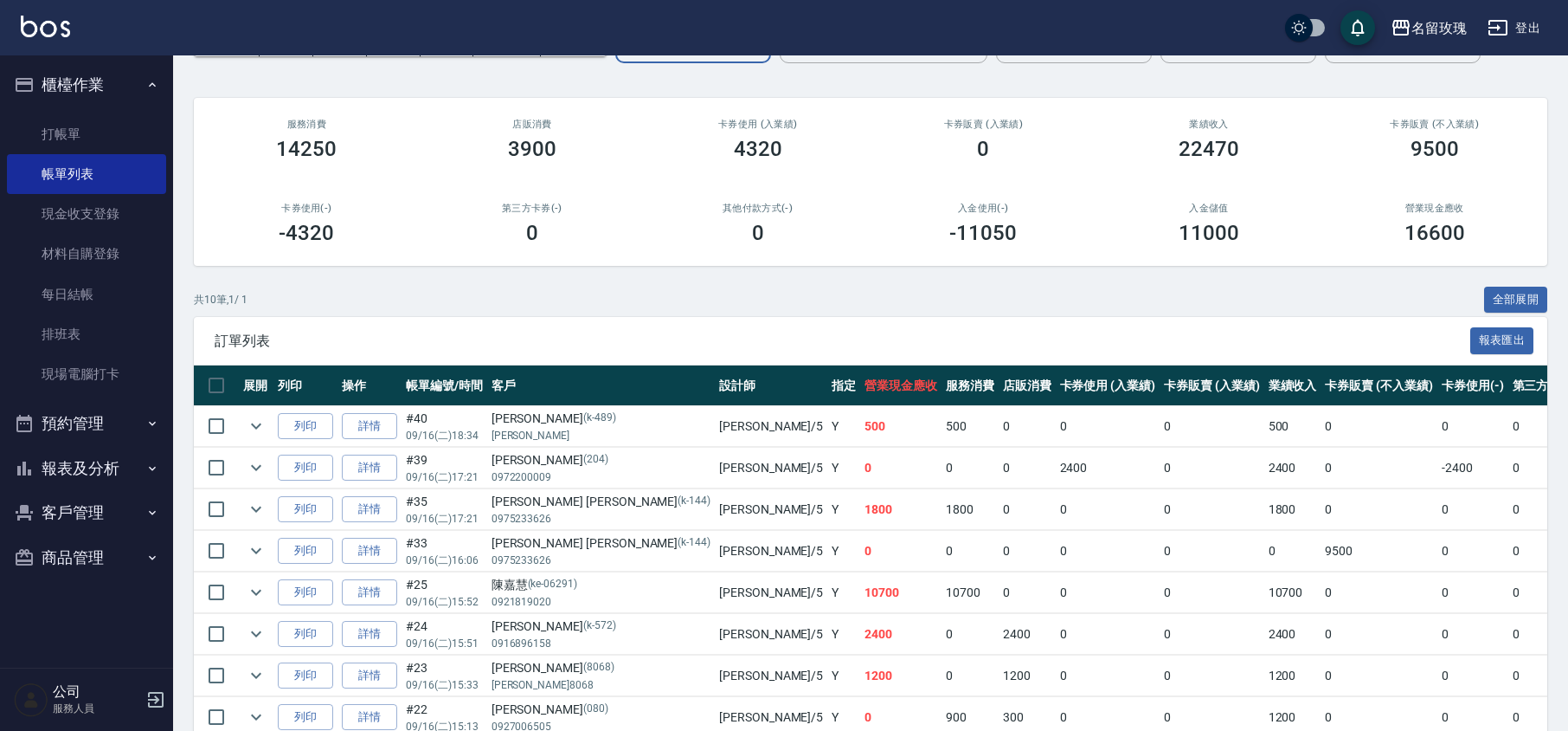
scroll to position [230, 0]
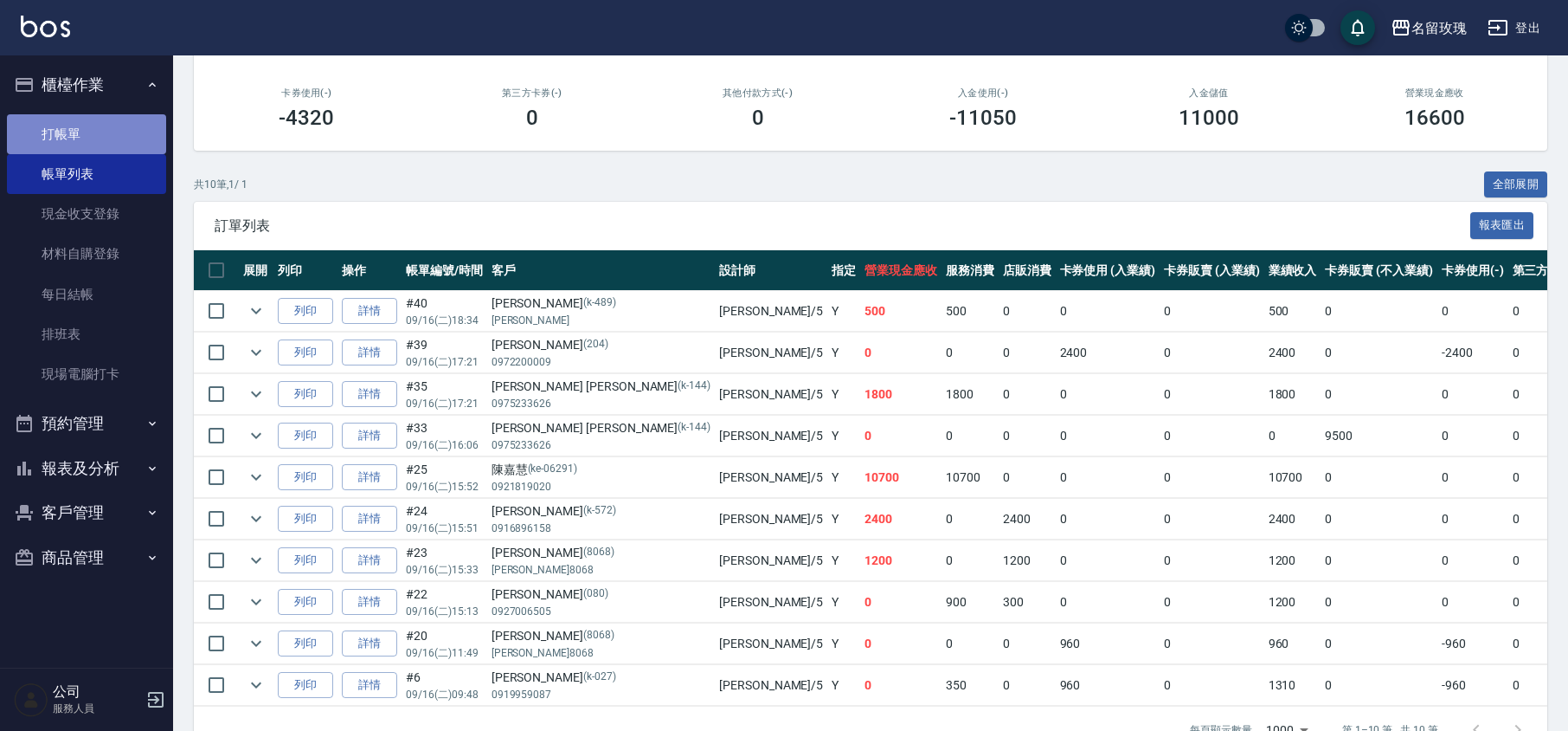
click at [50, 123] on link "打帳單" at bounding box center [86, 134] width 159 height 40
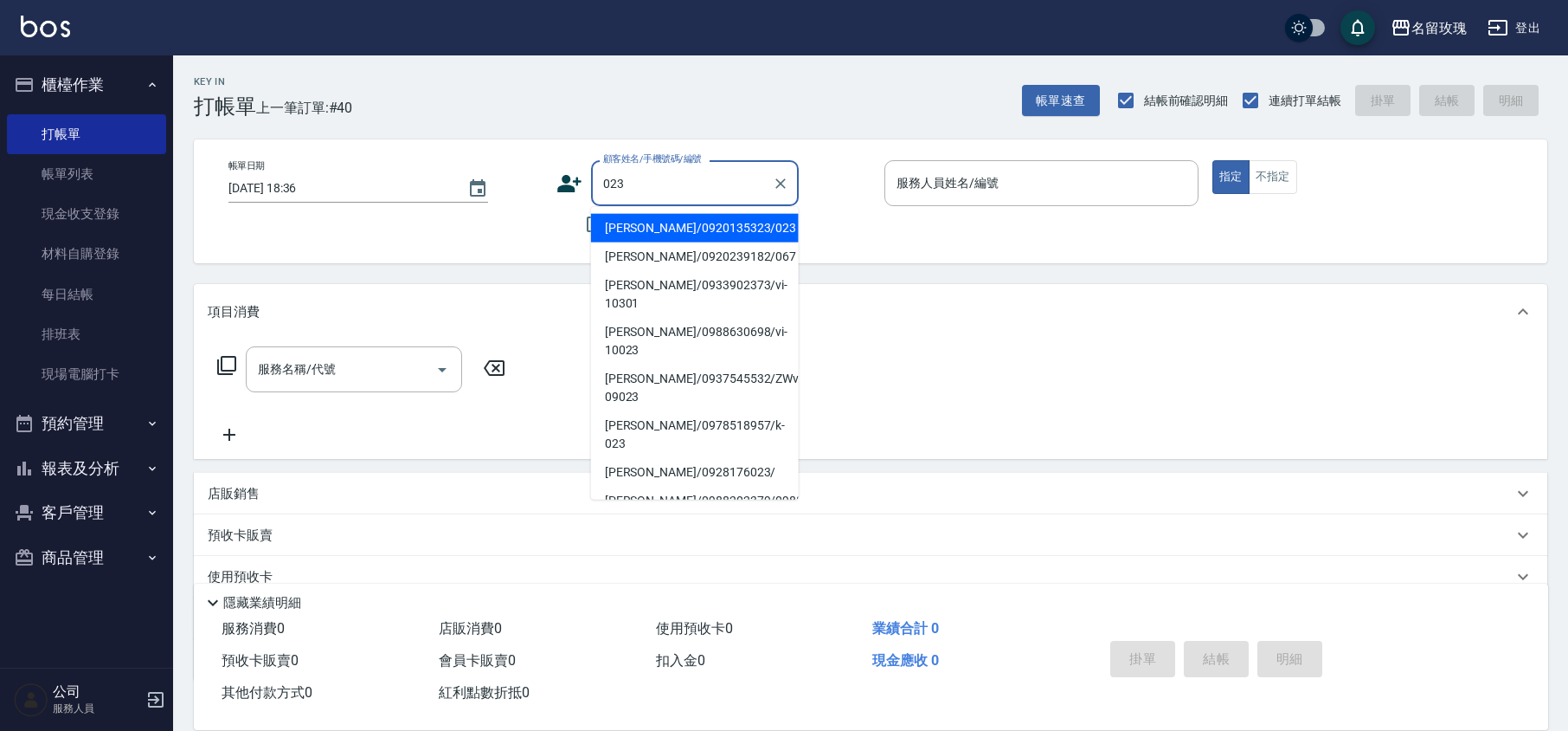
click at [665, 222] on li "[PERSON_NAME]/0920135323/023" at bounding box center [695, 227] width 208 height 29
type input "[PERSON_NAME]/0920135323/023"
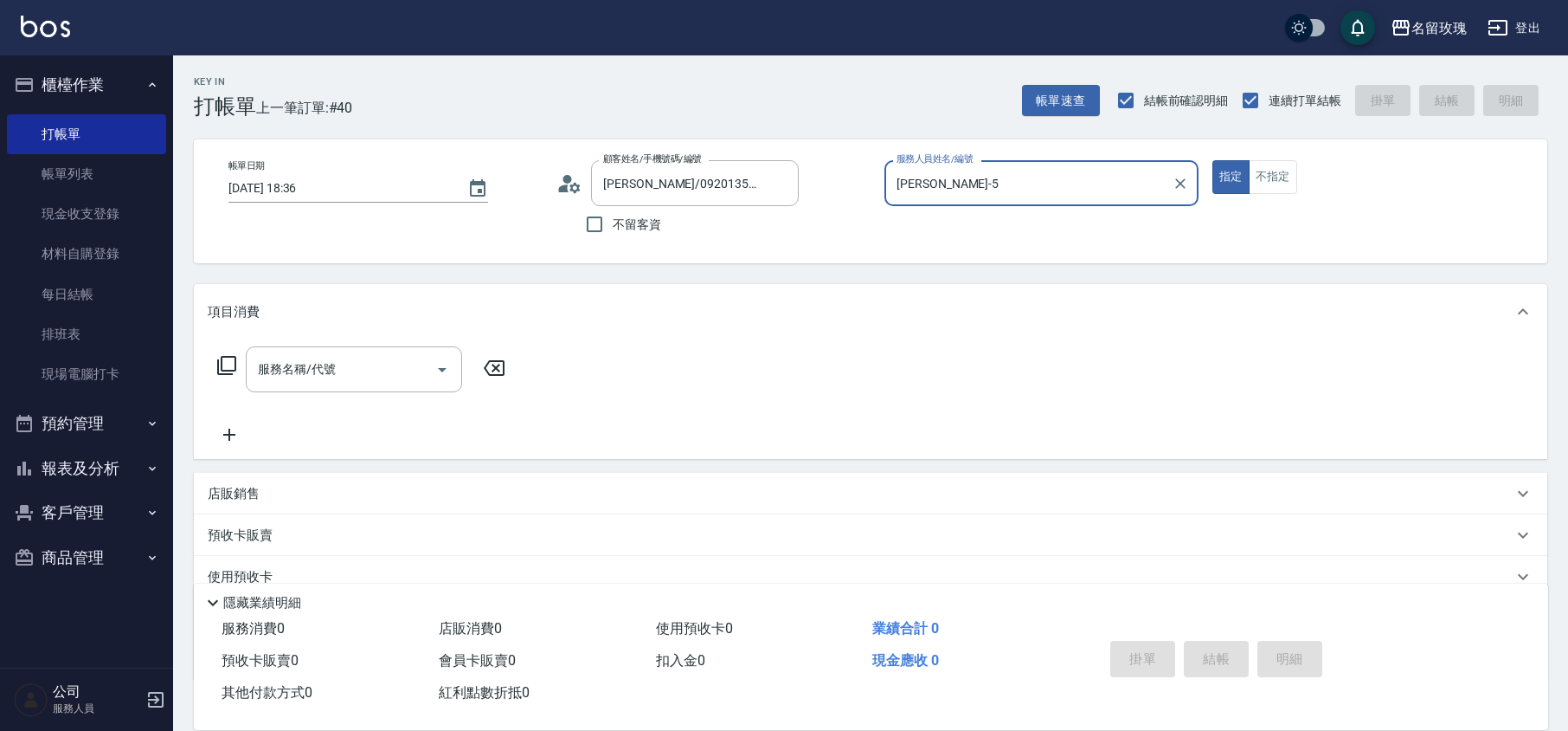
type input "[PERSON_NAME]-5"
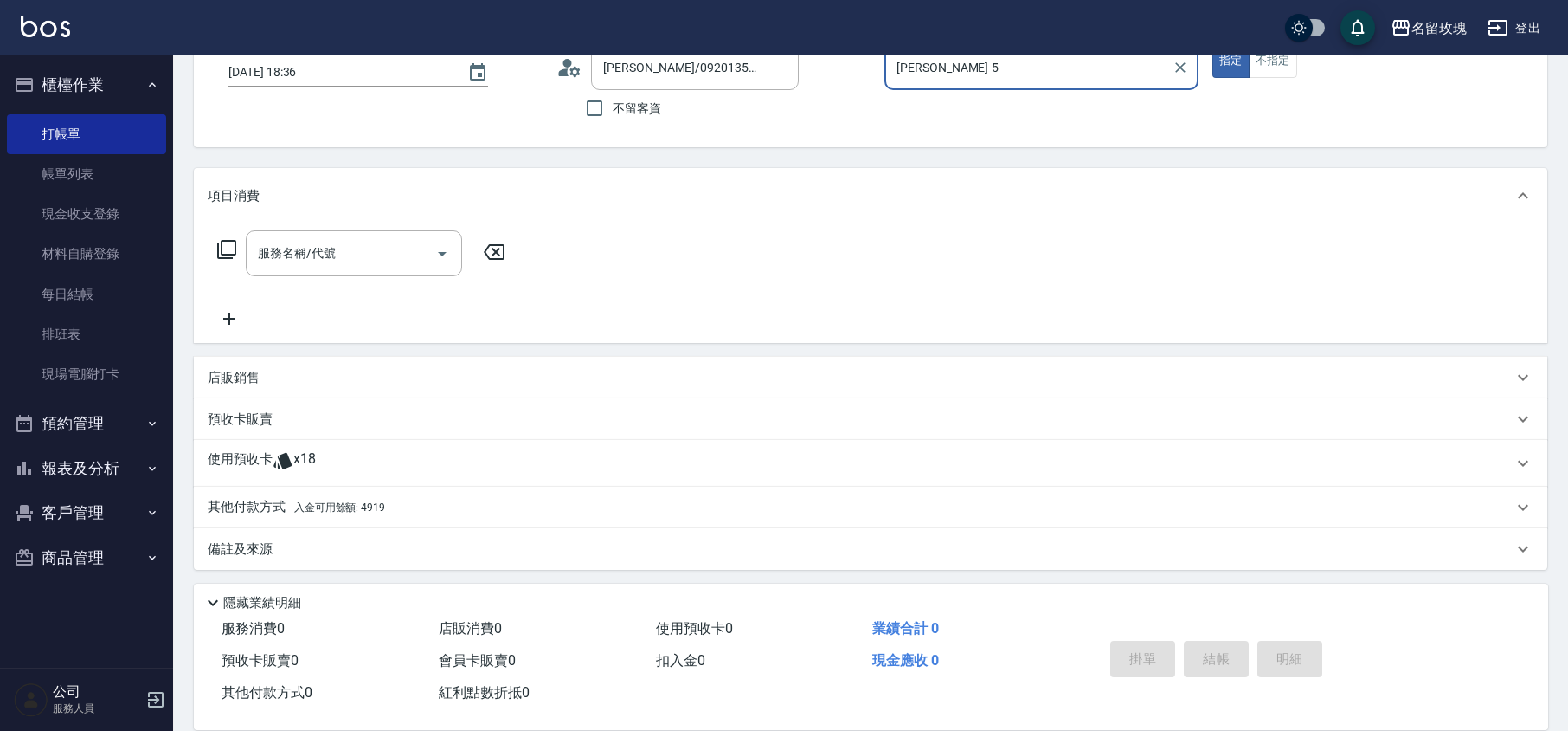
scroll to position [118, 0]
click at [379, 452] on div "使用預收卡 x18" at bounding box center [860, 461] width 1305 height 26
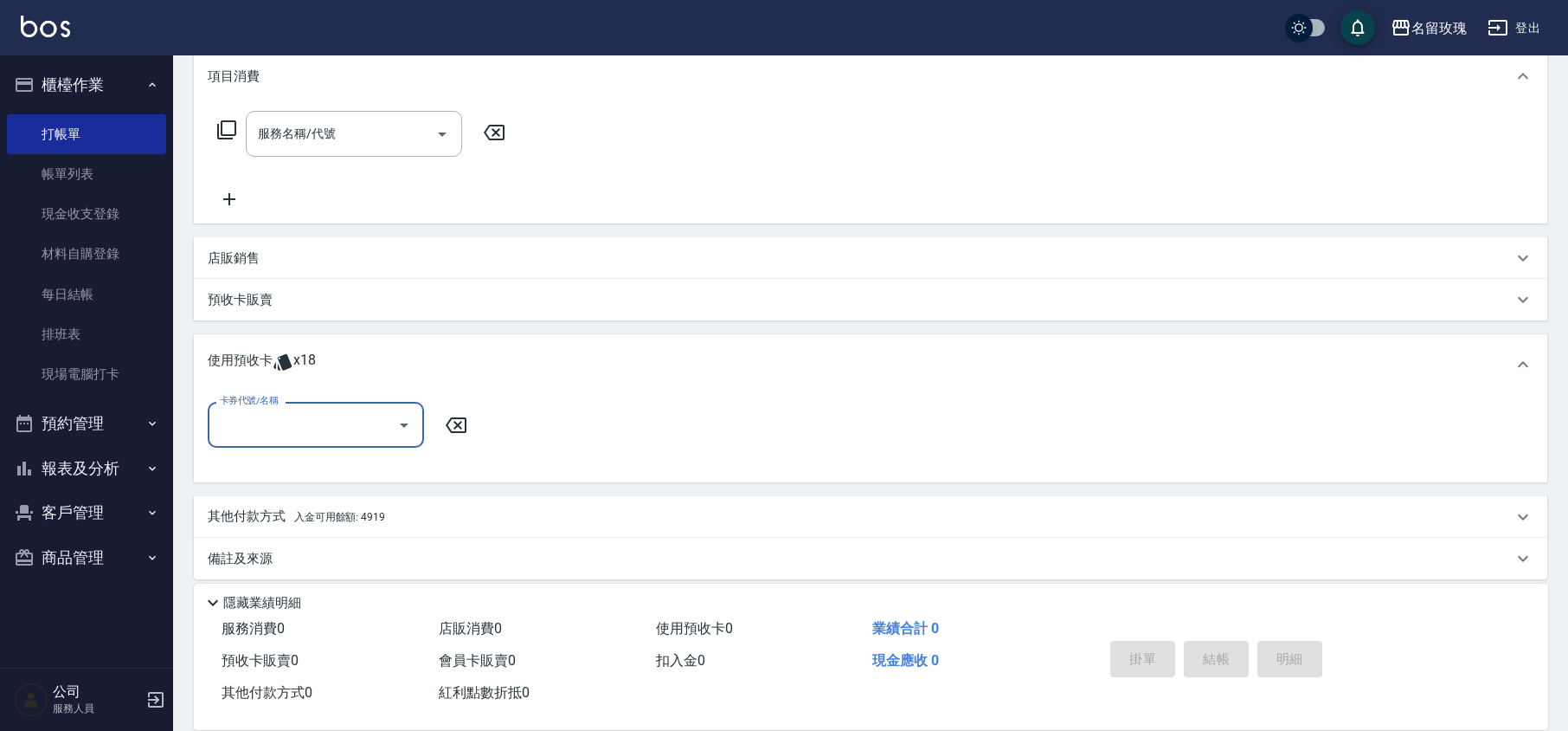
scroll to position [237, 0]
click at [401, 417] on icon "Open" at bounding box center [404, 423] width 21 height 21
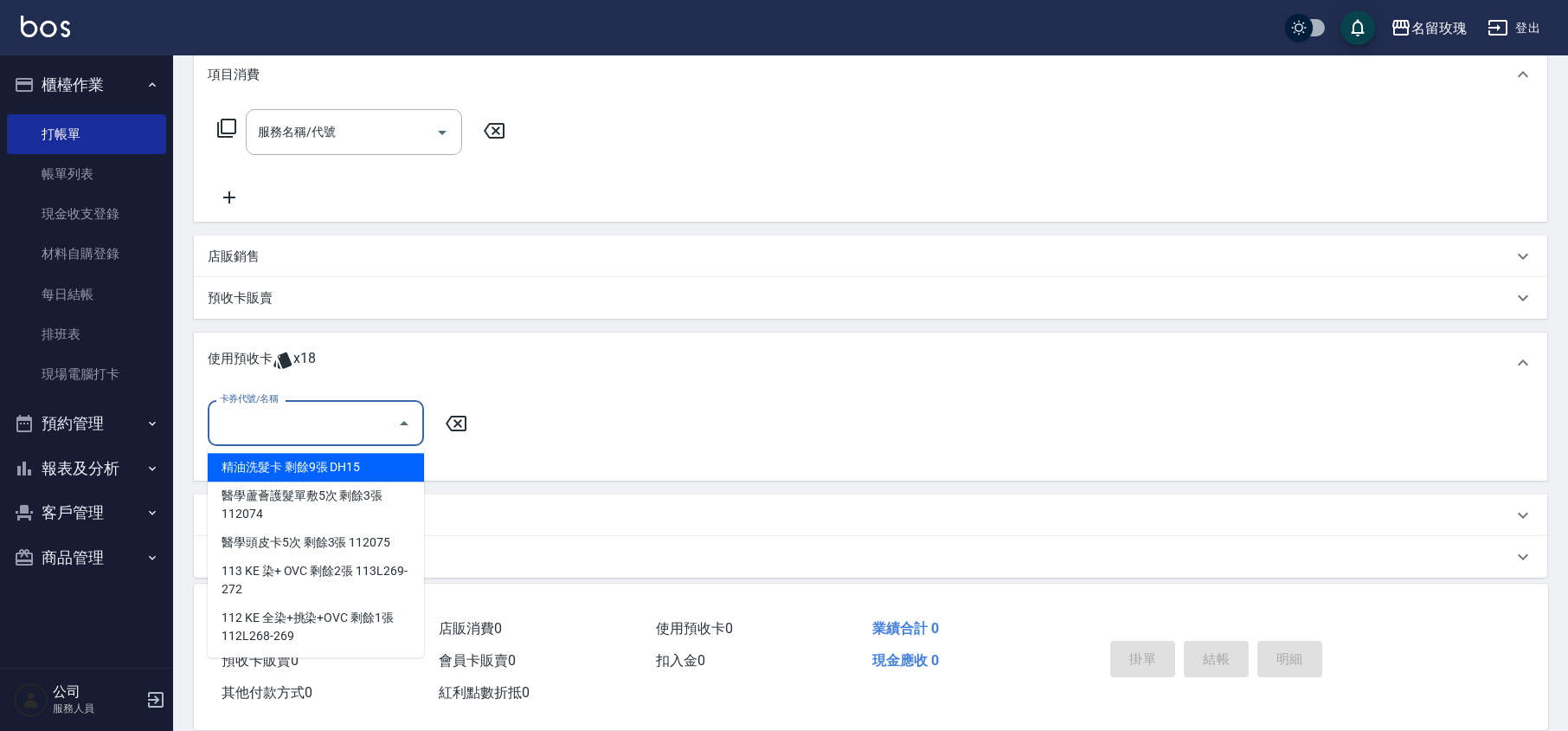
click at [315, 462] on div "精油洗髮卡 剩餘9張 DH15" at bounding box center [315, 467] width 216 height 29
type input "精油洗髮卡 DH15"
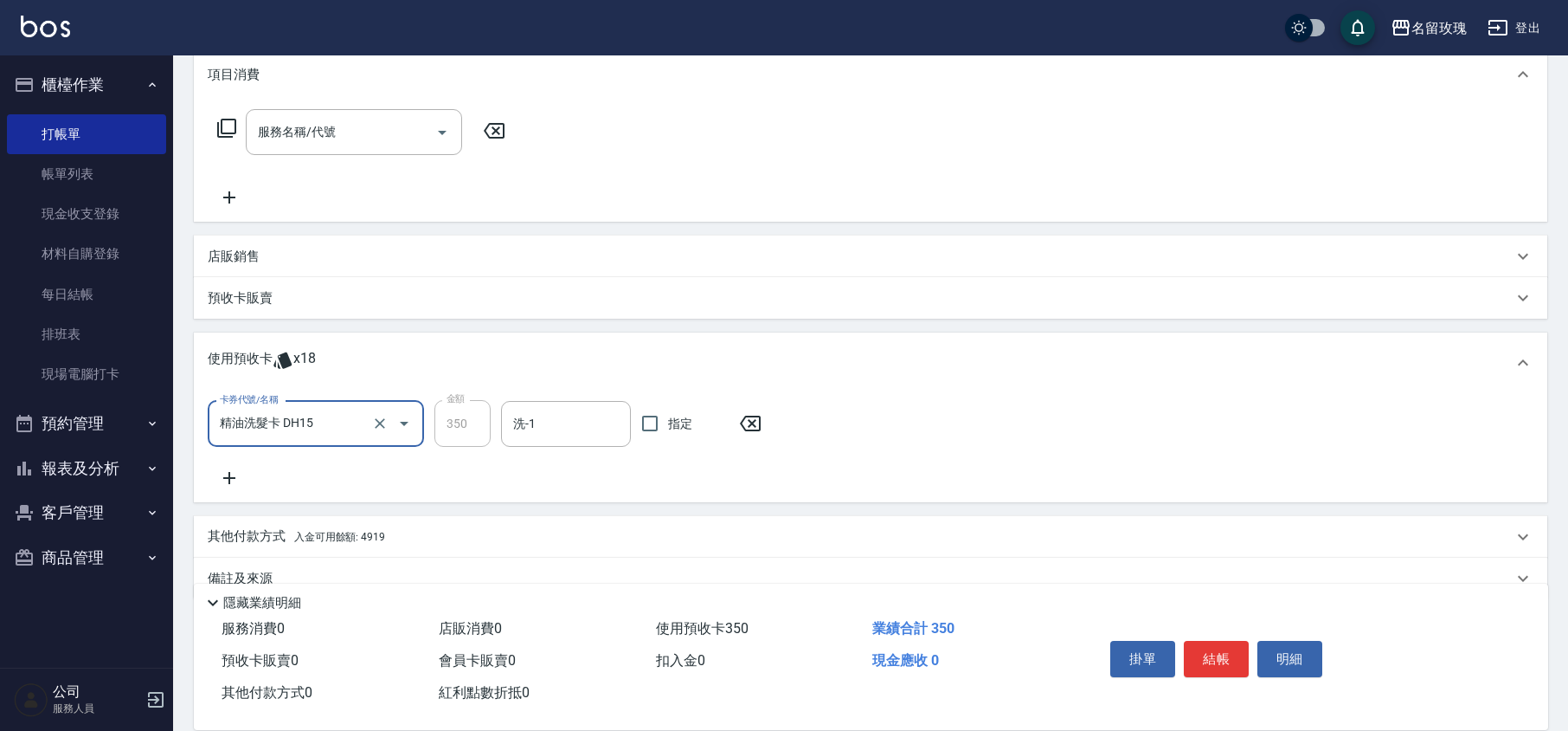
click at [530, 428] on input "洗-1" at bounding box center [566, 424] width 114 height 30
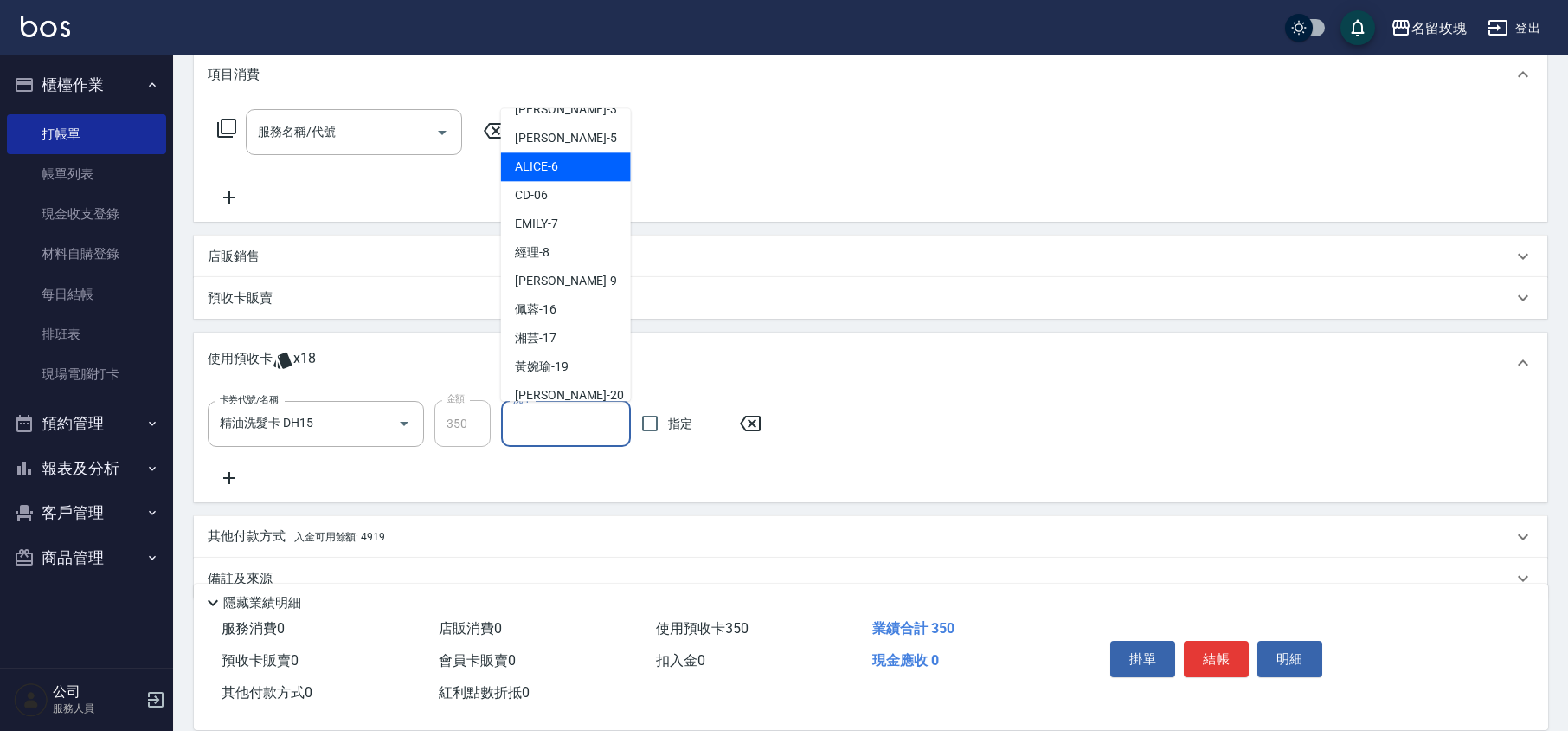
scroll to position [322, 0]
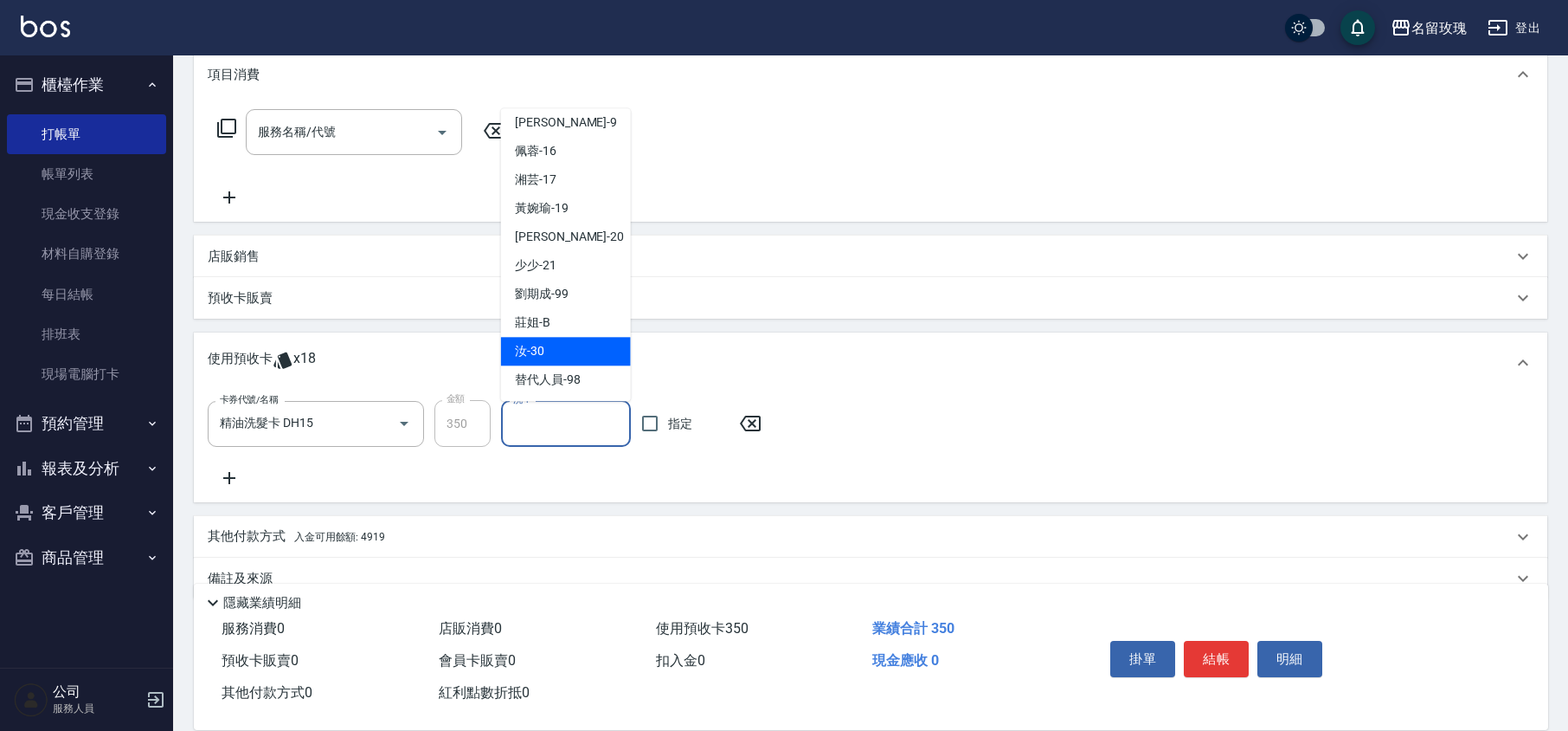
click at [544, 351] on span "汝 -30" at bounding box center [529, 351] width 29 height 18
type input "汝-30"
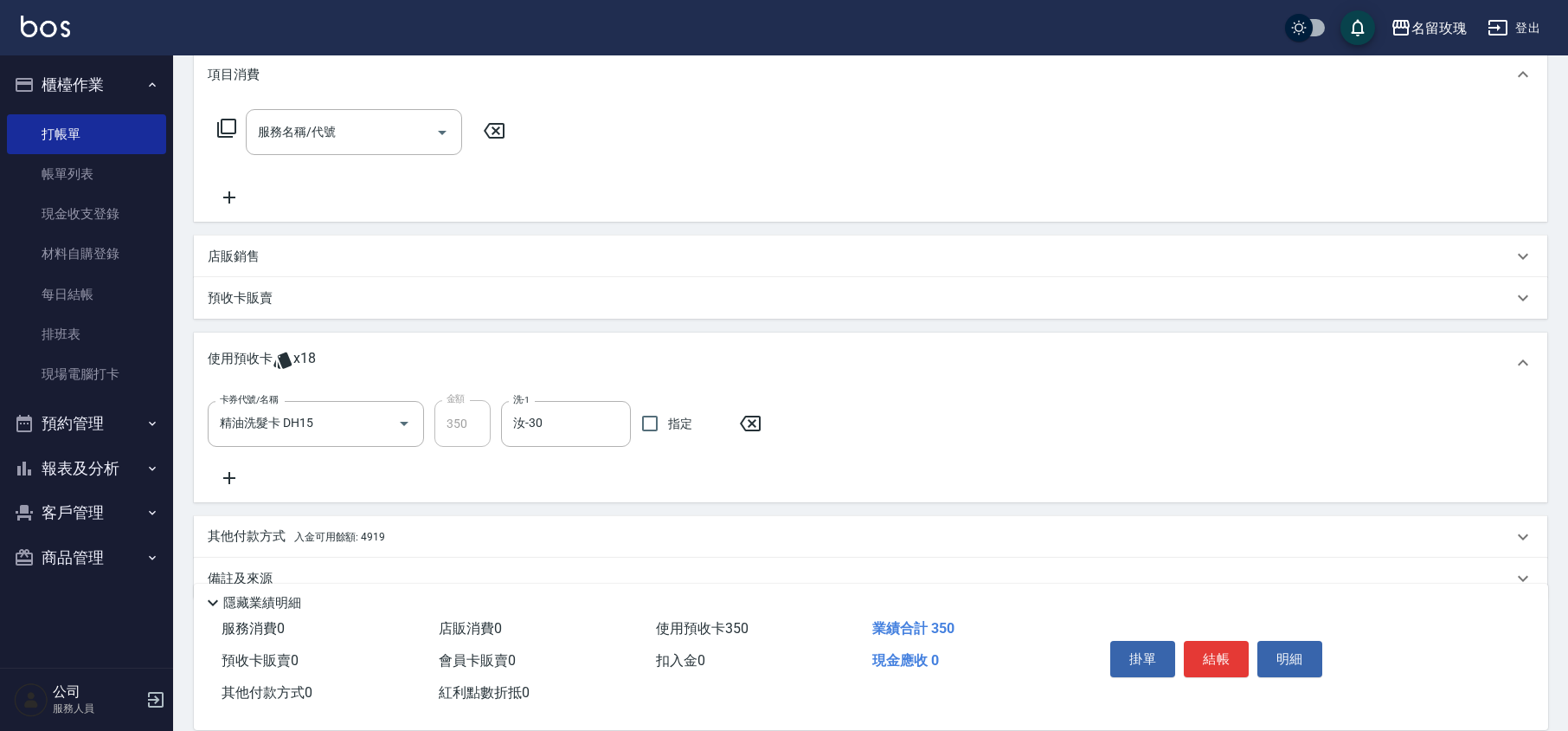
click at [647, 487] on div "卡券代號/名稱 精油洗髮卡 DH15 卡券代號/名稱 金額 350 金額 洗-1 汝-30 洗-1 指定" at bounding box center [870, 444] width 1326 height 88
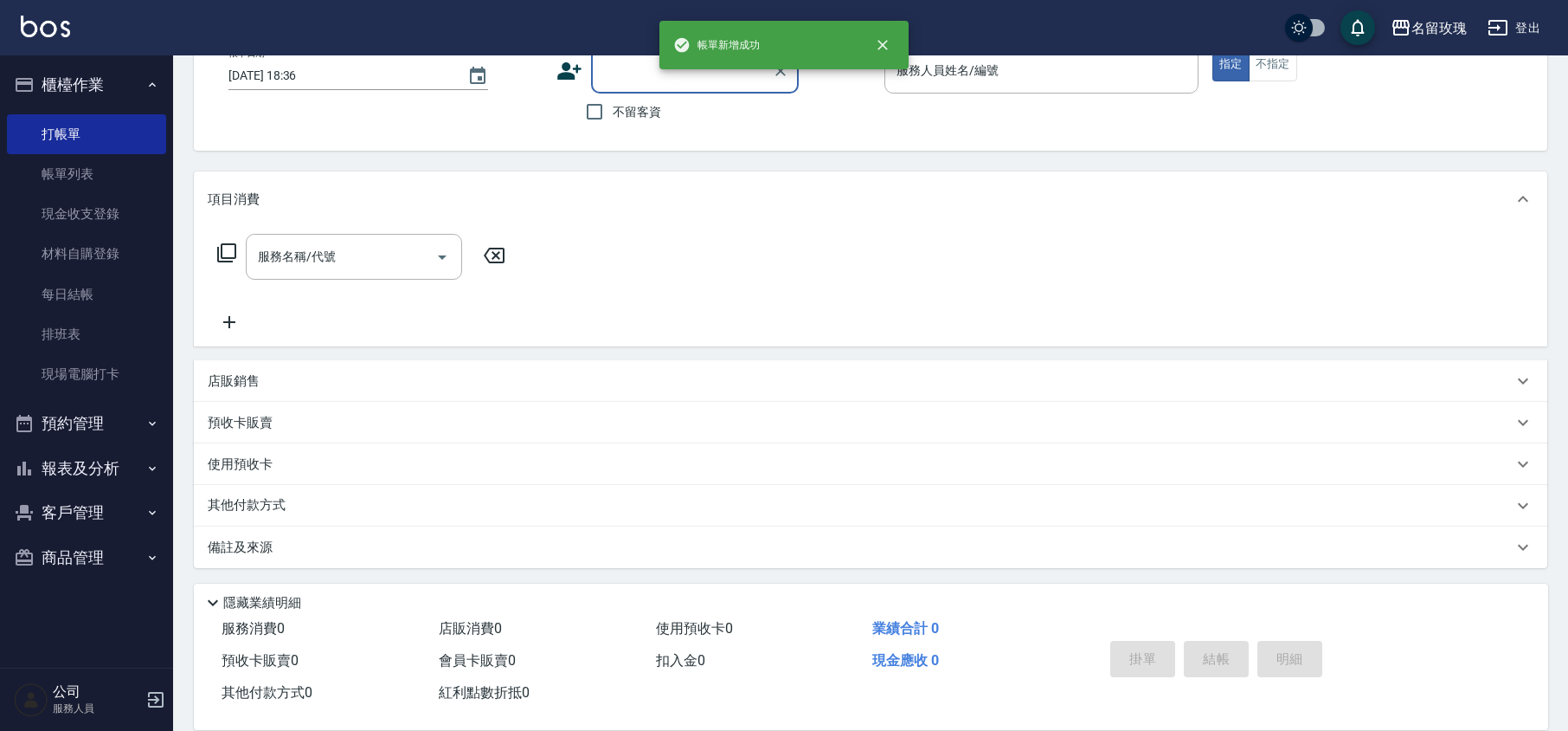
scroll to position [0, 0]
